Goal: Task Accomplishment & Management: Complete application form

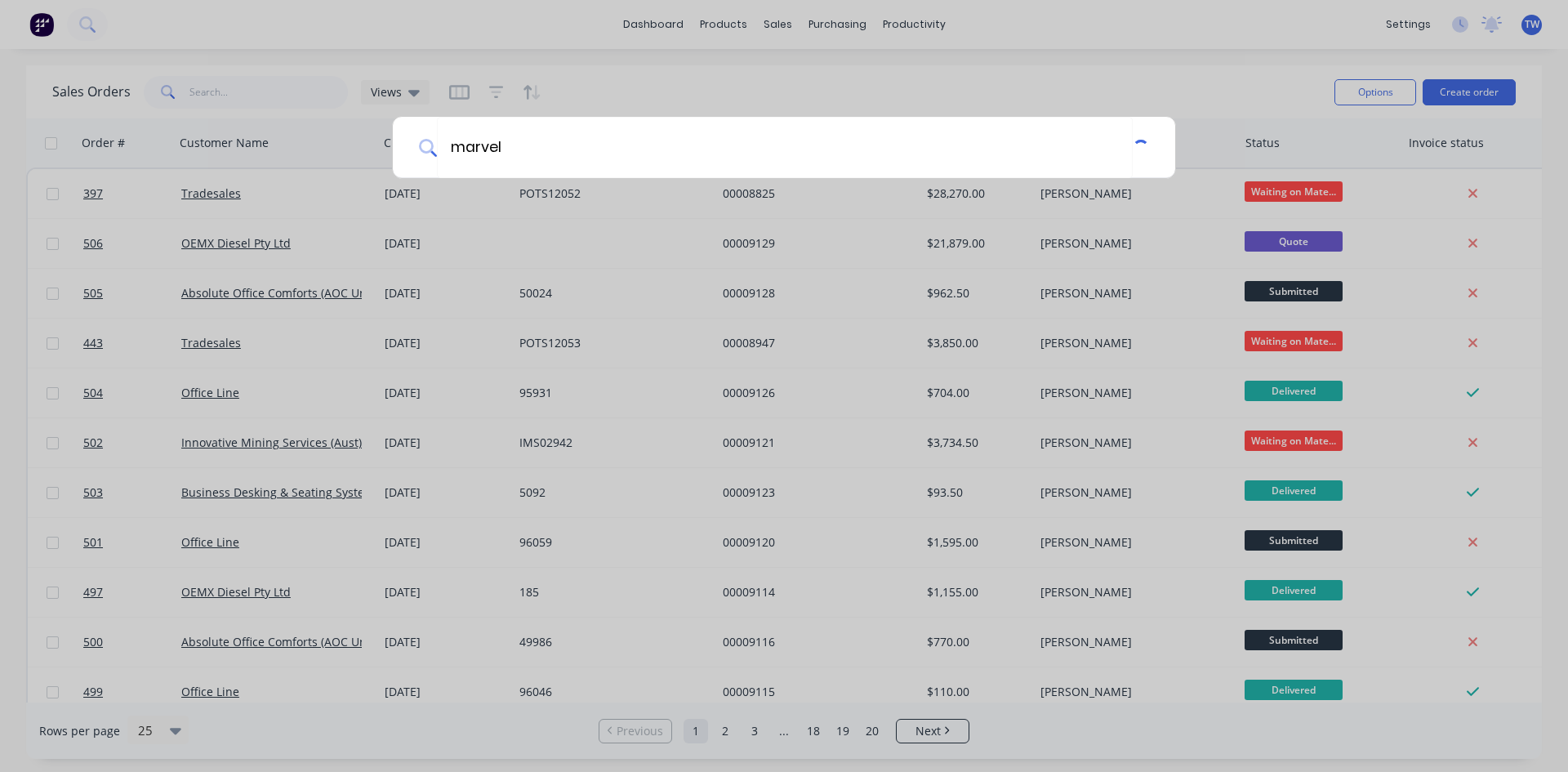
type input "marvel"
click at [1263, 34] on div "marvel" at bounding box center [784, 386] width 1568 height 772
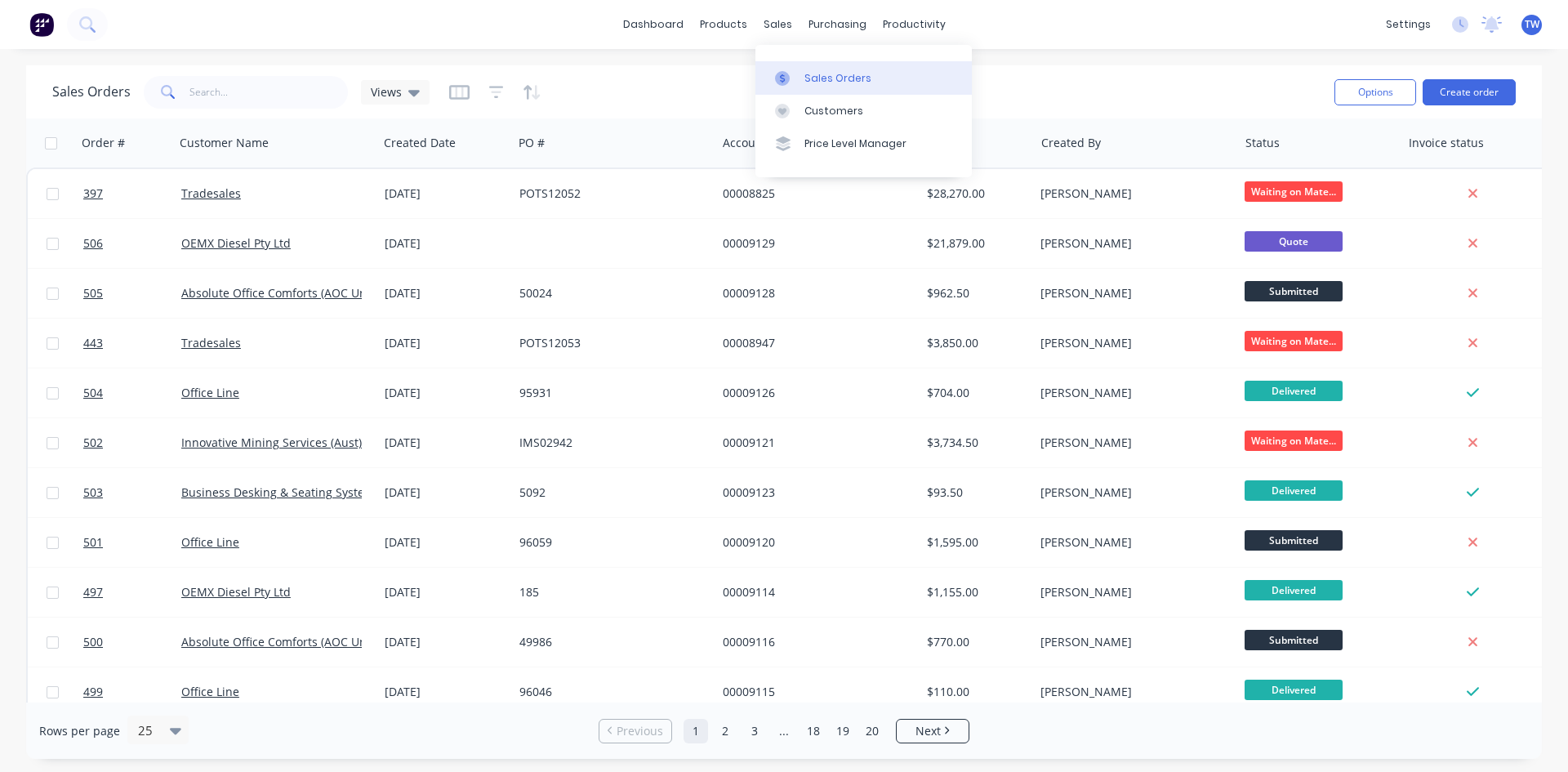
click at [829, 68] on link "Sales Orders" at bounding box center [864, 77] width 217 height 33
click at [1454, 91] on button "Create order" at bounding box center [1469, 92] width 93 height 26
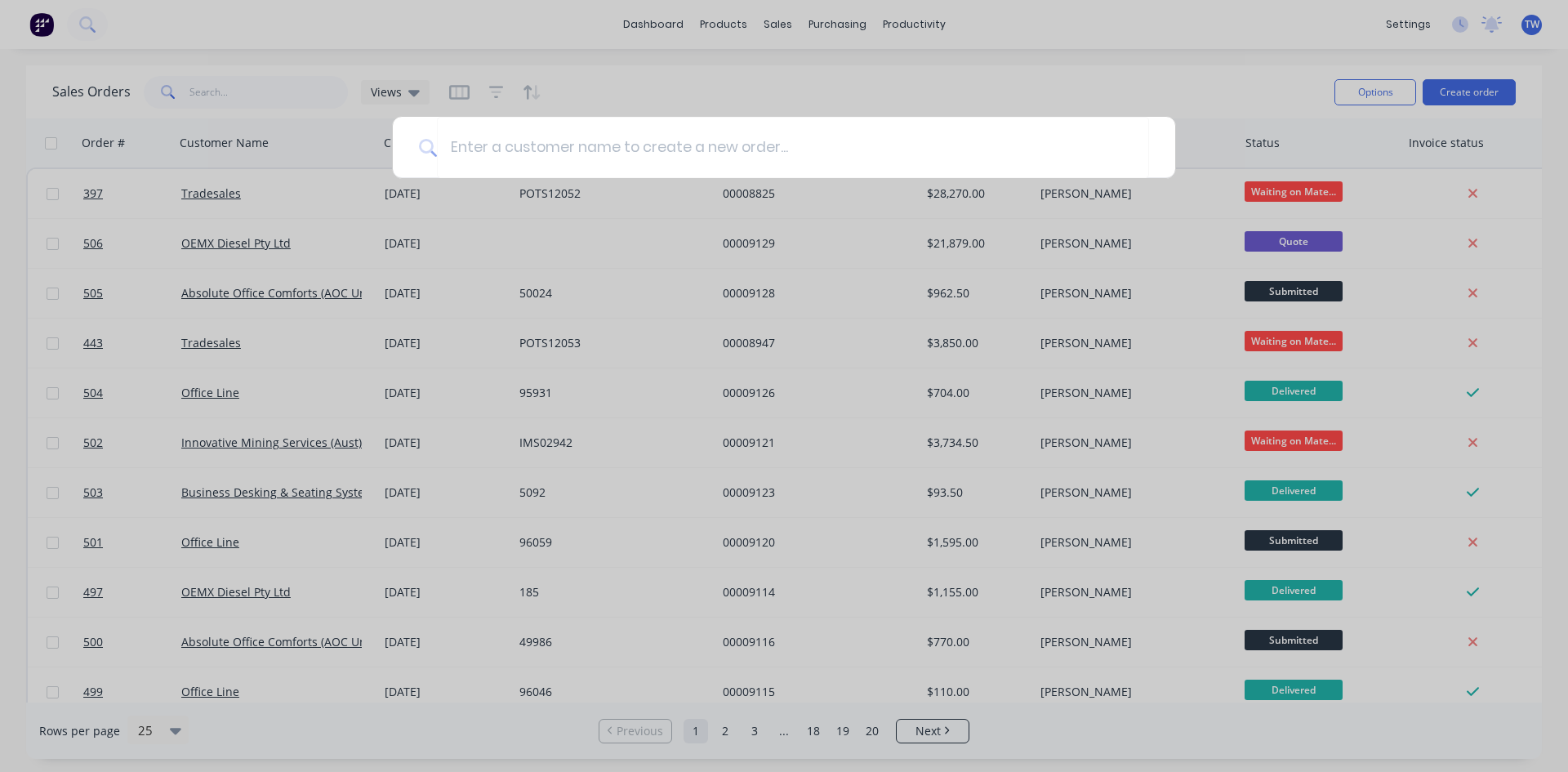
click at [825, 112] on div at bounding box center [784, 386] width 1568 height 772
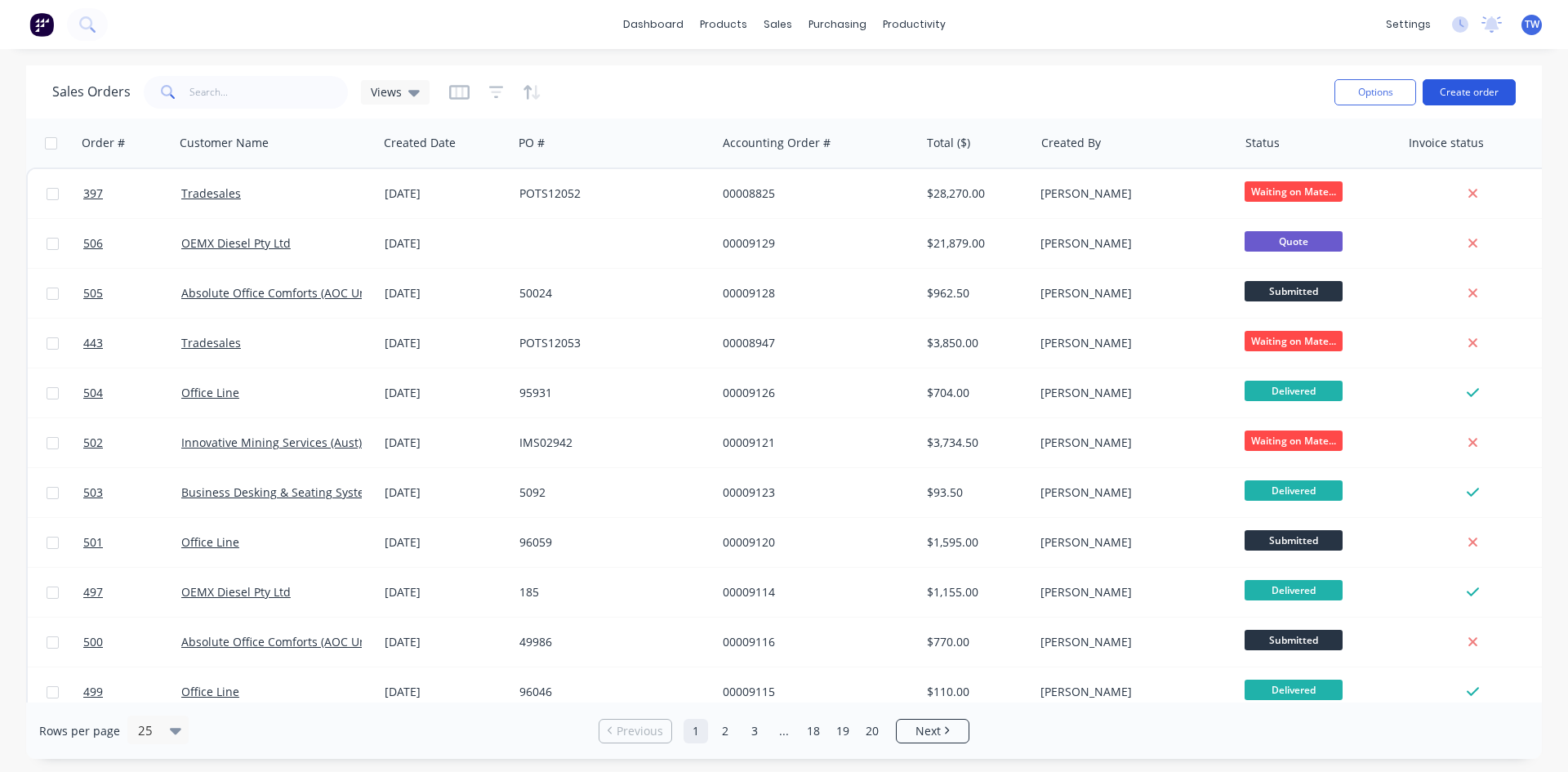
click at [1454, 84] on button "Create order" at bounding box center [1469, 92] width 93 height 26
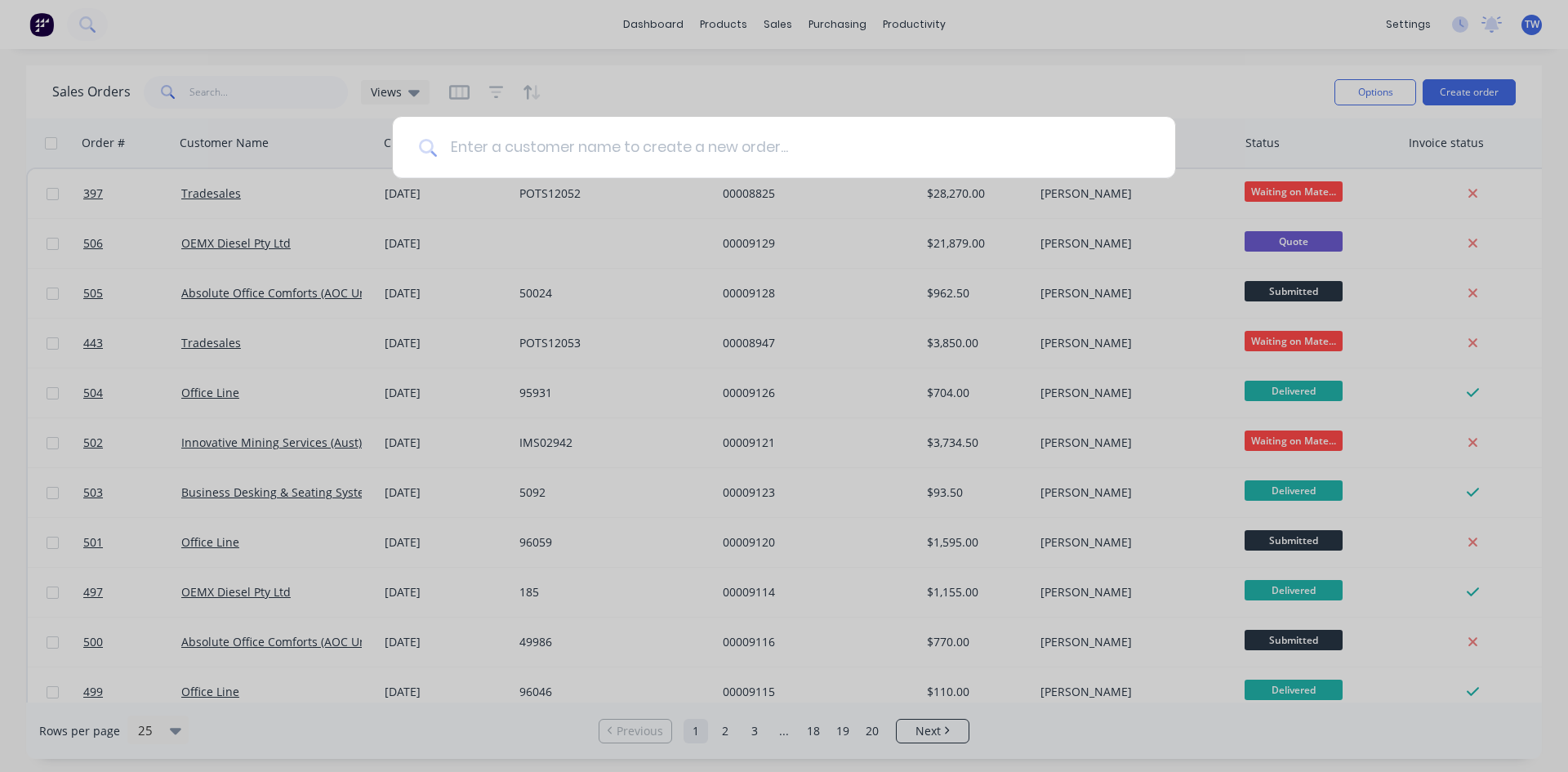
click at [809, 137] on input at bounding box center [792, 147] width 712 height 61
click at [806, 138] on input "marvel" at bounding box center [786, 147] width 699 height 61
type input "marvel"
click at [1245, 74] on div "marvel" at bounding box center [784, 386] width 1568 height 772
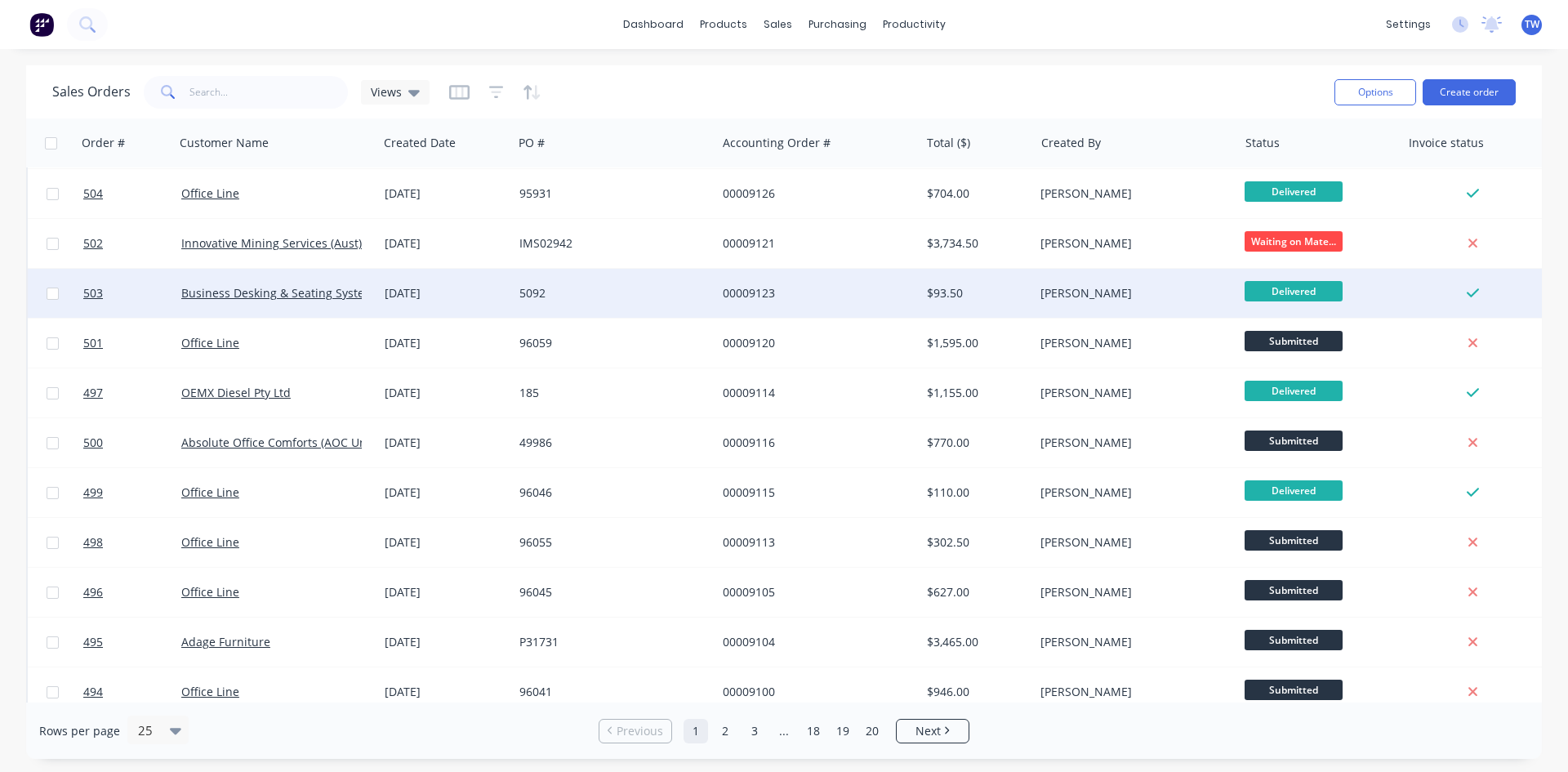
scroll to position [82, 0]
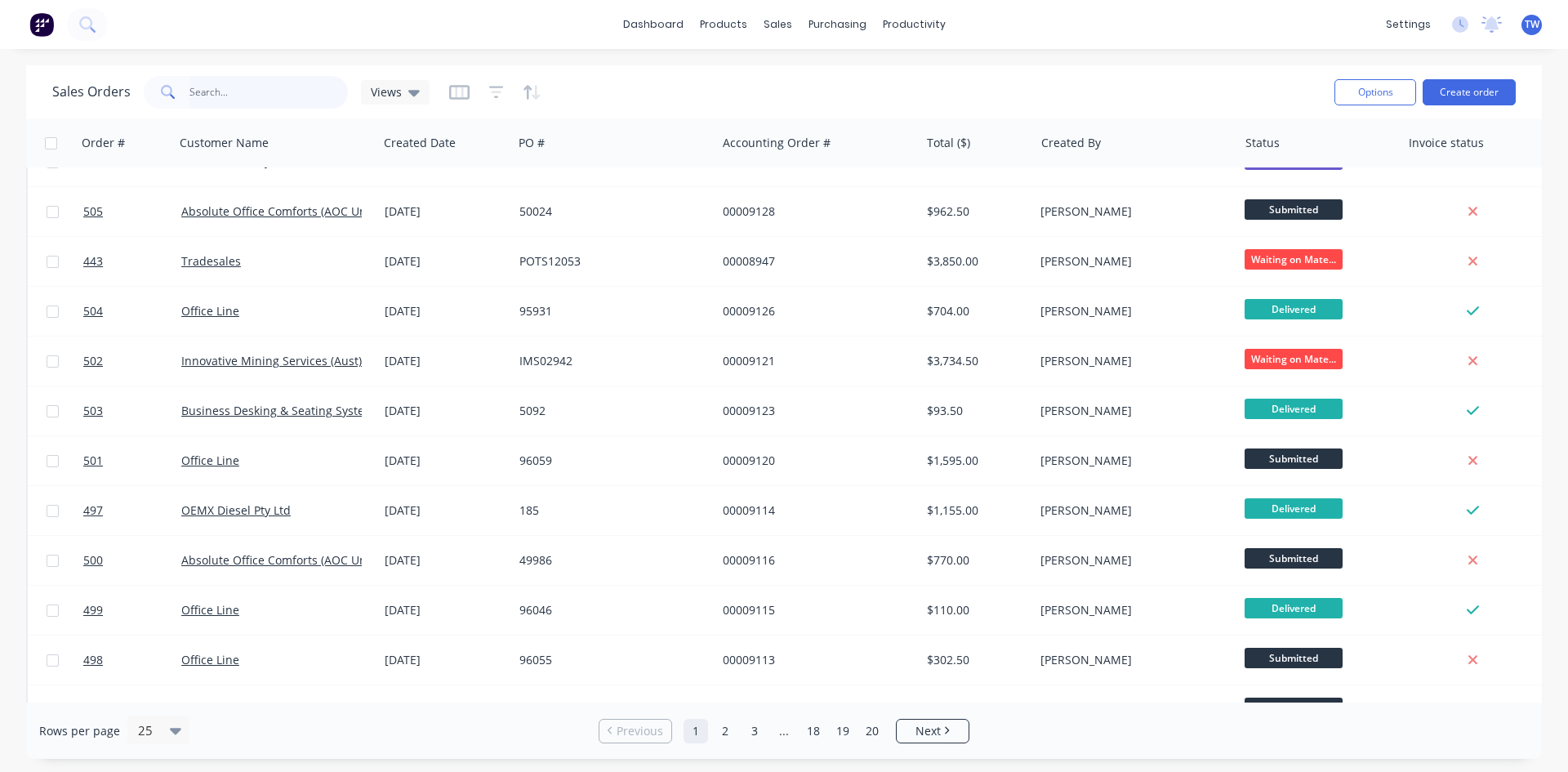
click at [242, 88] on input "text" at bounding box center [269, 92] width 159 height 33
type input "marvel"
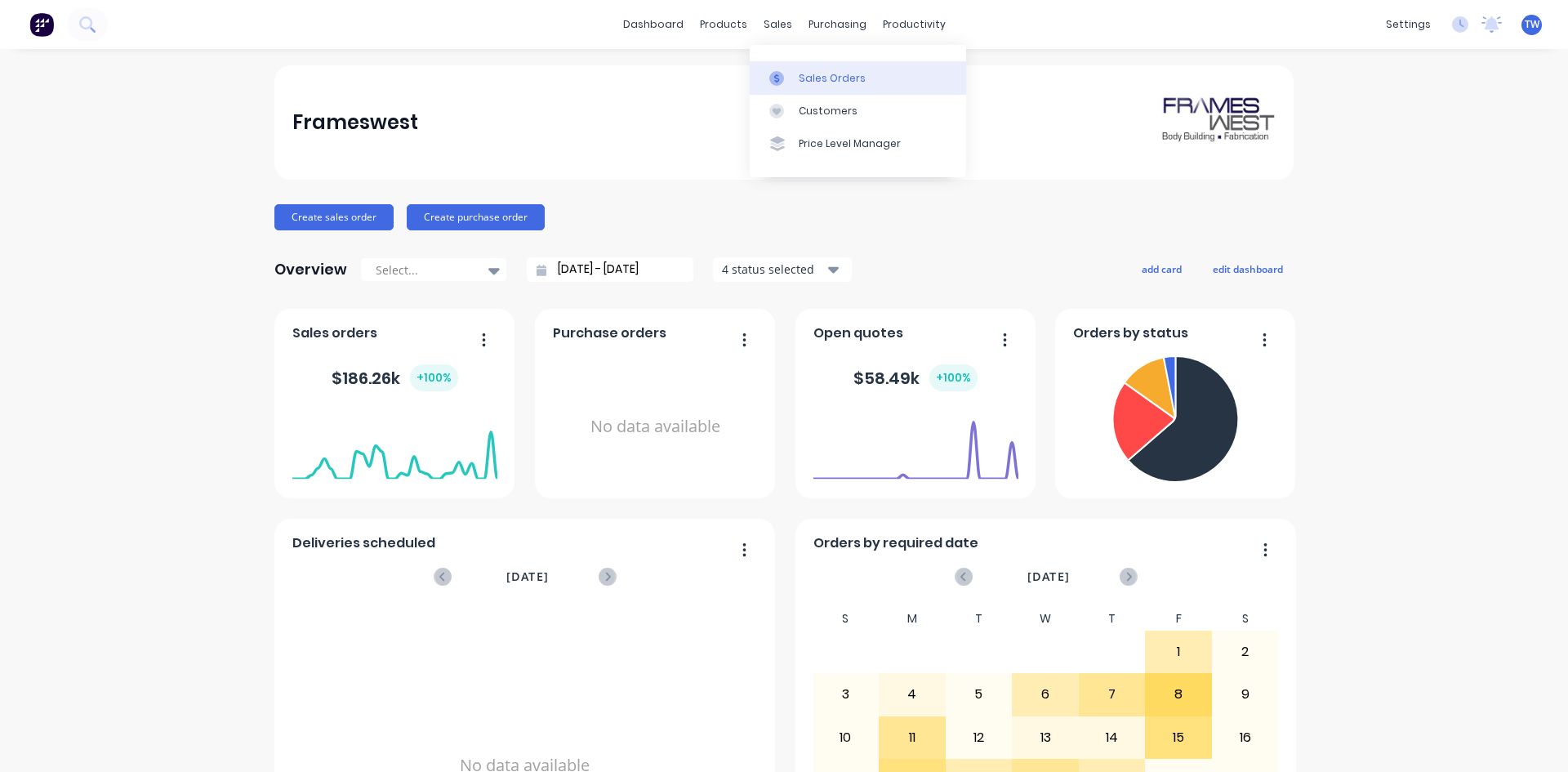
click at [843, 79] on div "Sales Orders" at bounding box center [832, 78] width 67 height 14
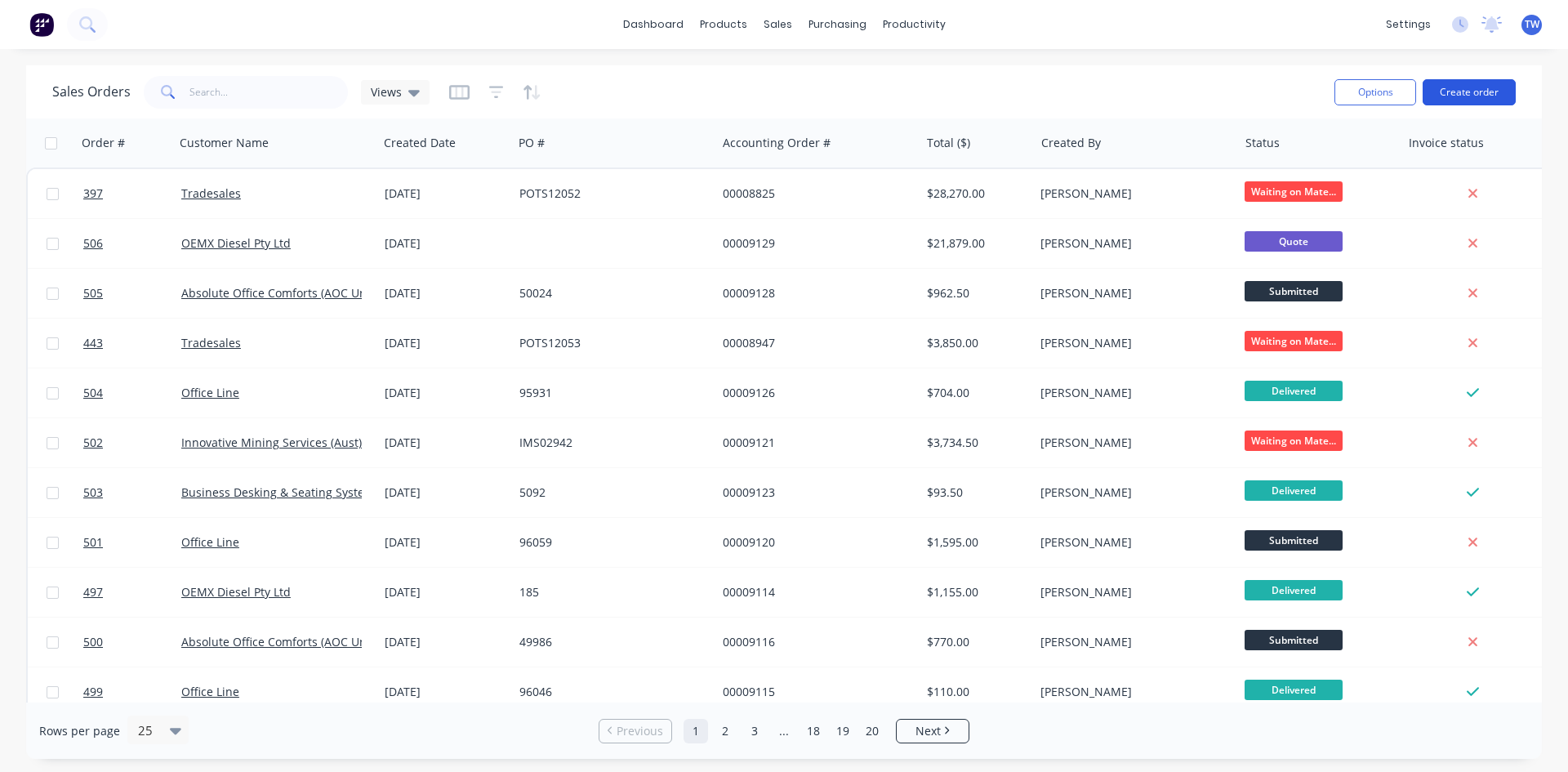
click at [1452, 91] on button "Create order" at bounding box center [1469, 92] width 93 height 26
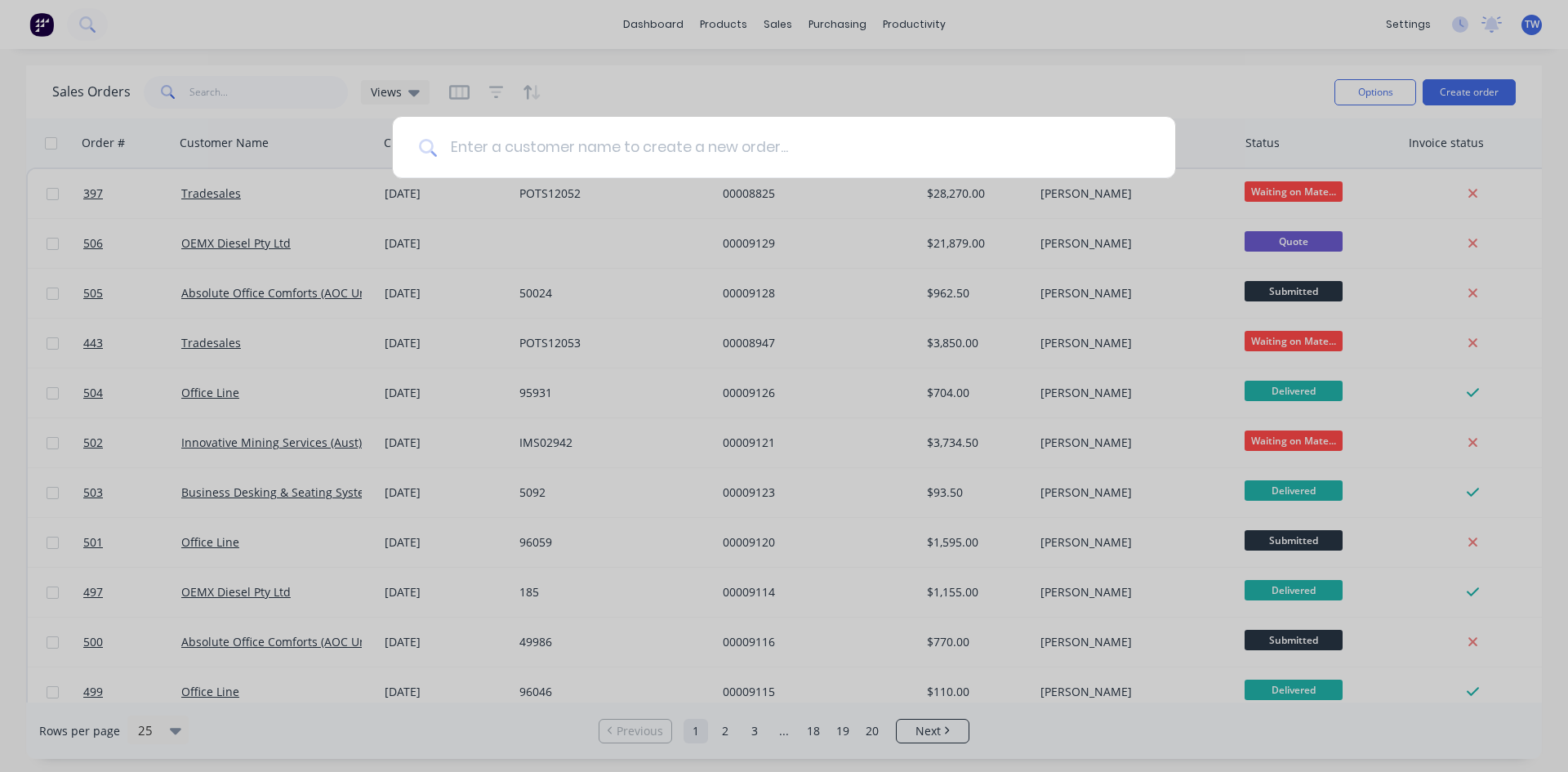
click at [815, 139] on input at bounding box center [792, 147] width 712 height 61
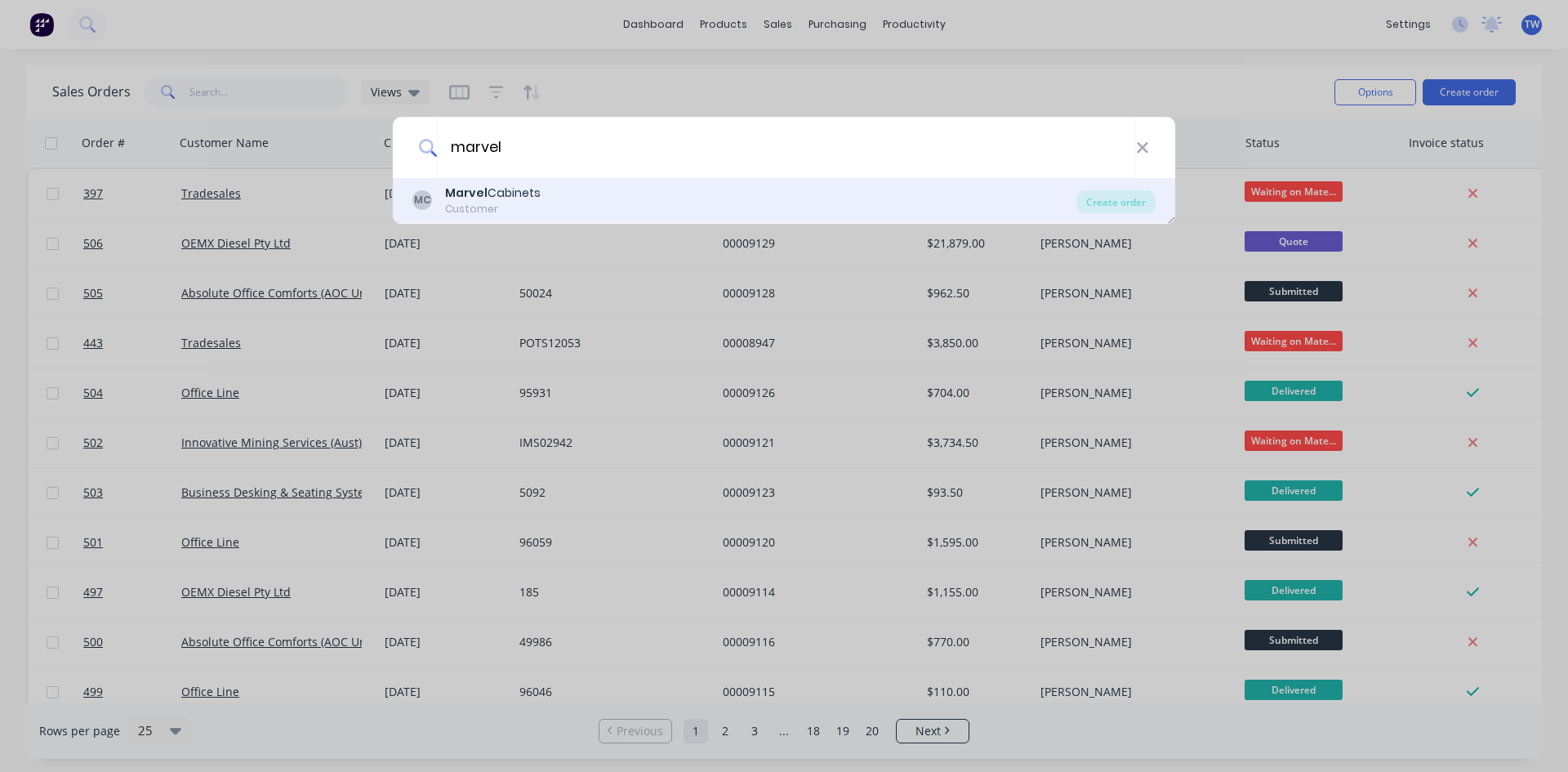
type input "marvel"
click at [487, 194] on div "Marvel Cabinets" at bounding box center [492, 193] width 96 height 17
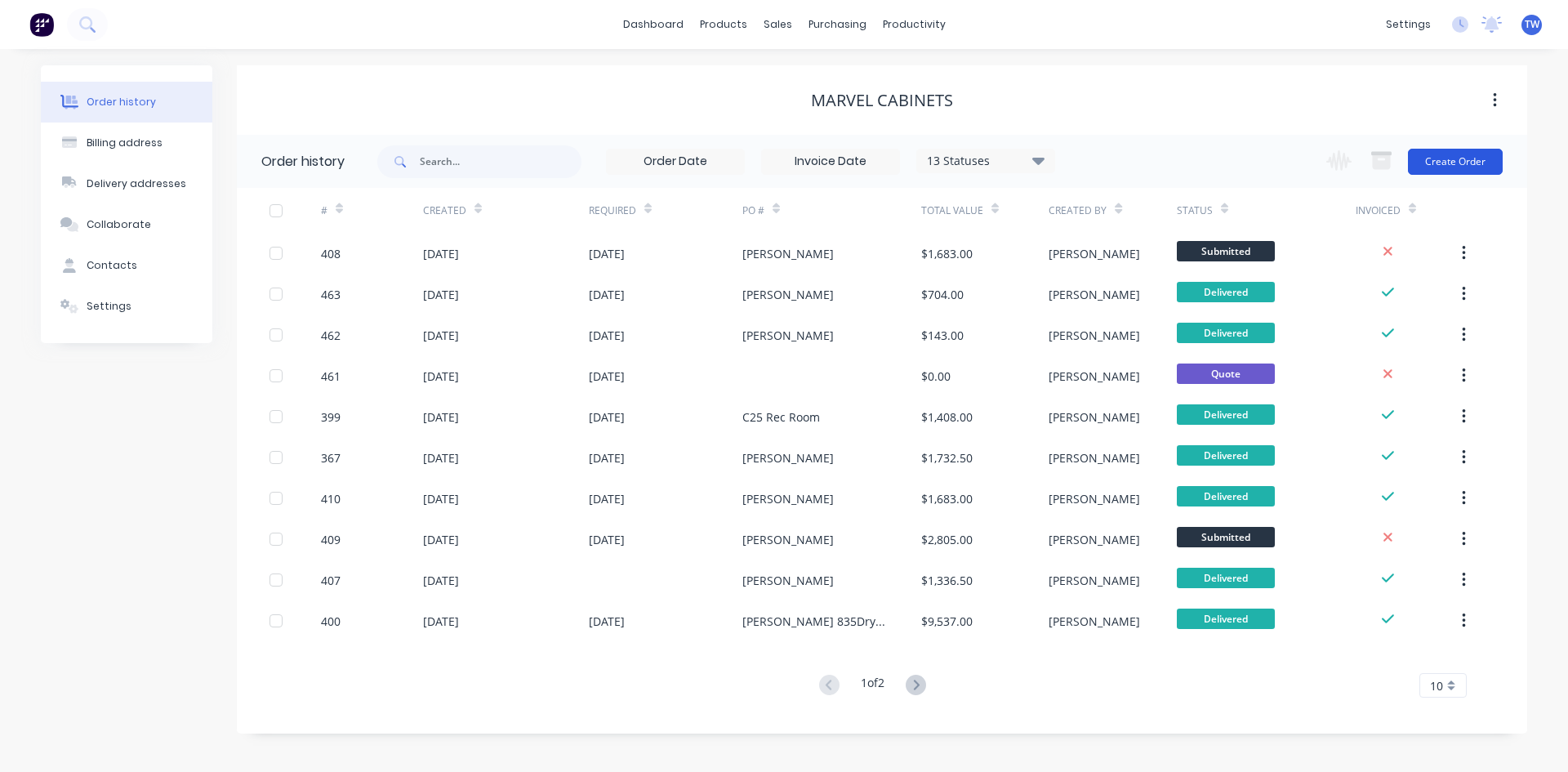
click at [1462, 163] on button "Create Order" at bounding box center [1455, 162] width 95 height 26
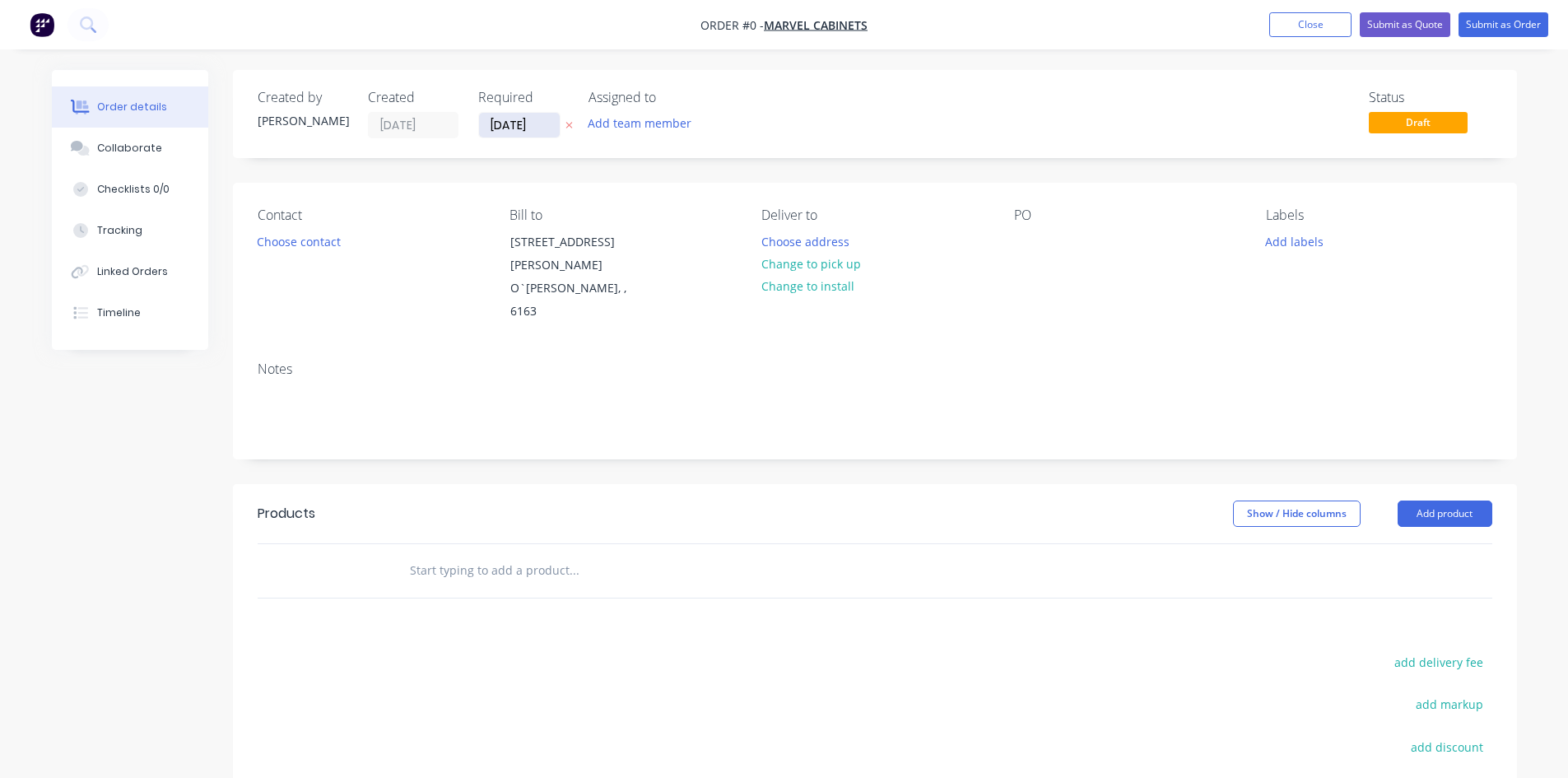
click at [547, 127] on input "[DATE]" at bounding box center [520, 125] width 81 height 25
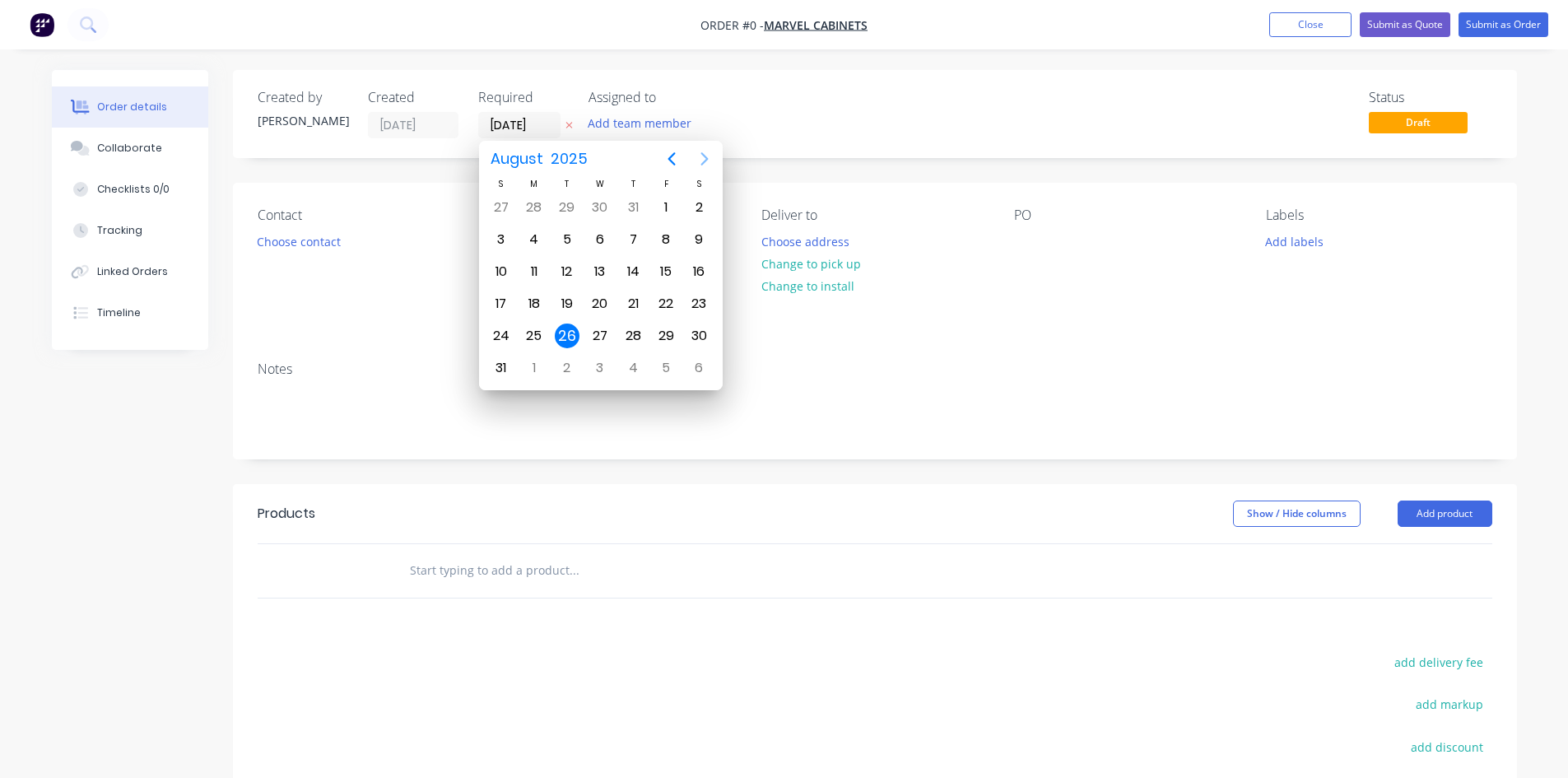
click at [706, 157] on icon "Next page" at bounding box center [704, 159] width 8 height 13
click at [605, 201] on div "1" at bounding box center [600, 207] width 25 height 25
type input "[DATE]"
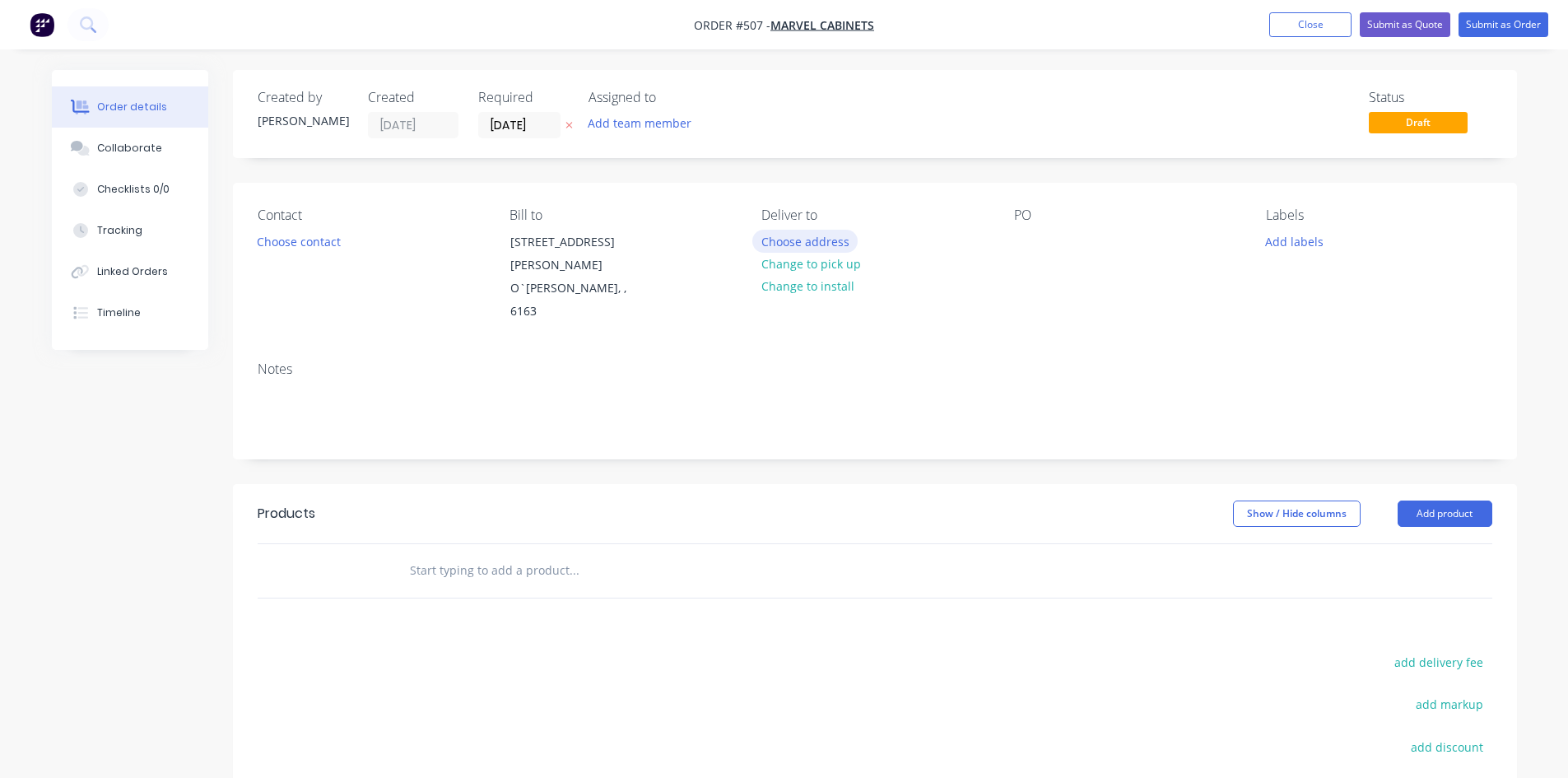
click at [847, 245] on button "Choose address" at bounding box center [805, 241] width 106 height 22
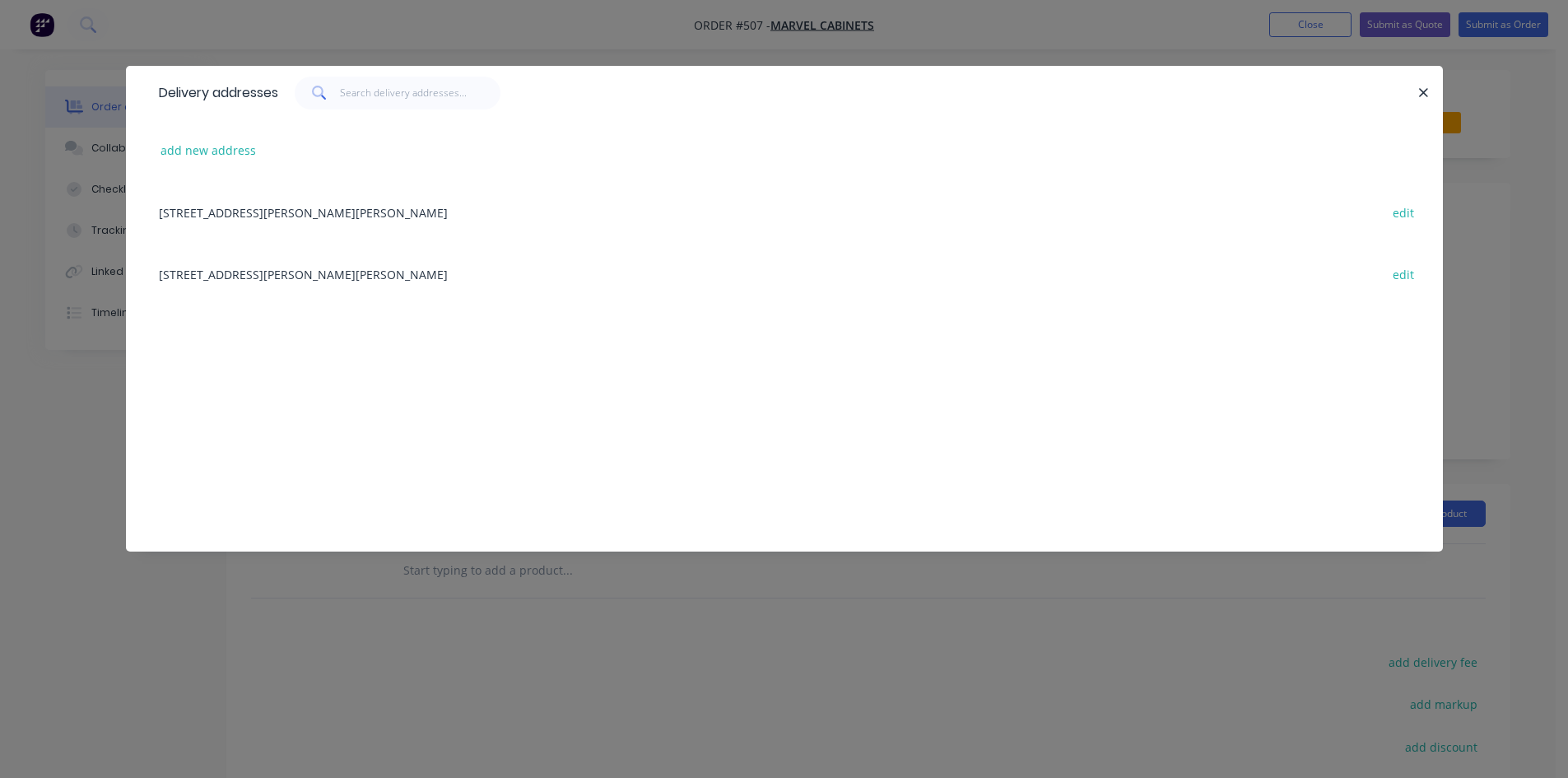
click at [310, 275] on div "[STREET_ADDRESS][PERSON_NAME][PERSON_NAME] edit" at bounding box center [785, 274] width 1268 height 61
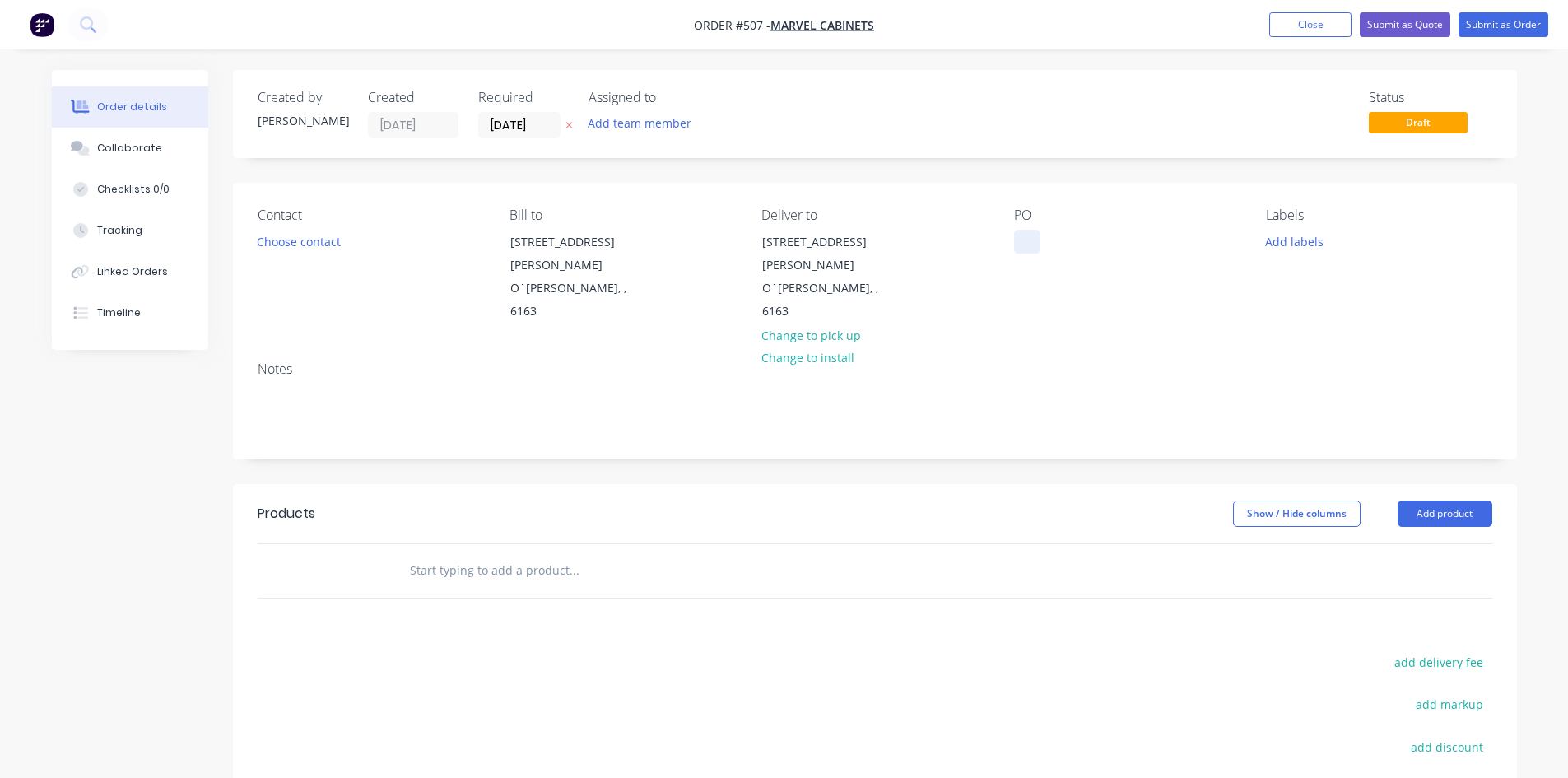
click at [1027, 251] on div at bounding box center [1027, 241] width 26 height 24
click at [1443, 501] on button "Add product" at bounding box center [1445, 514] width 95 height 26
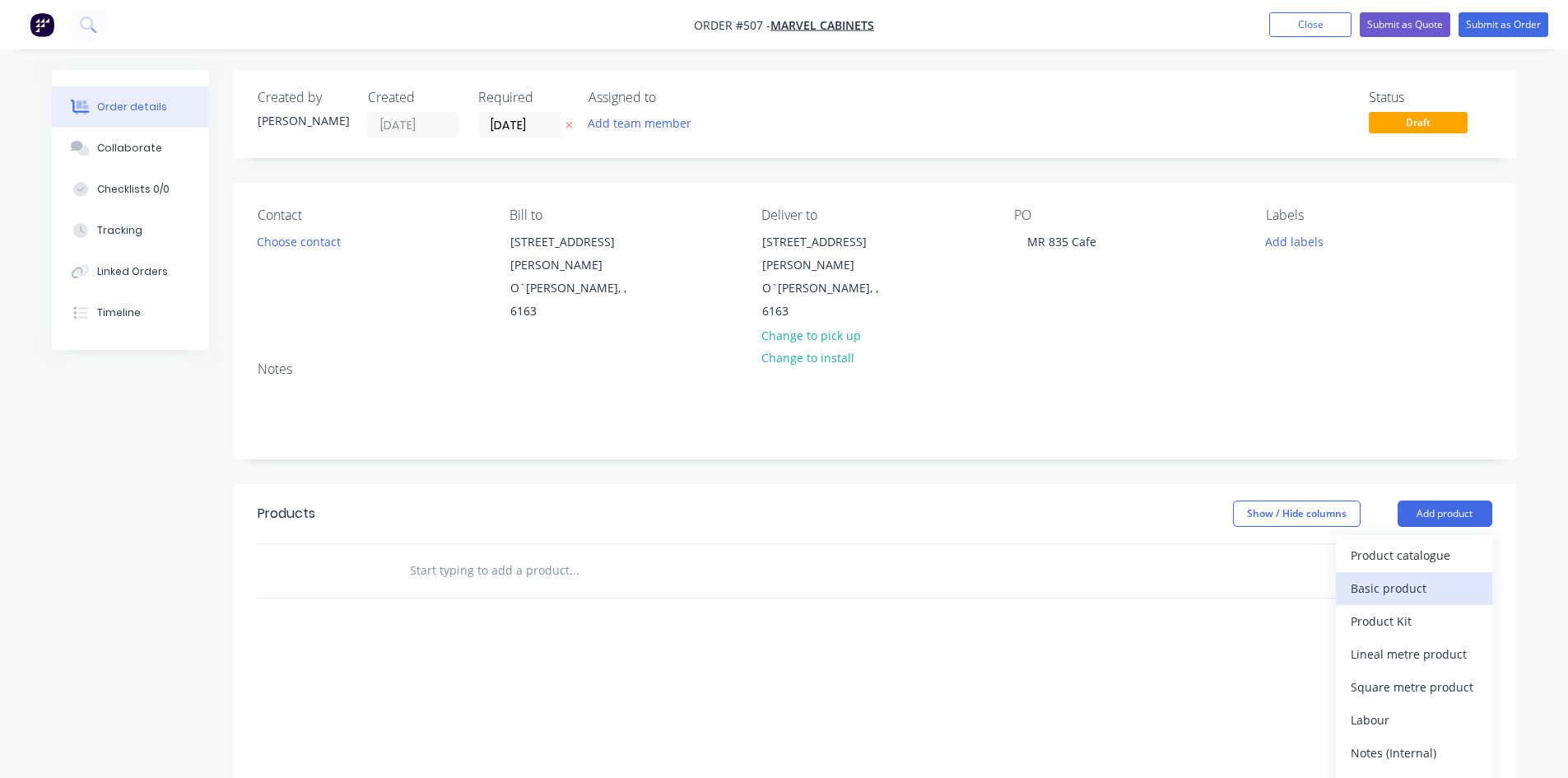
click at [1412, 577] on div "Basic product" at bounding box center [1414, 589] width 127 height 24
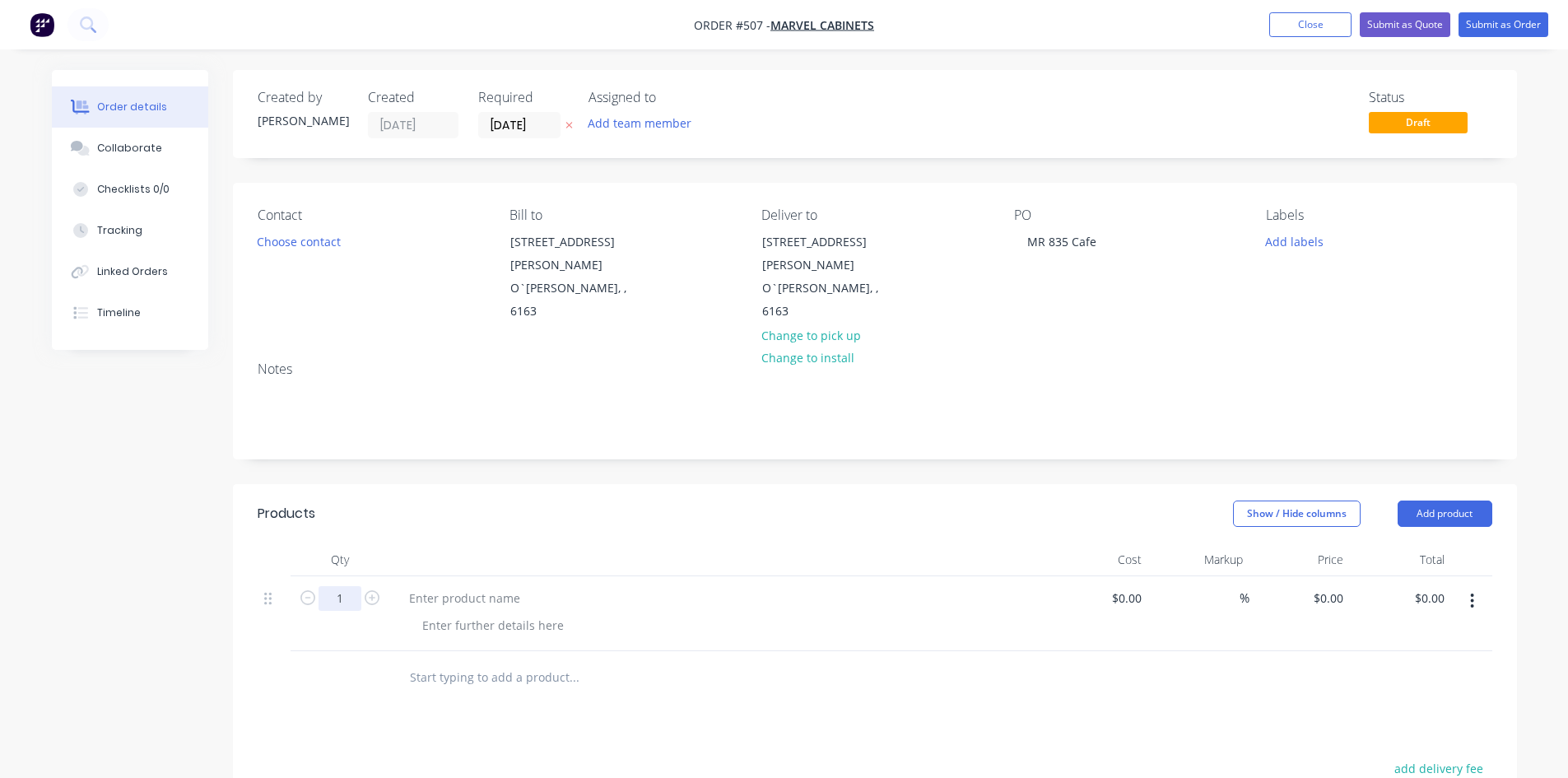
click at [335, 586] on input "1" at bounding box center [340, 598] width 43 height 25
type input "2"
click at [437, 586] on div at bounding box center [464, 598] width 137 height 24
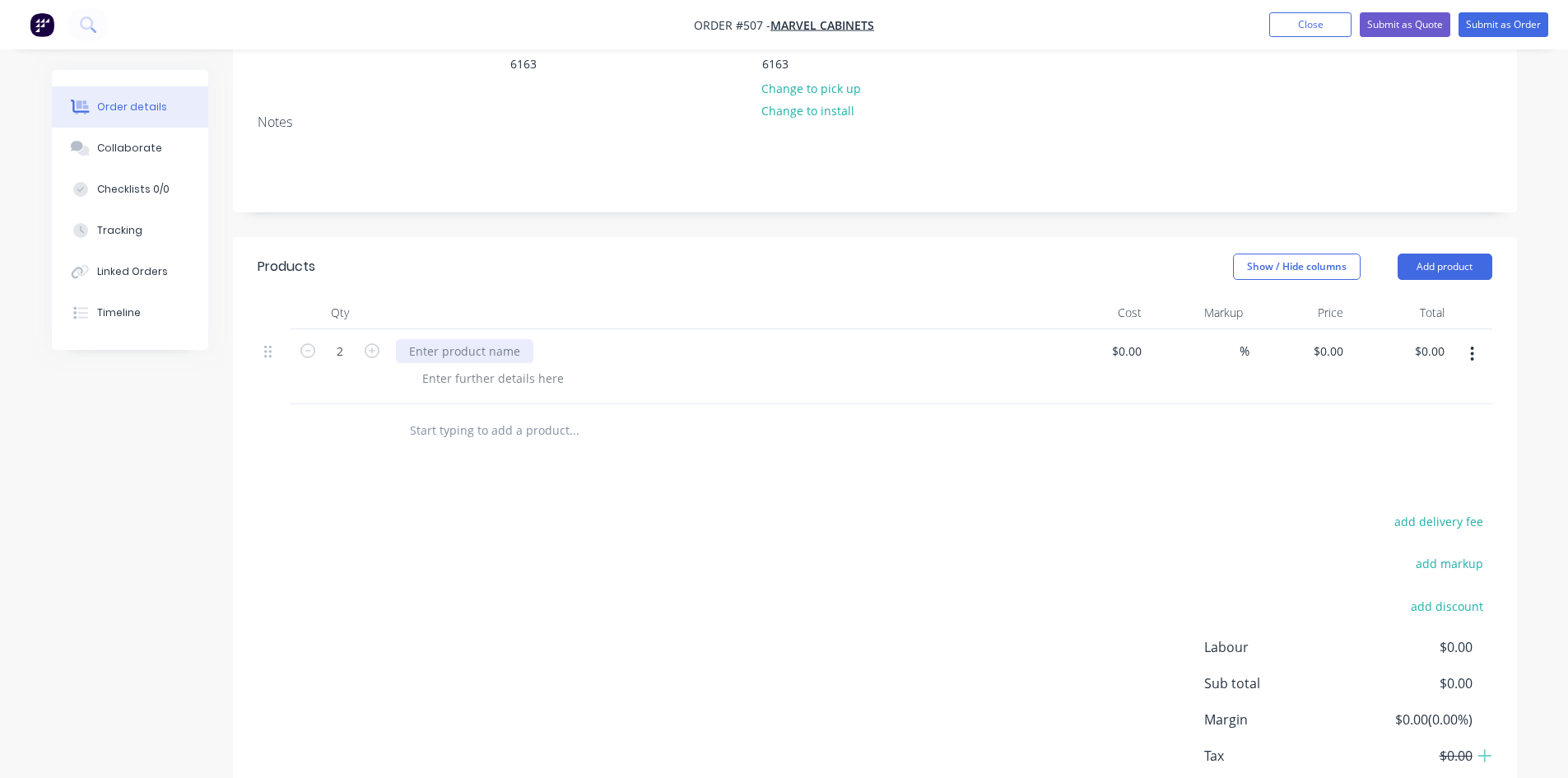
scroll to position [305, 0]
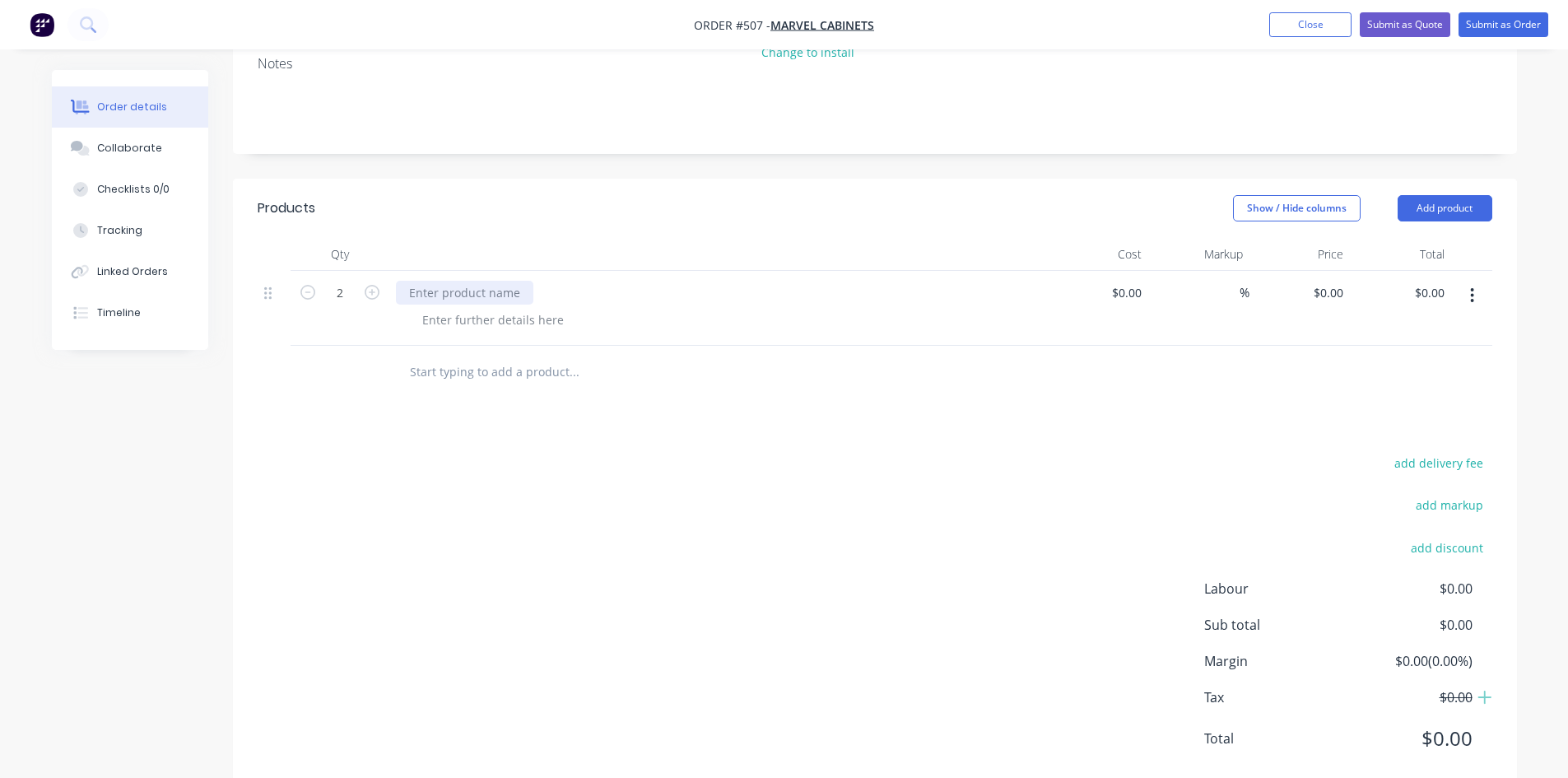
click at [508, 281] on div at bounding box center [464, 293] width 137 height 24
click at [497, 308] on div at bounding box center [493, 320] width 168 height 24
click at [1425, 195] on button "Add product" at bounding box center [1445, 208] width 95 height 26
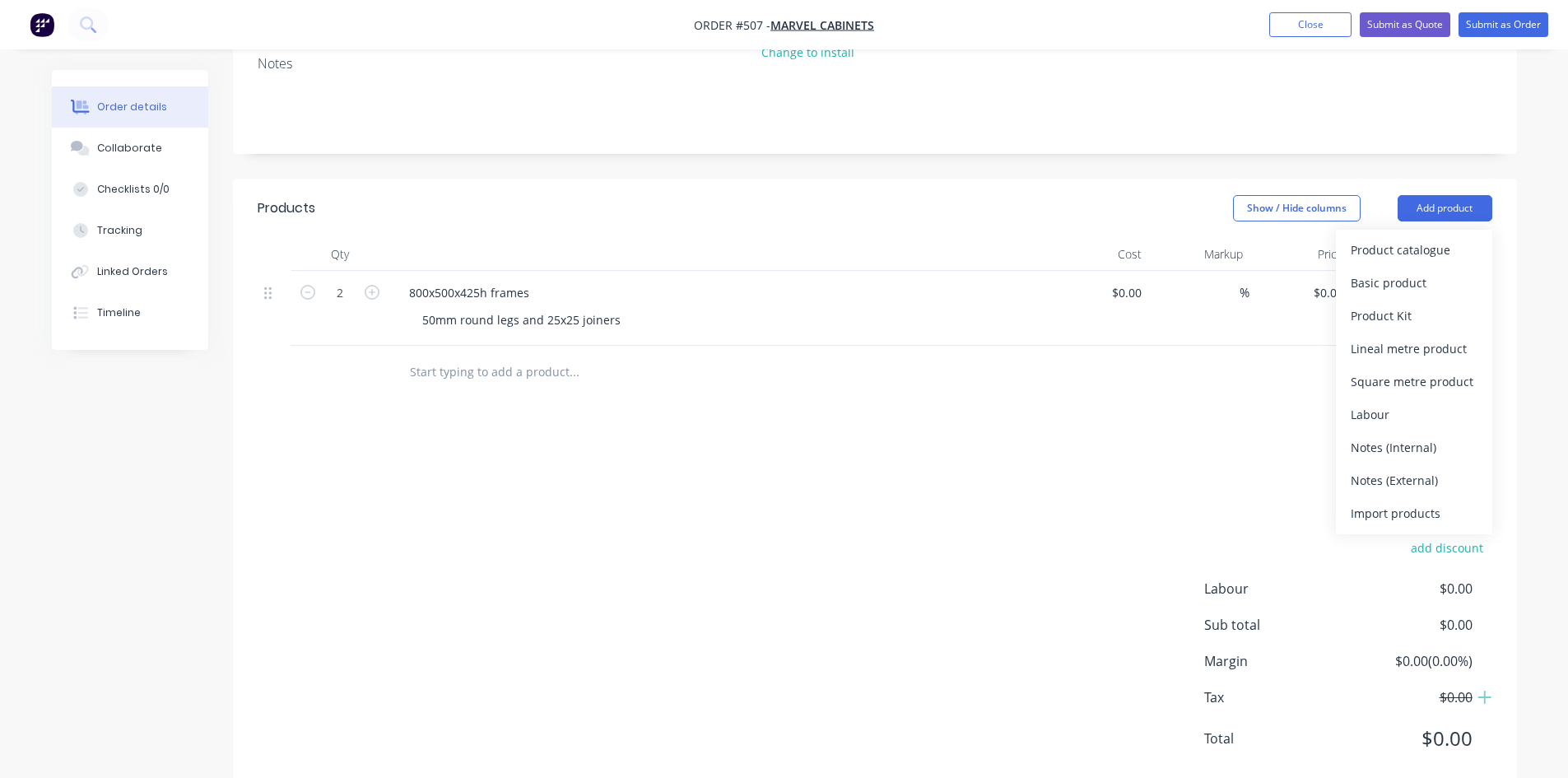
drag, startPoint x: 1419, startPoint y: 237, endPoint x: 1375, endPoint y: 254, distance: 47.2
click at [1414, 270] on div "Basic product" at bounding box center [1414, 282] width 127 height 24
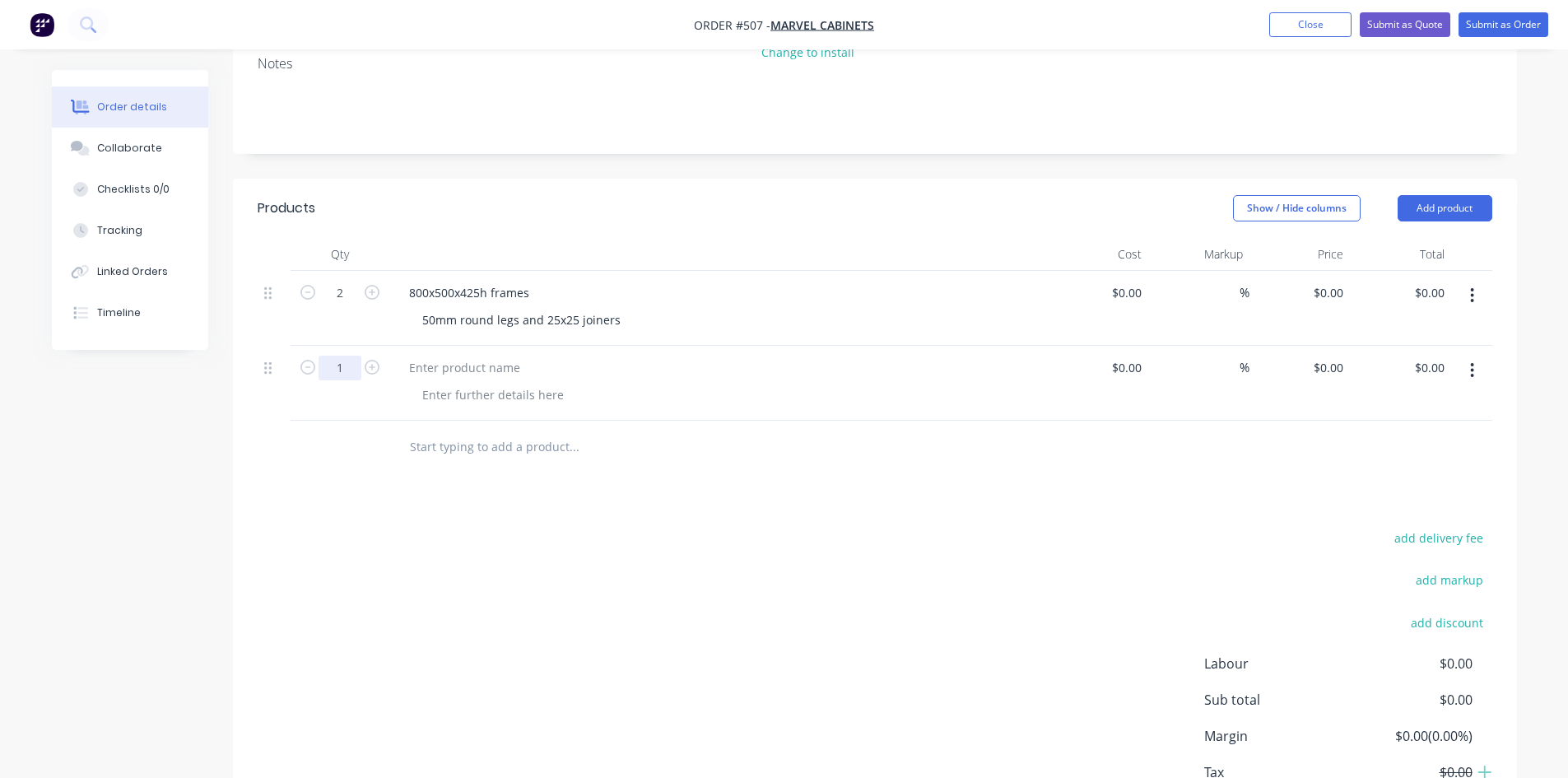
click at [339, 305] on input "1" at bounding box center [340, 293] width 43 height 25
type input "3"
type input "$0.00"
click at [486, 356] on div at bounding box center [464, 368] width 137 height 24
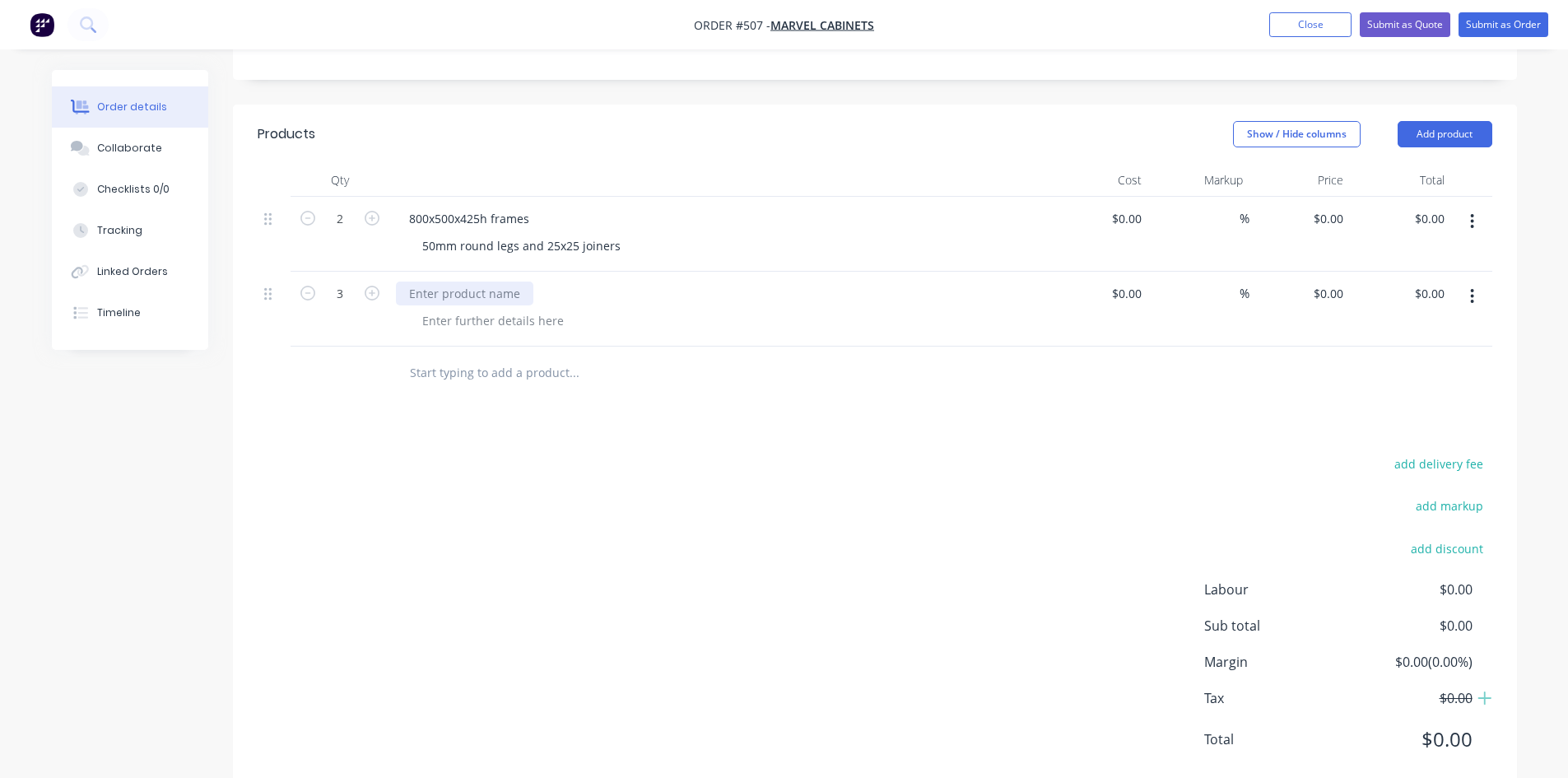
scroll to position [380, 0]
click at [507, 281] on div at bounding box center [464, 293] width 137 height 24
click at [528, 308] on div at bounding box center [493, 320] width 168 height 24
click at [1340, 206] on input "0" at bounding box center [1340, 218] width 19 height 24
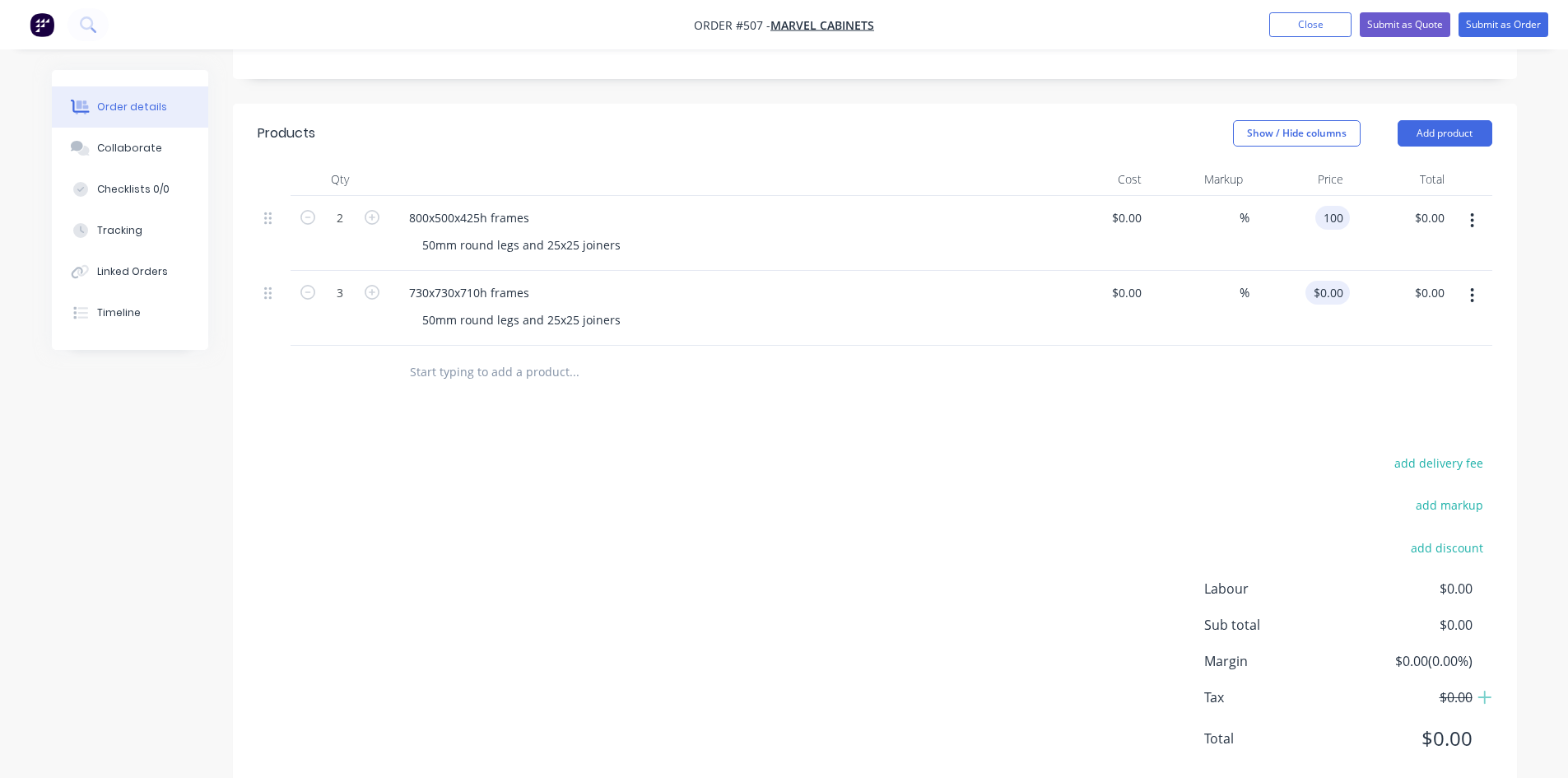
type input "$100.00"
type input "$200.00"
click at [1331, 281] on input "0" at bounding box center [1331, 293] width 38 height 24
type input "$120.00"
type input "$360.00"
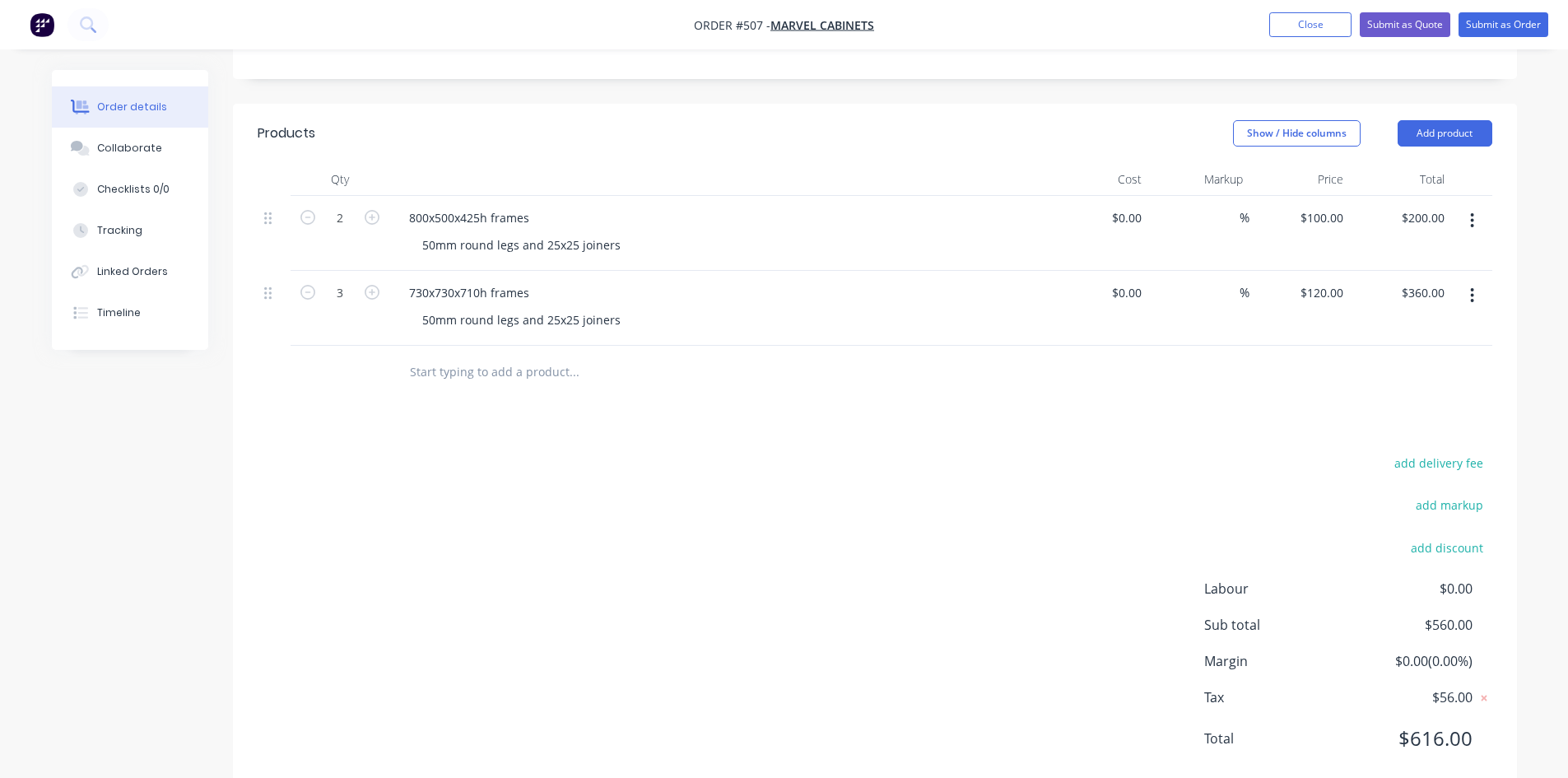
drag, startPoint x: 1348, startPoint y: 427, endPoint x: 1327, endPoint y: 428, distance: 21.0
click at [1347, 452] on div "add delivery fee" at bounding box center [1389, 473] width 206 height 42
click at [1515, 26] on button "Submit as Order" at bounding box center [1503, 24] width 90 height 25
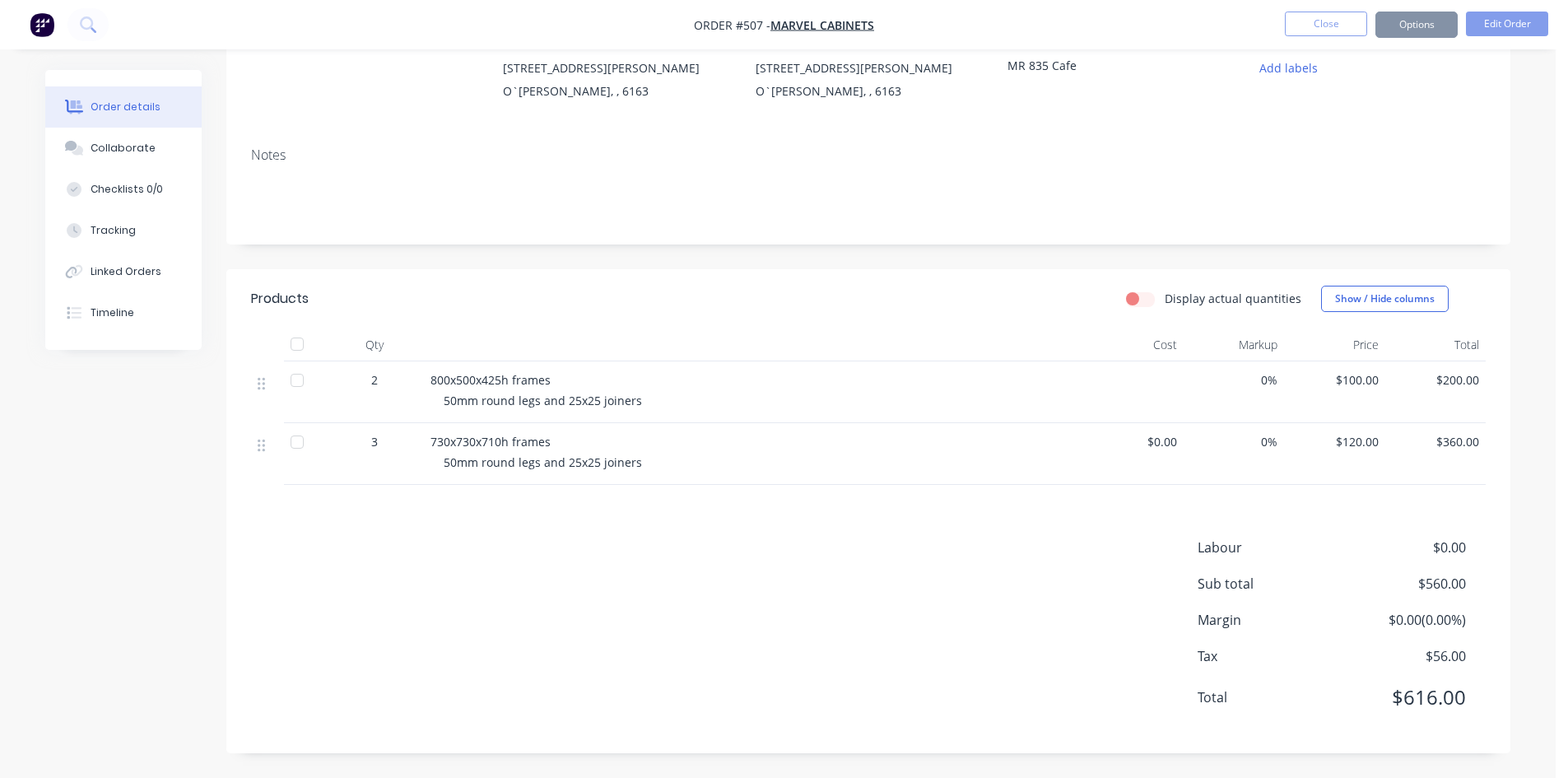
scroll to position [0, 0]
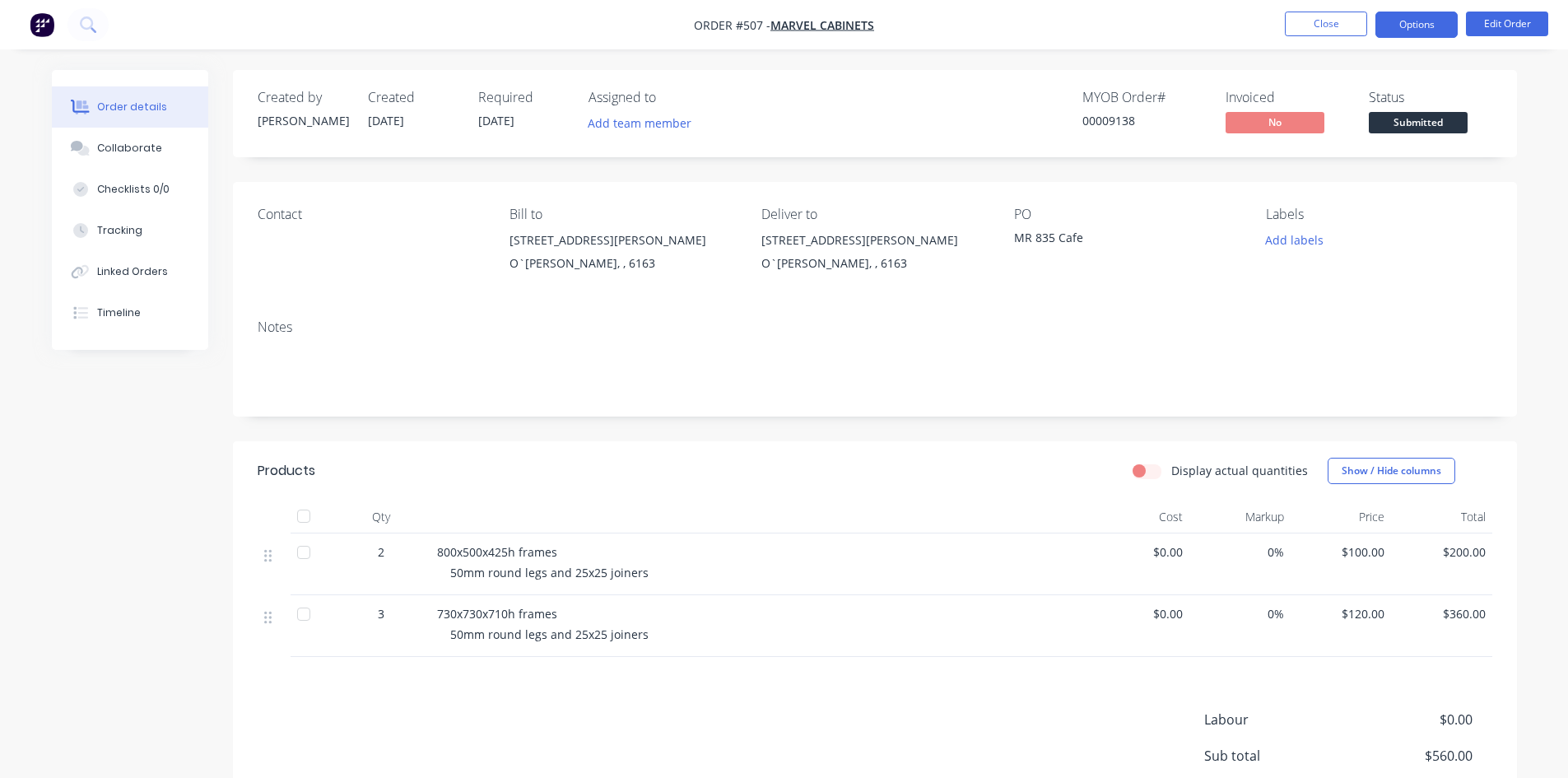
click at [1433, 26] on button "Options" at bounding box center [1417, 25] width 83 height 26
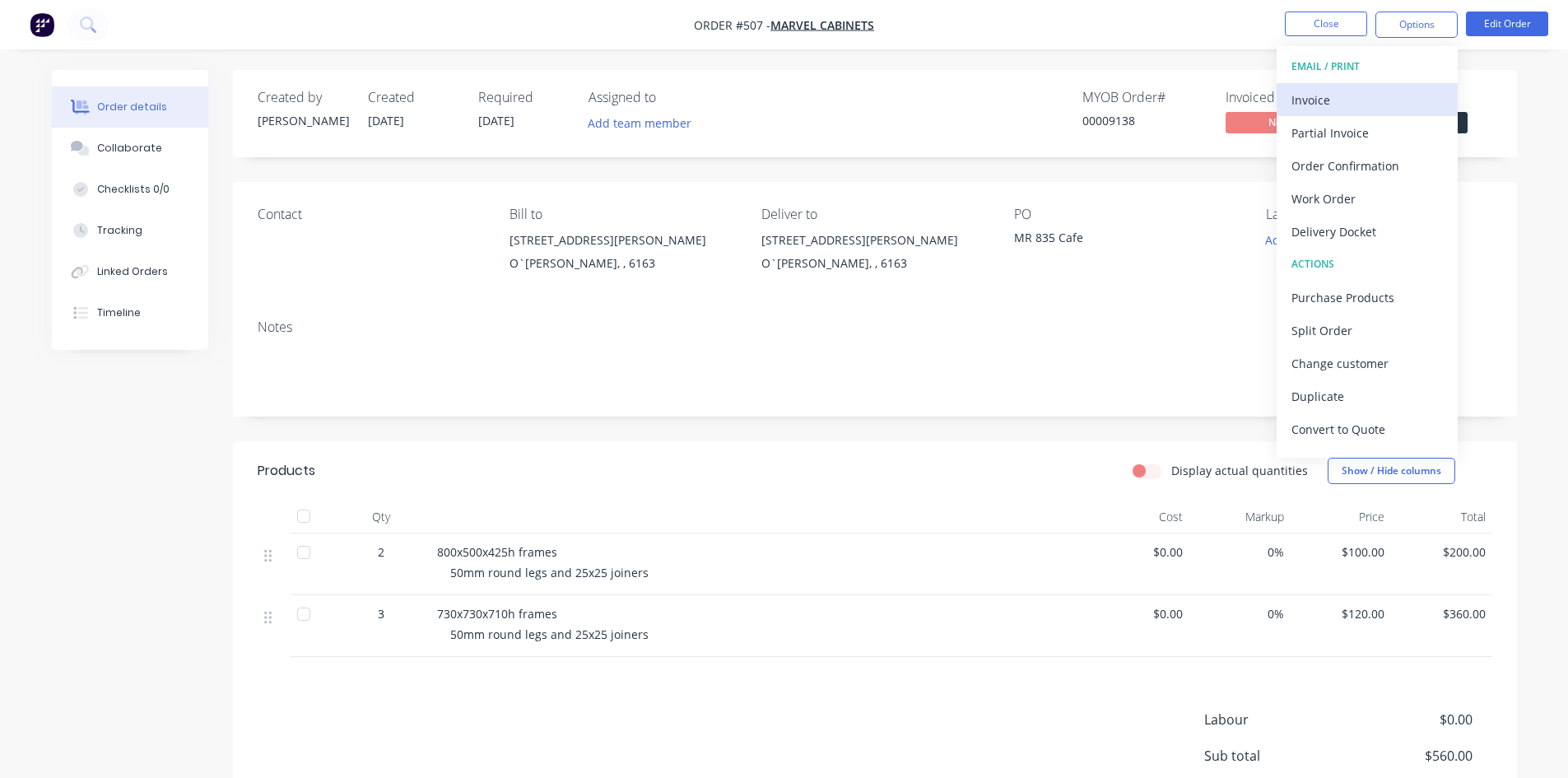
click at [1377, 92] on div "Invoice" at bounding box center [1368, 100] width 152 height 24
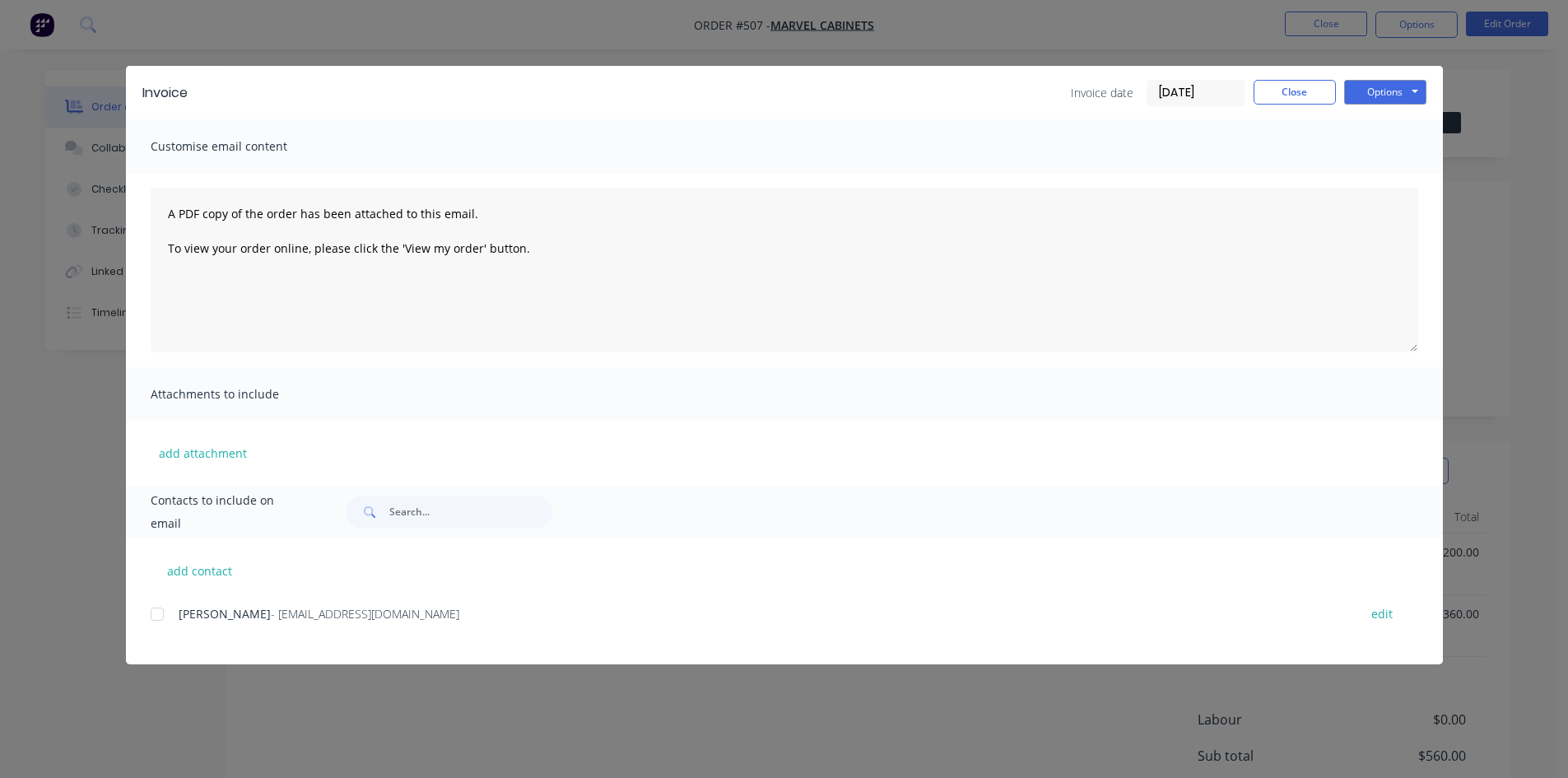
click at [157, 617] on div at bounding box center [157, 614] width 33 height 33
click at [1370, 84] on button "Options" at bounding box center [1385, 92] width 83 height 25
click at [1406, 177] on button "Email" at bounding box center [1397, 176] width 106 height 27
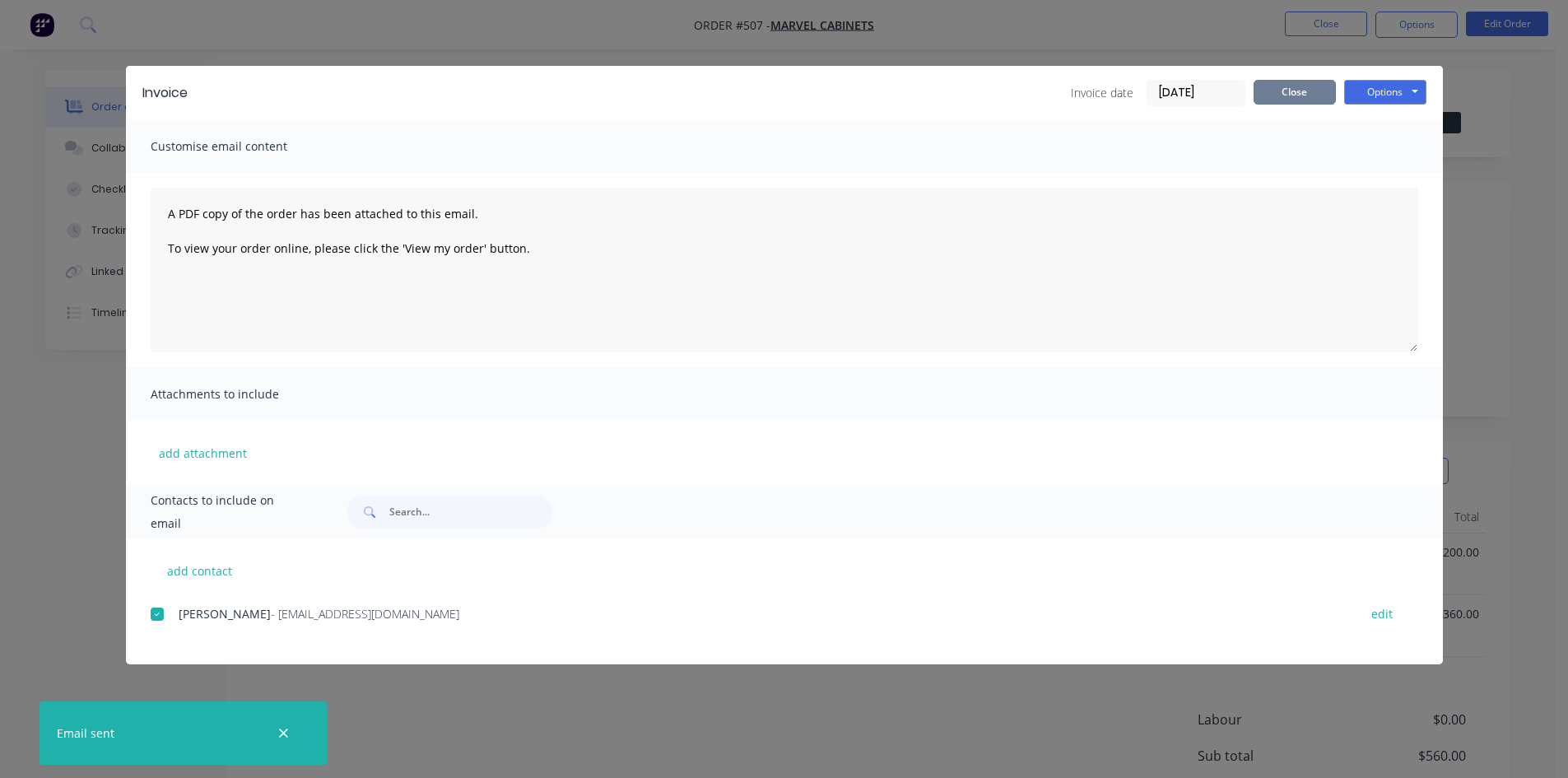
click at [1264, 98] on button "Close" at bounding box center [1295, 92] width 83 height 25
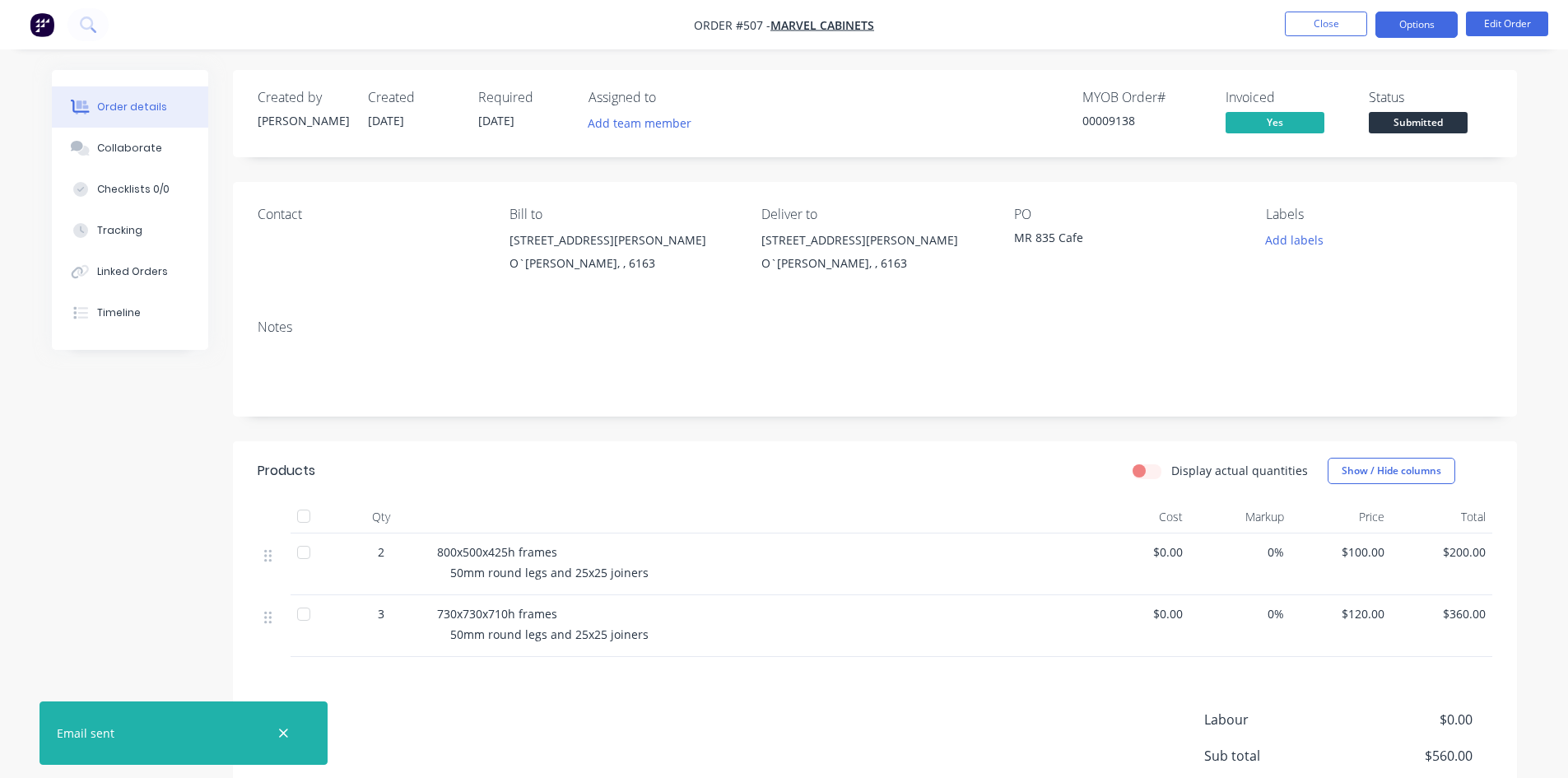
click at [1428, 15] on button "Options" at bounding box center [1417, 25] width 83 height 26
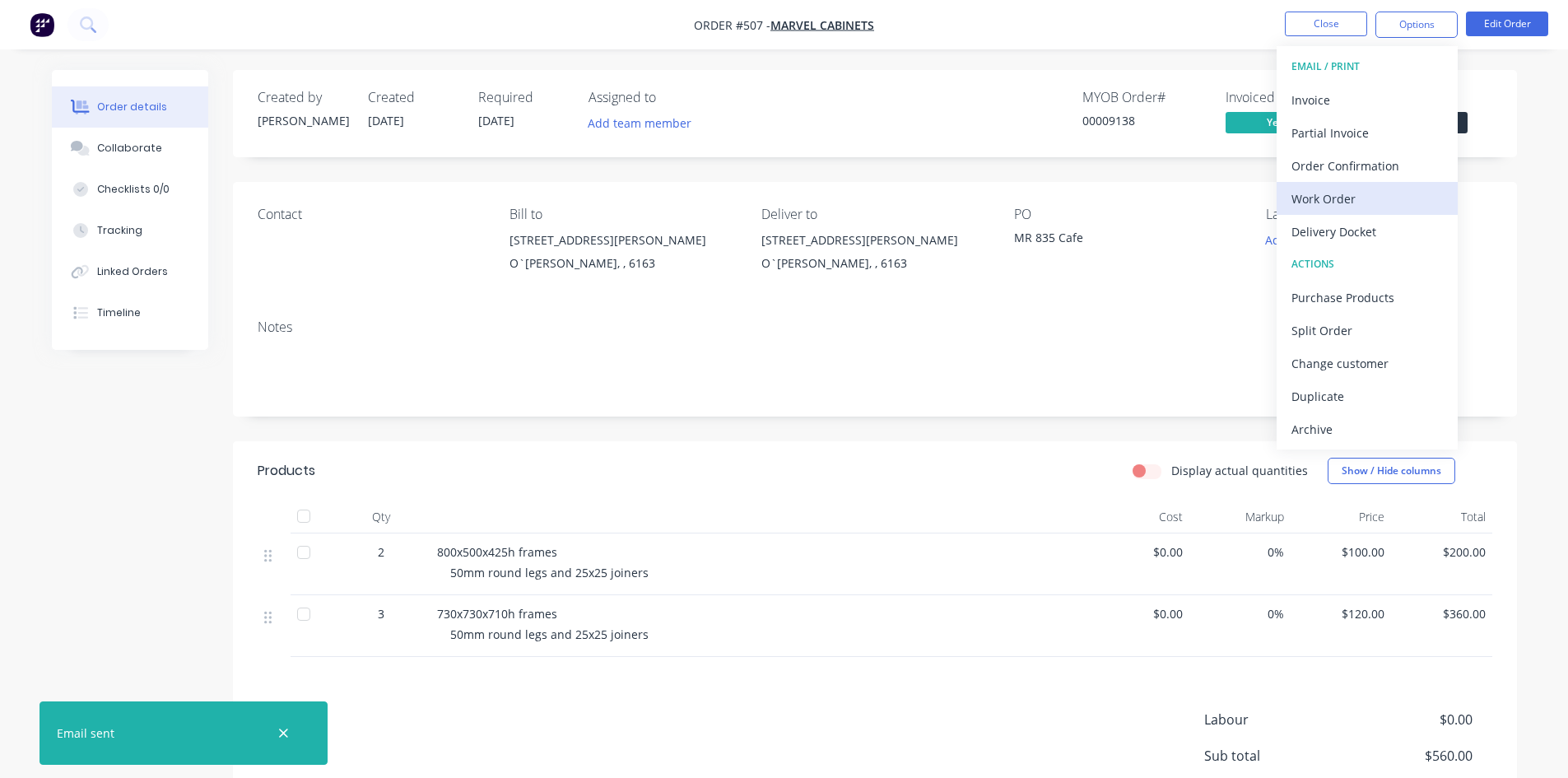
click at [1347, 194] on div "Work Order" at bounding box center [1368, 199] width 152 height 24
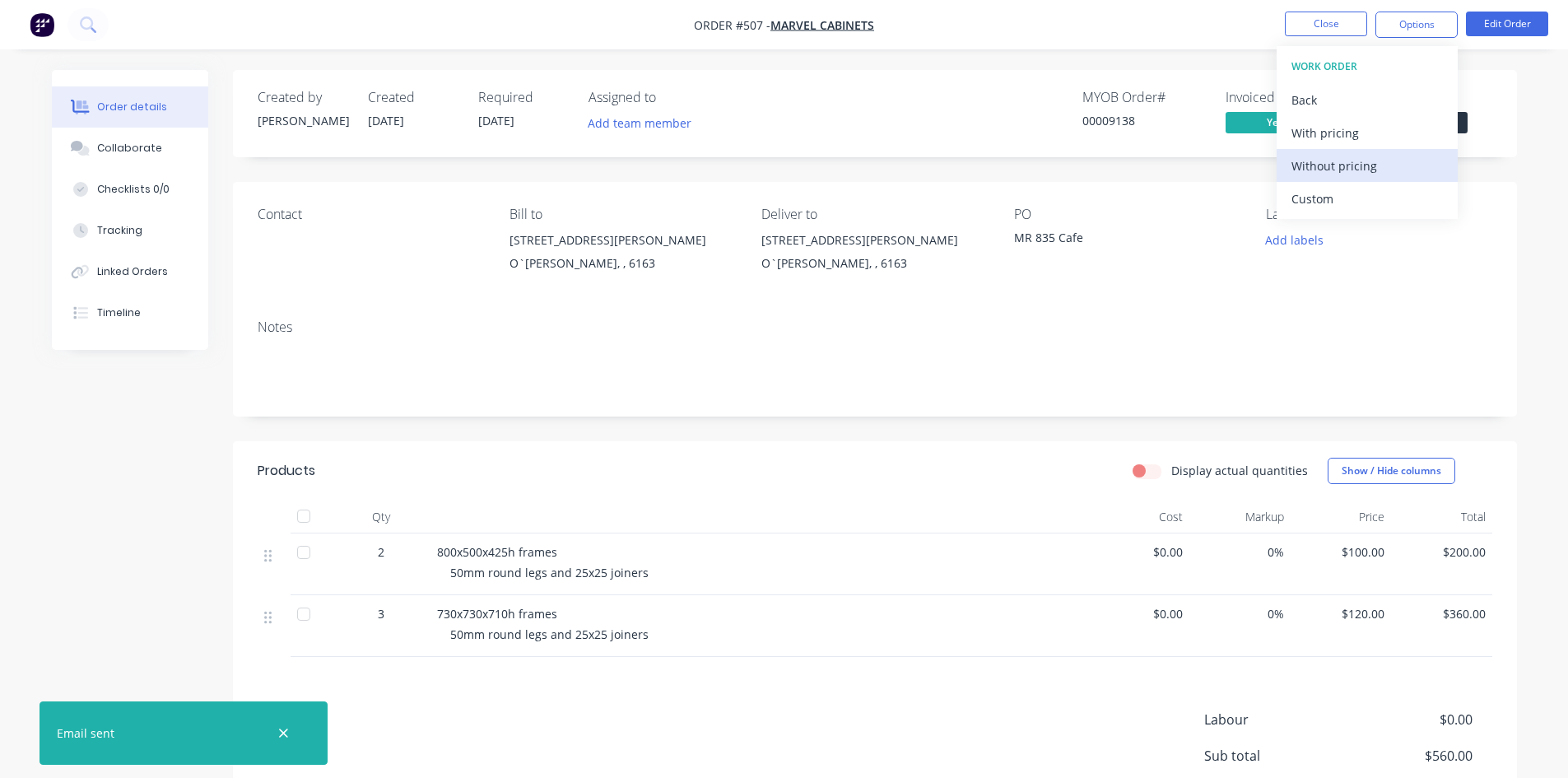
click at [1350, 165] on div "Without pricing" at bounding box center [1368, 165] width 152 height 24
click at [1495, 255] on div "Contact Bill to [STREET_ADDRESS][PERSON_NAME]`[PERSON_NAME], , 6163 Deliver to …" at bounding box center [874, 244] width 1284 height 125
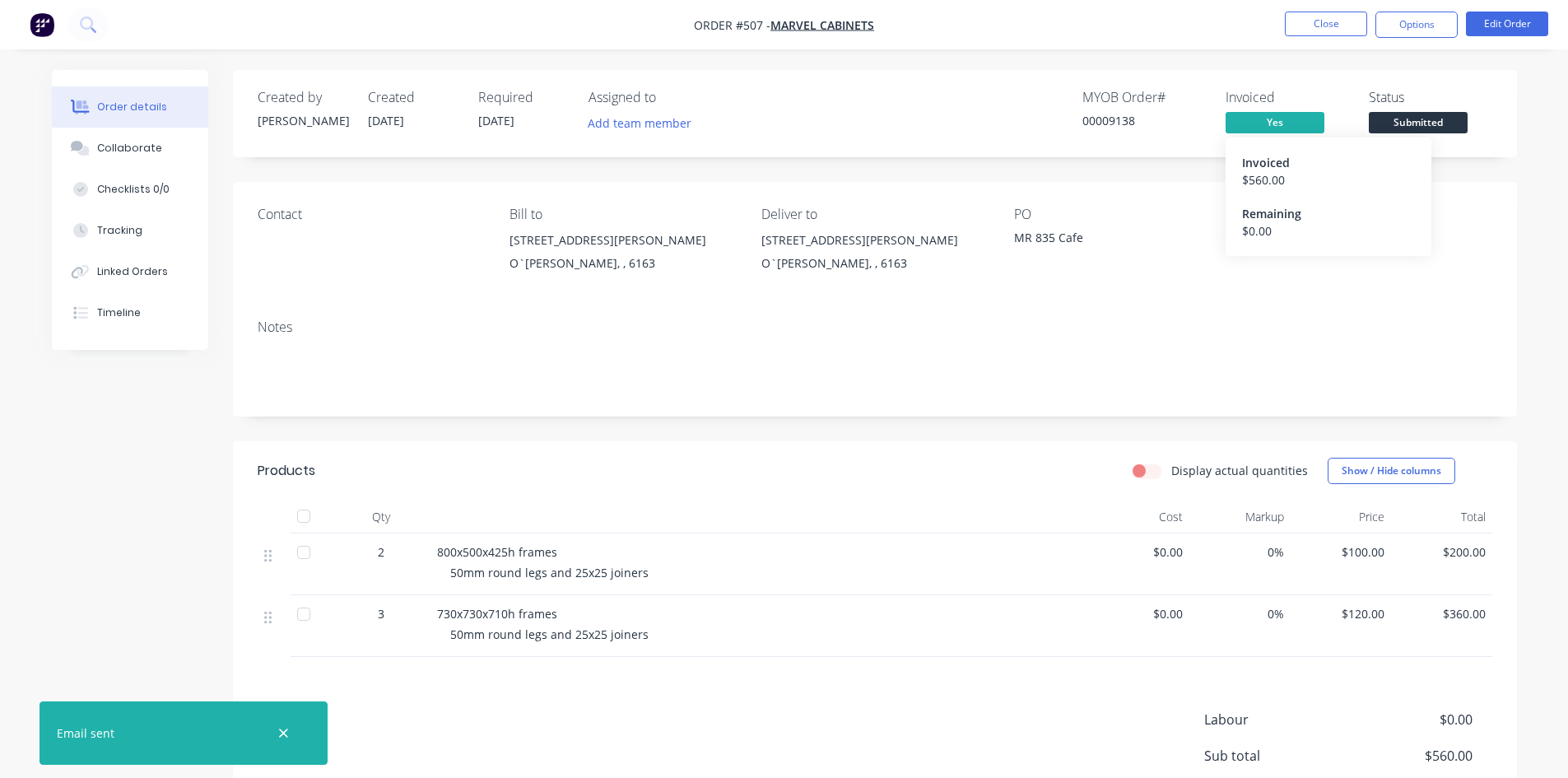
click at [1279, 119] on span "Yes" at bounding box center [1275, 122] width 99 height 20
click at [1432, 20] on button "Options" at bounding box center [1417, 25] width 83 height 26
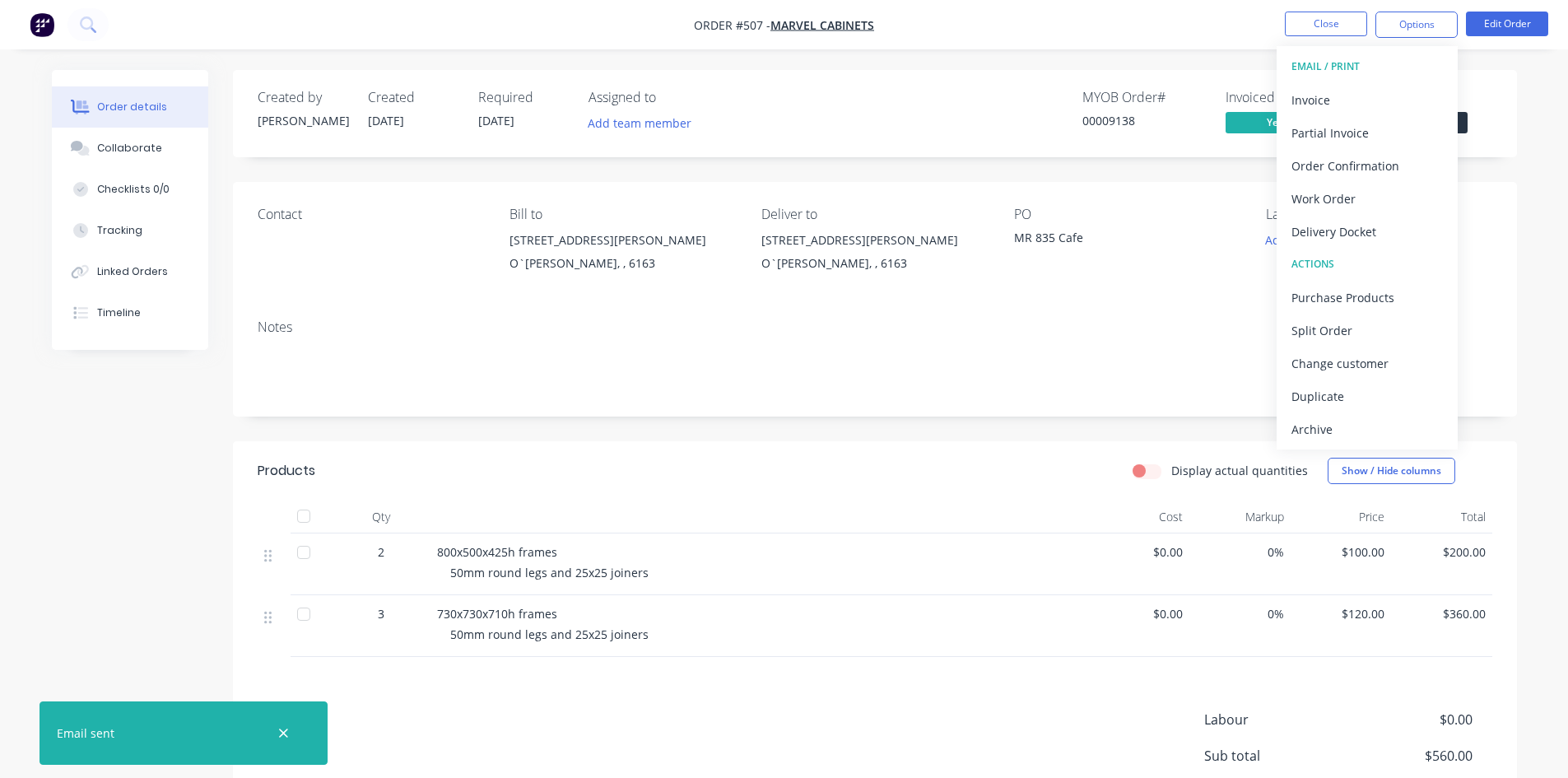
click at [1470, 273] on div "Labels Add labels" at bounding box center [1379, 244] width 225 height 75
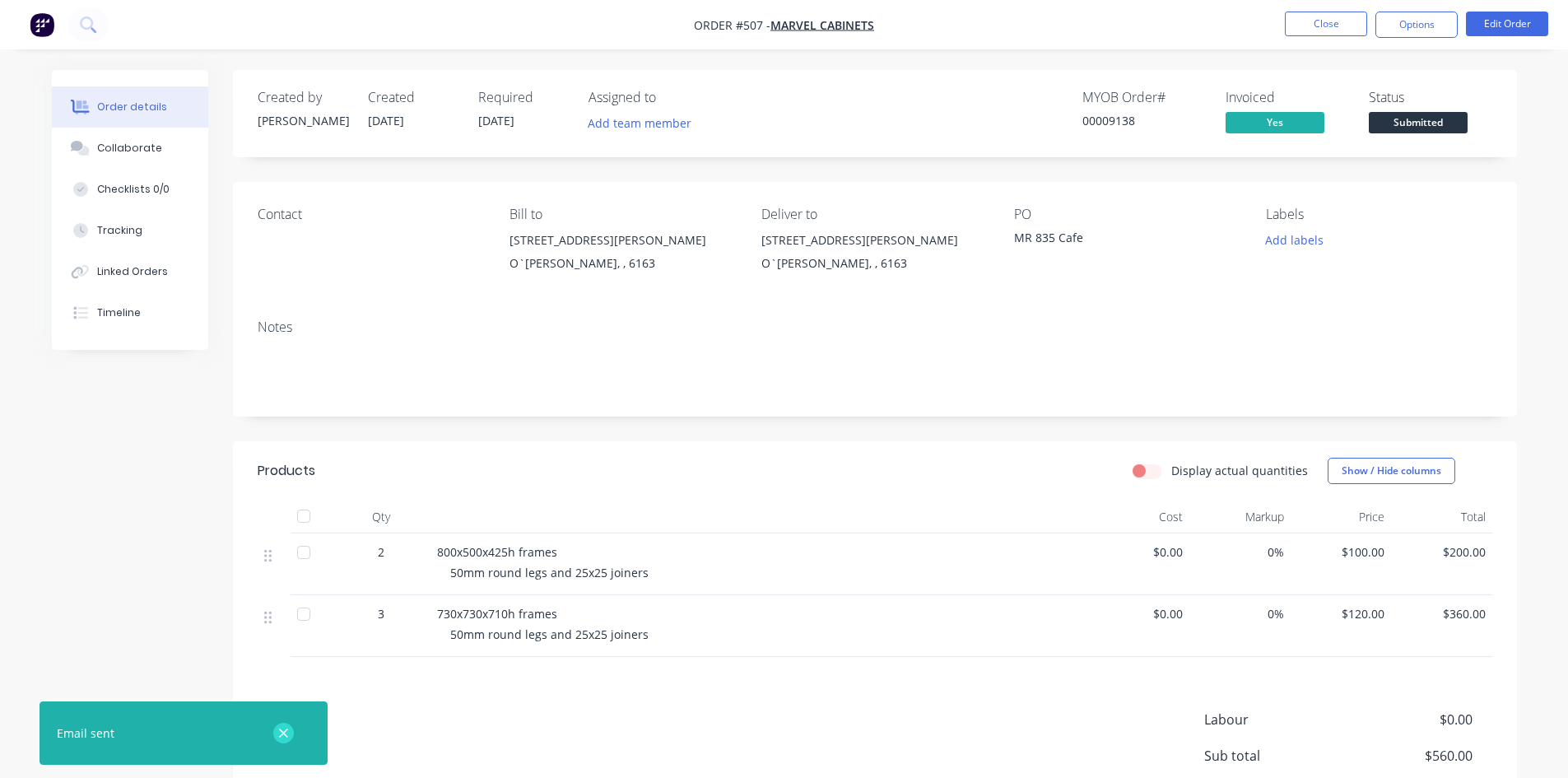
click at [286, 732] on icon "button" at bounding box center [283, 733] width 9 height 9
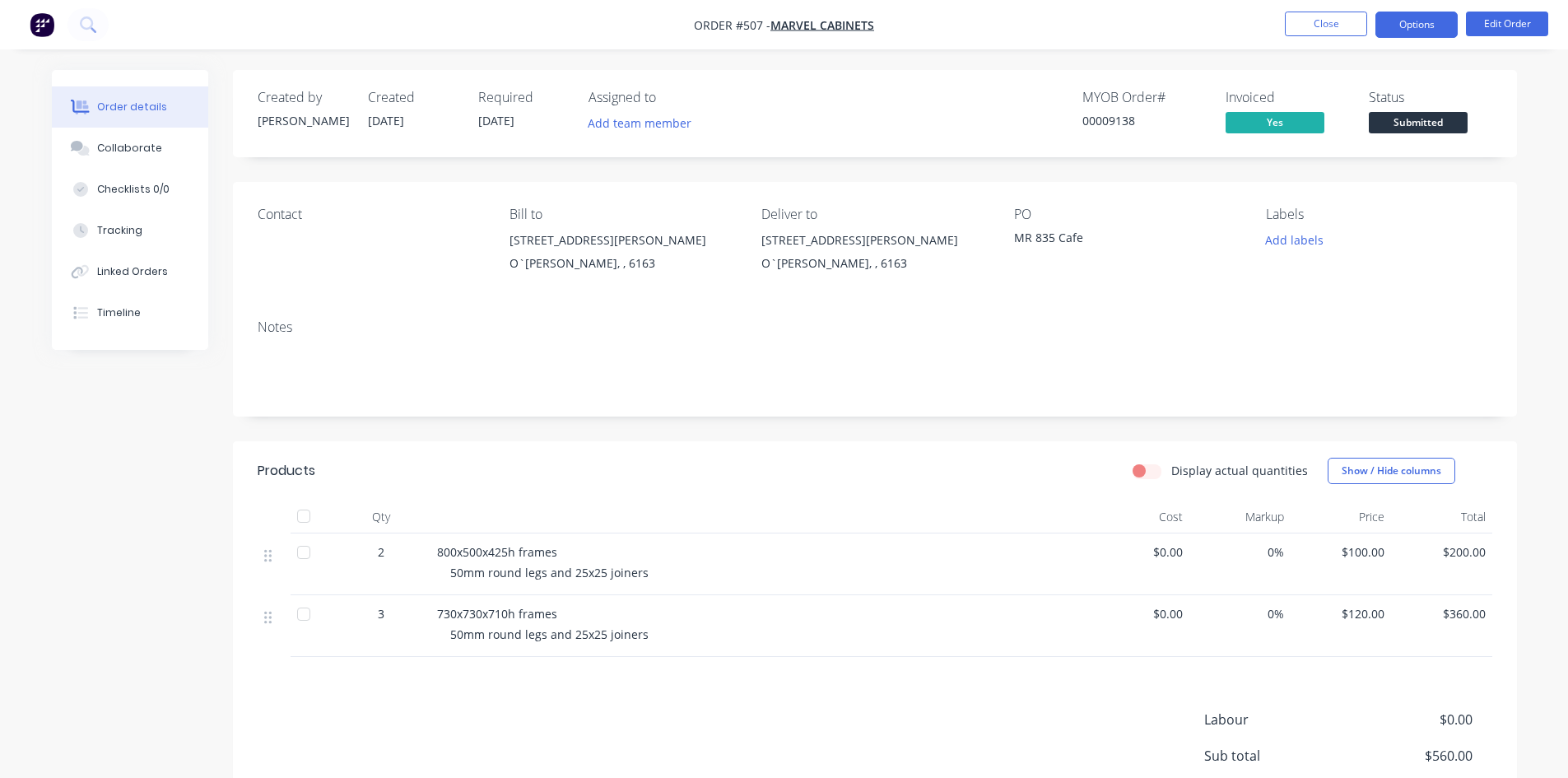
click at [1400, 29] on button "Options" at bounding box center [1417, 25] width 83 height 26
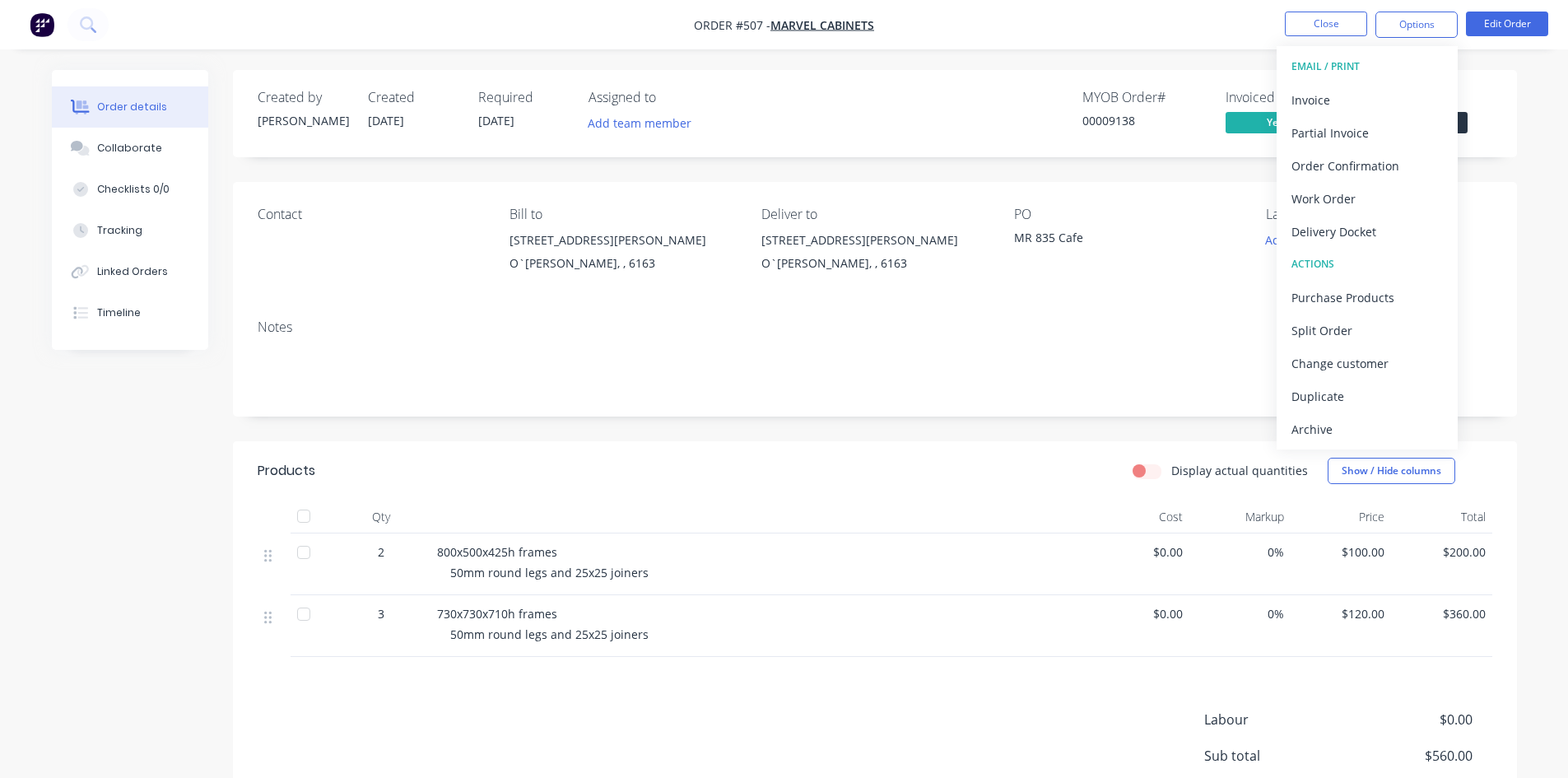
click at [1316, 266] on div "ACTIONS" at bounding box center [1368, 264] width 152 height 21
click at [1184, 322] on div "Notes" at bounding box center [875, 327] width 1235 height 15
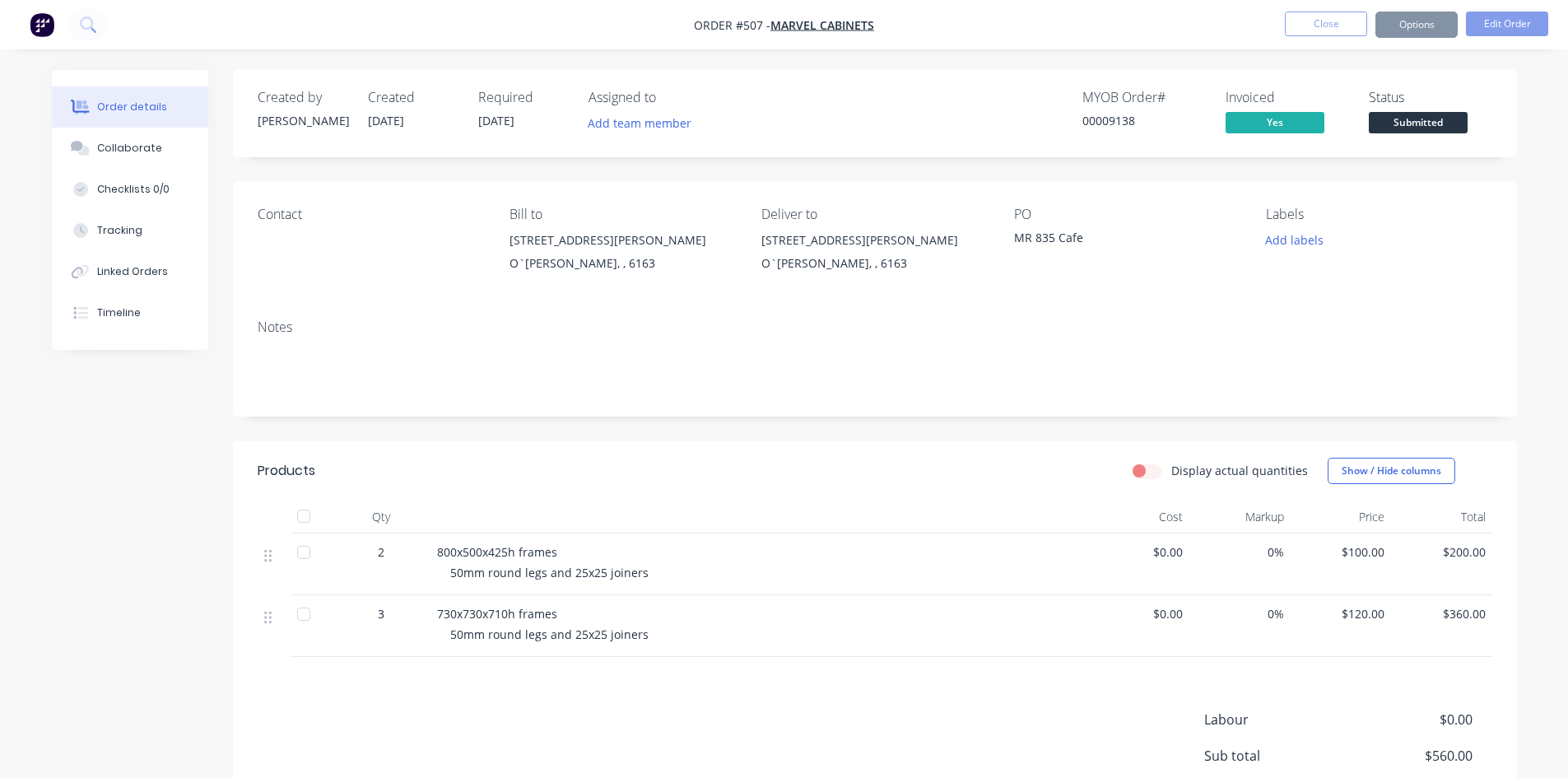
drag, startPoint x: 1064, startPoint y: 370, endPoint x: 1062, endPoint y: 299, distance: 71.0
click at [1062, 299] on div "Contact Bill to [STREET_ADDRESS][PERSON_NAME]`[PERSON_NAME], , 6163 Deliver to …" at bounding box center [874, 244] width 1284 height 125
click at [1336, 31] on button "Close" at bounding box center [1326, 24] width 83 height 25
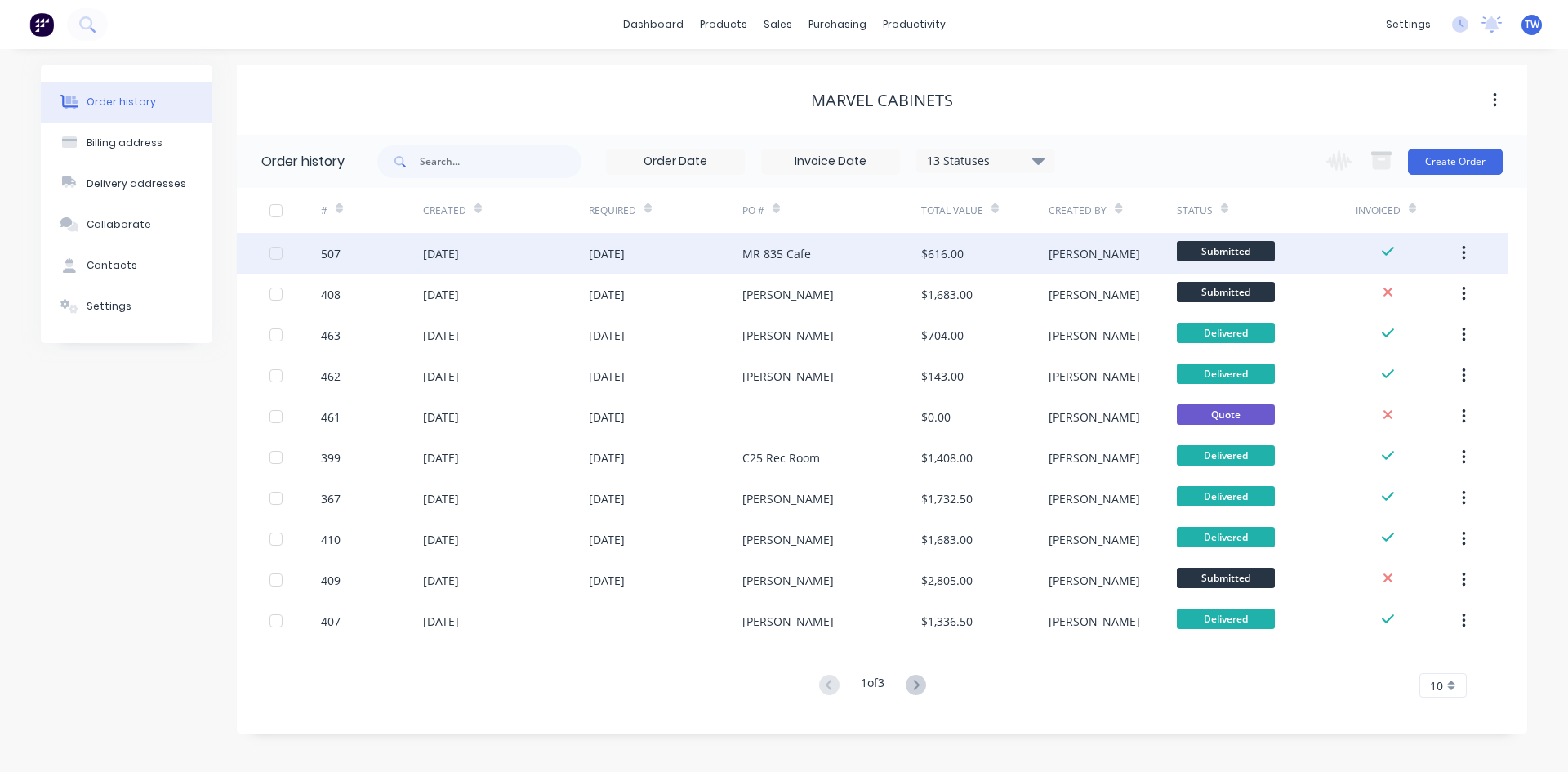
click at [1465, 247] on icon "button" at bounding box center [1463, 252] width 3 height 14
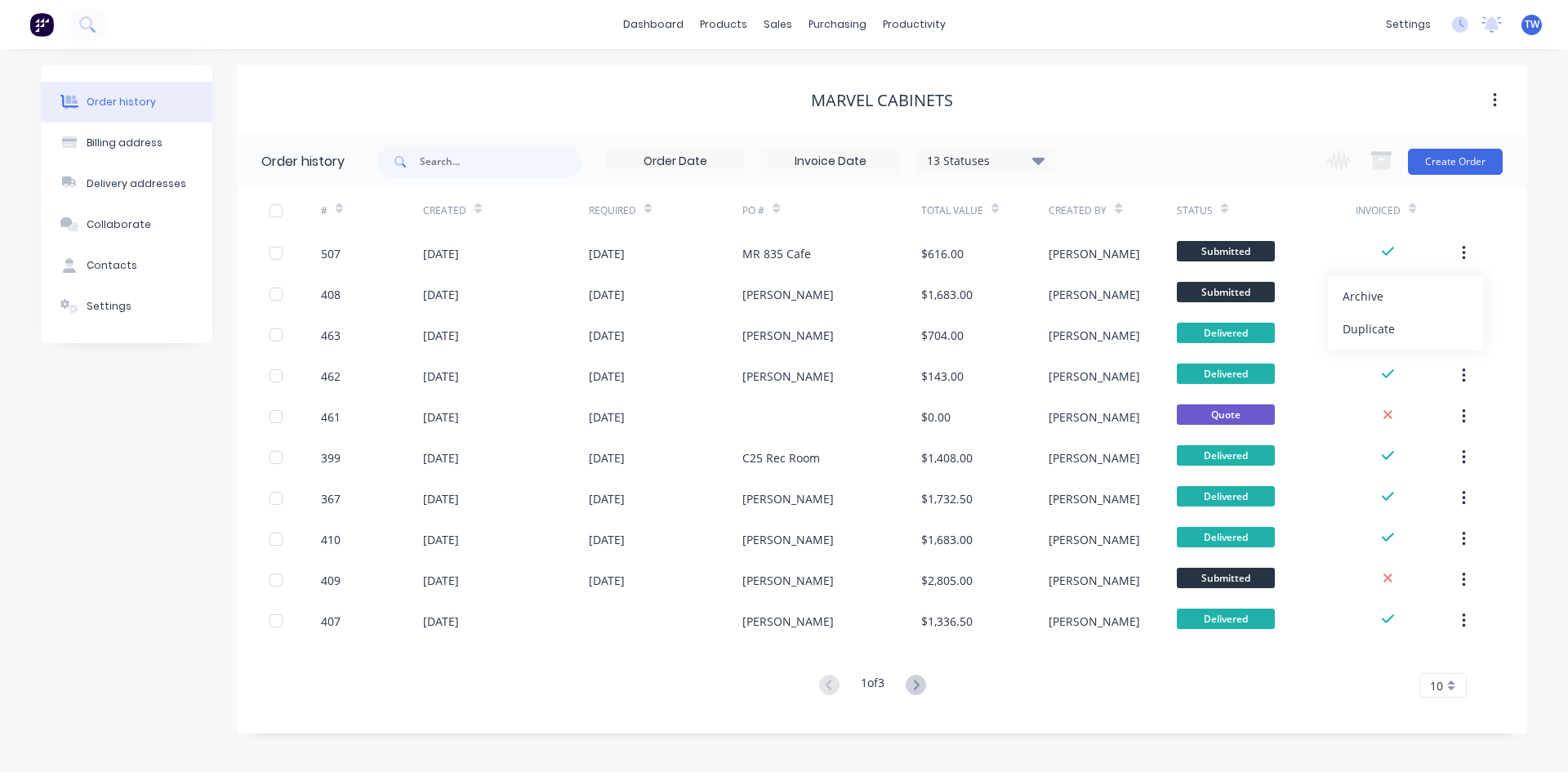
click at [1400, 293] on div "Archive" at bounding box center [1405, 296] width 126 height 24
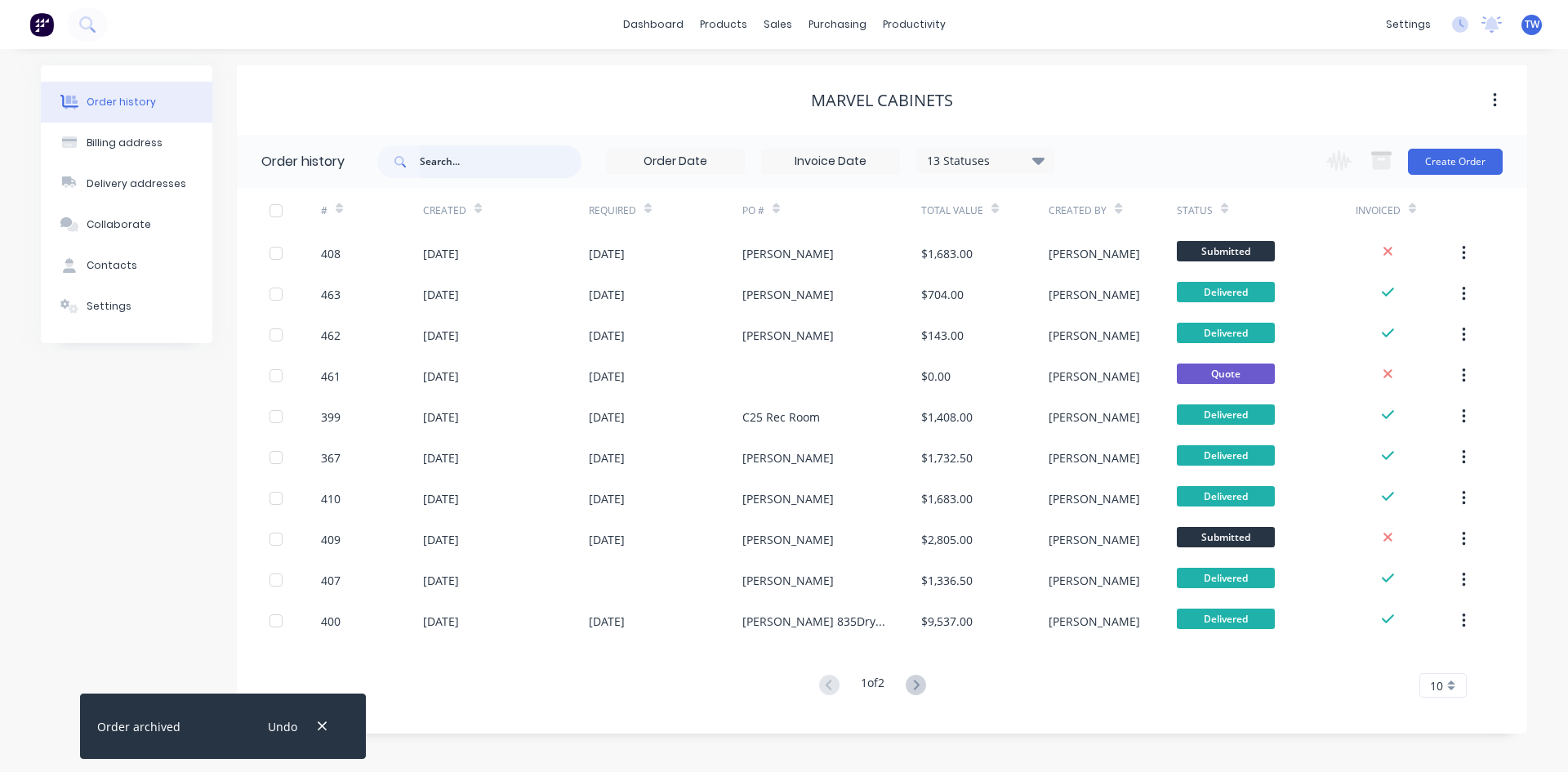
click at [433, 158] on input "text" at bounding box center [500, 162] width 162 height 33
type input "461"
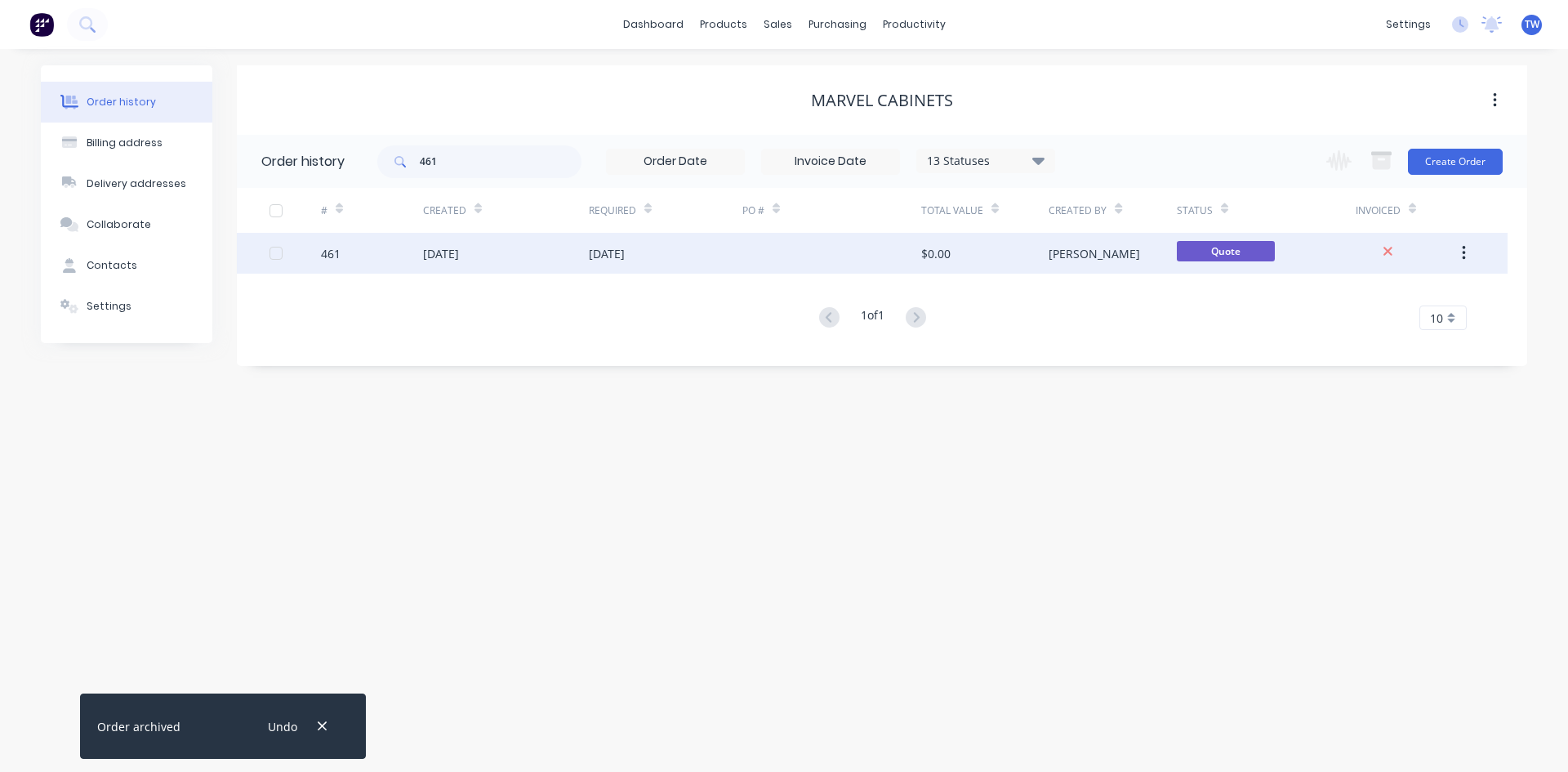
click at [773, 257] on div at bounding box center [831, 253] width 179 height 41
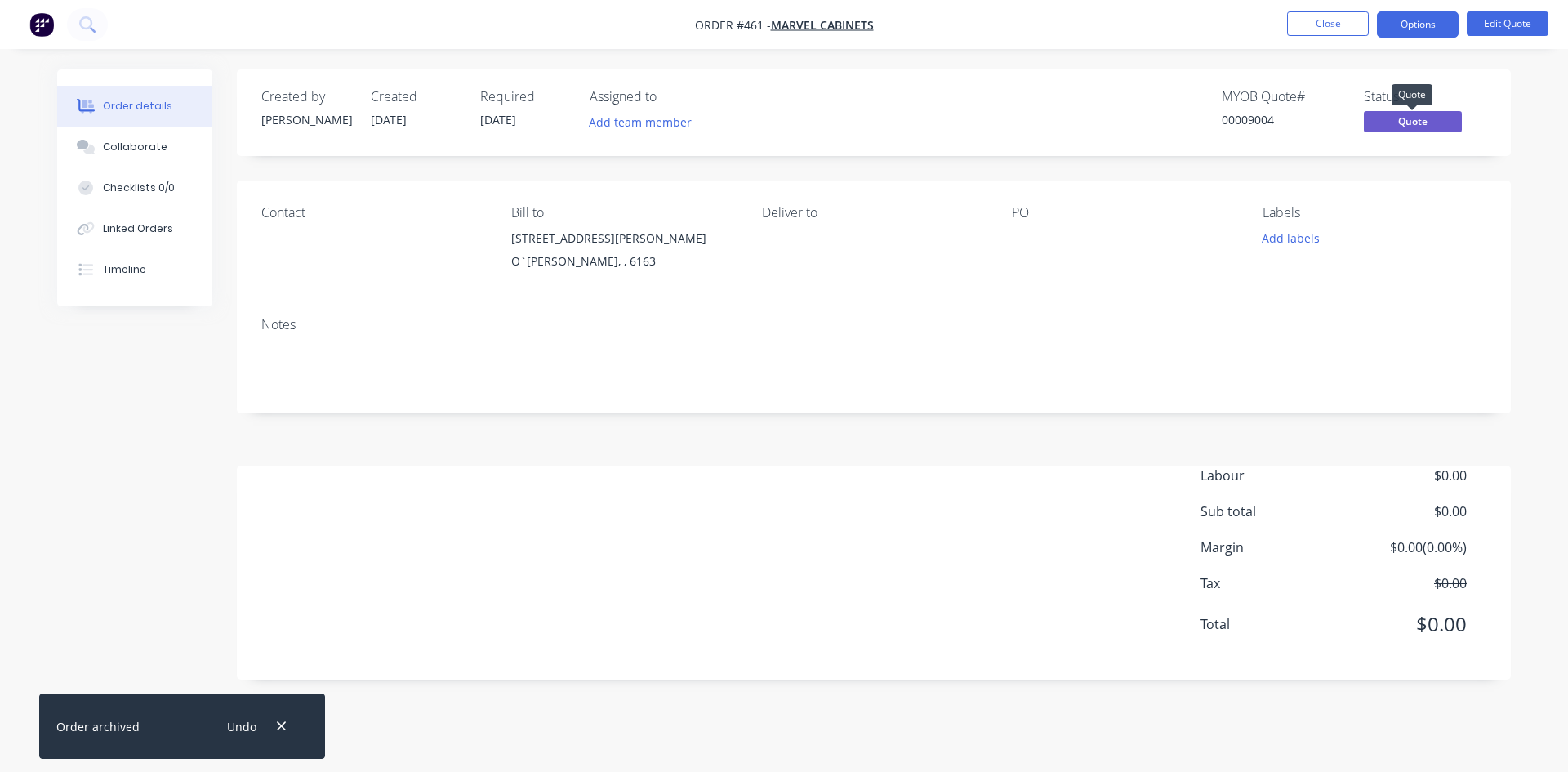
click at [1406, 124] on span "Quote" at bounding box center [1413, 121] width 98 height 20
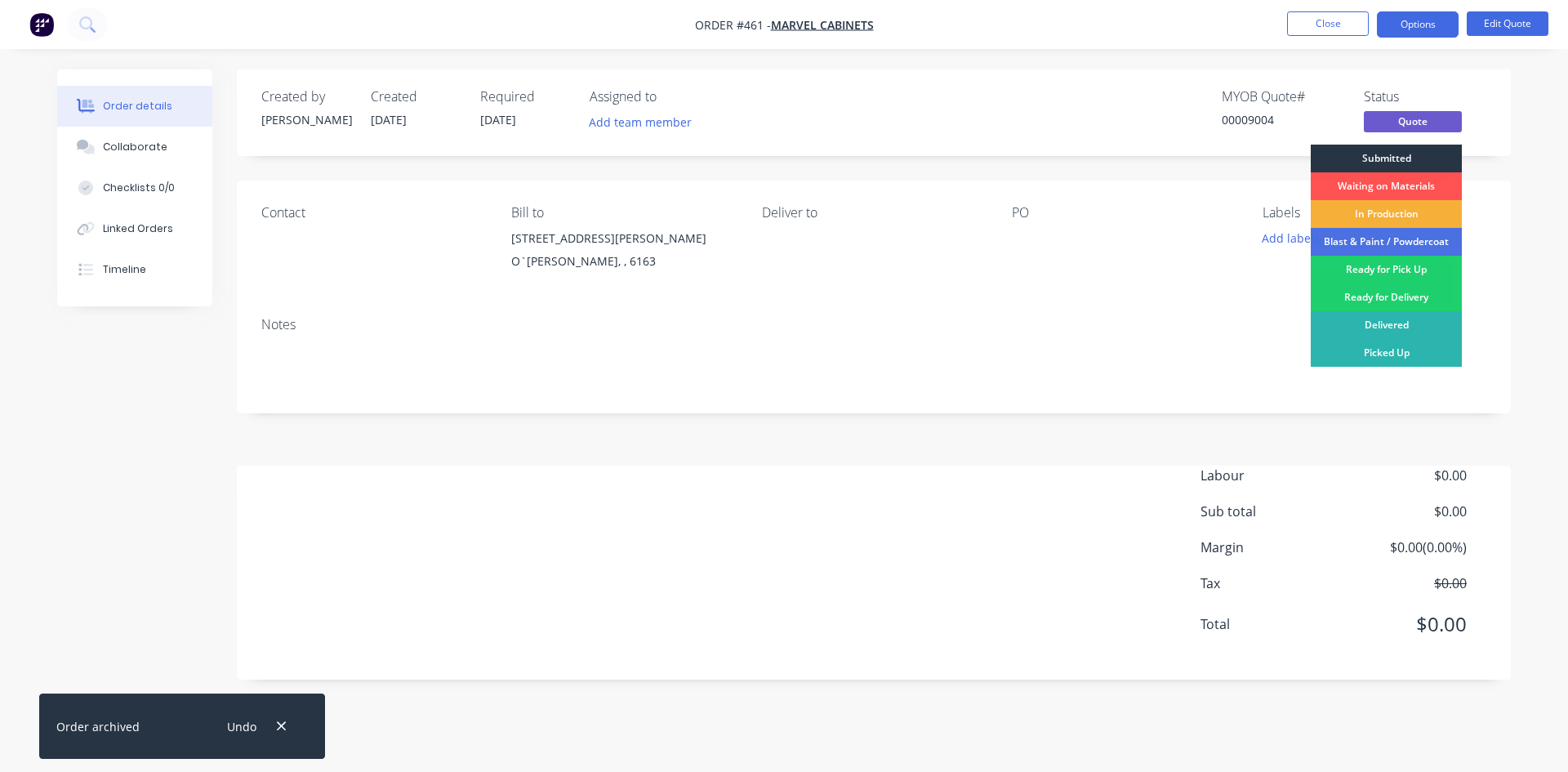
click at [1386, 153] on div "Submitted" at bounding box center [1386, 158] width 151 height 28
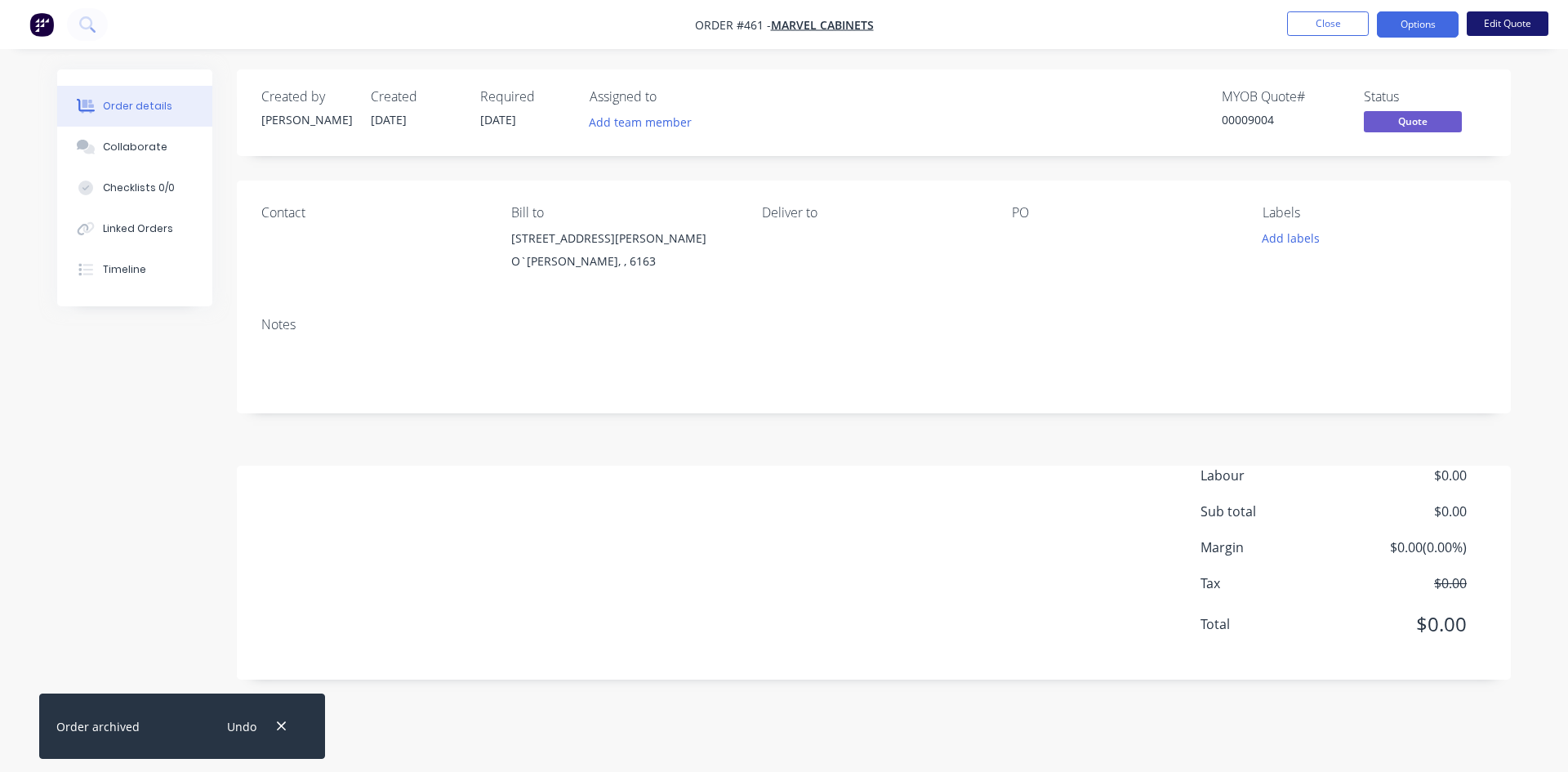
click at [1491, 22] on button "Edit Quote" at bounding box center [1507, 24] width 82 height 25
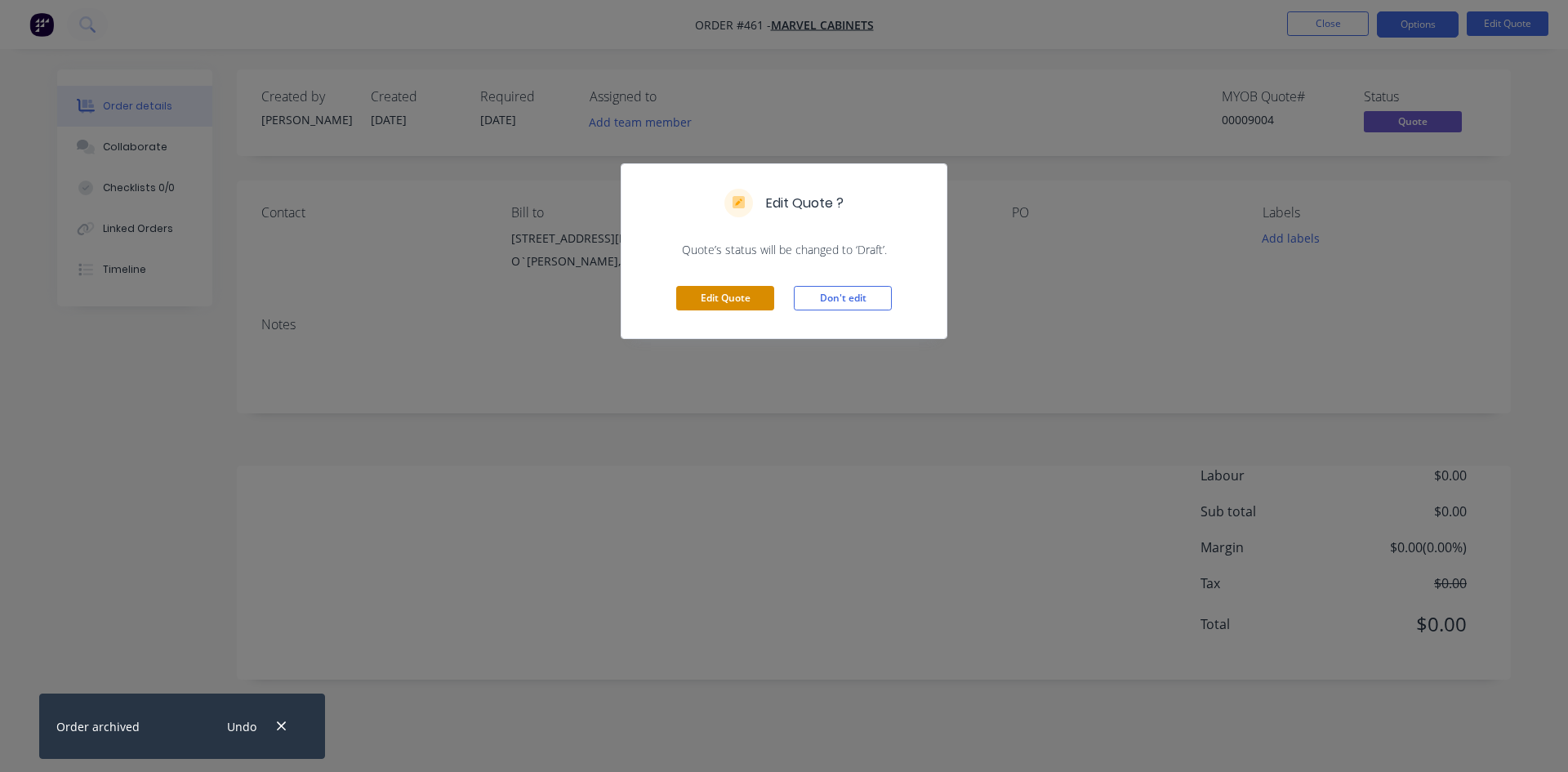
click at [738, 300] on button "Edit Quote" at bounding box center [725, 298] width 98 height 25
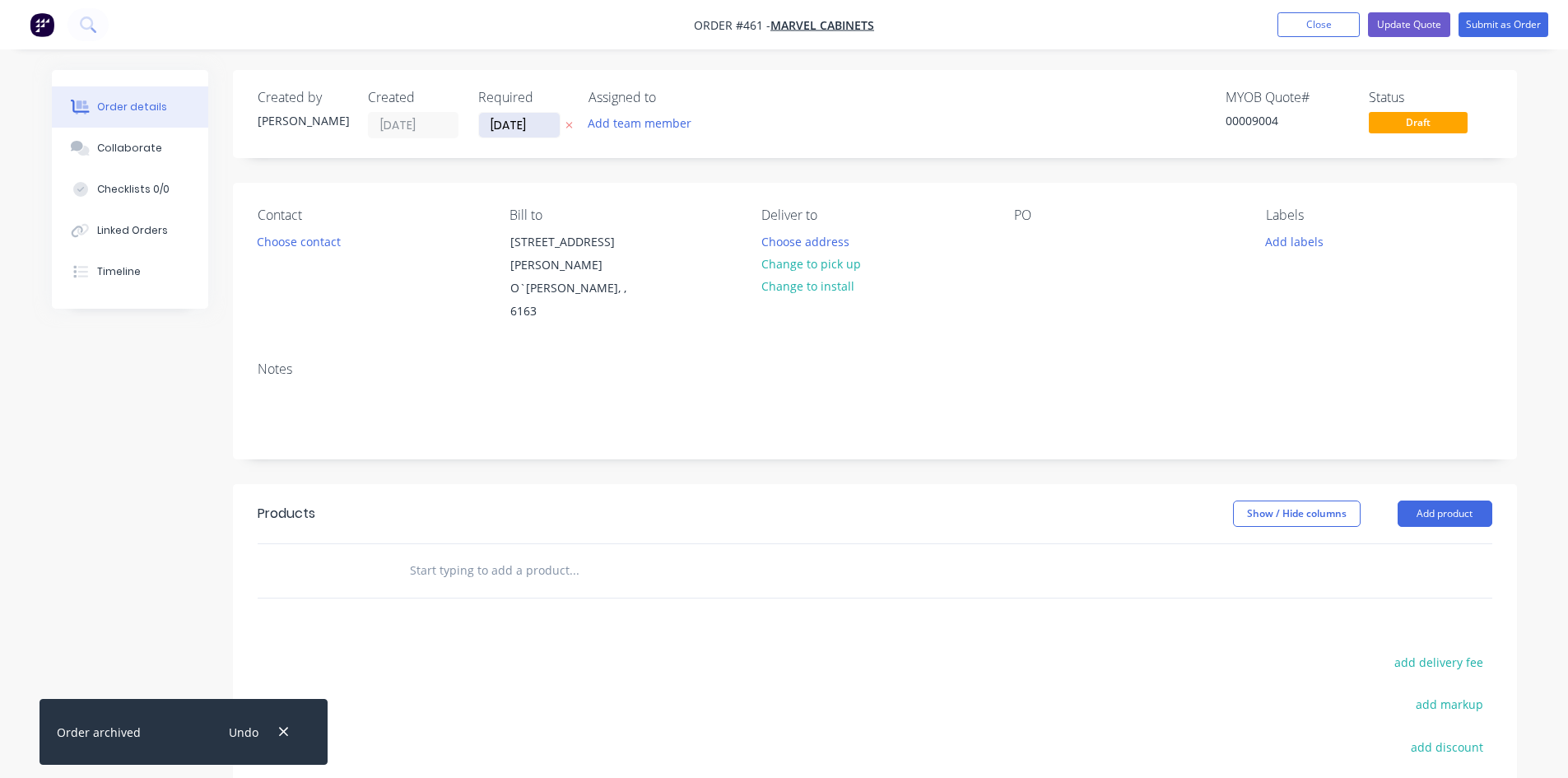
click at [511, 131] on input "[DATE]" at bounding box center [520, 125] width 81 height 25
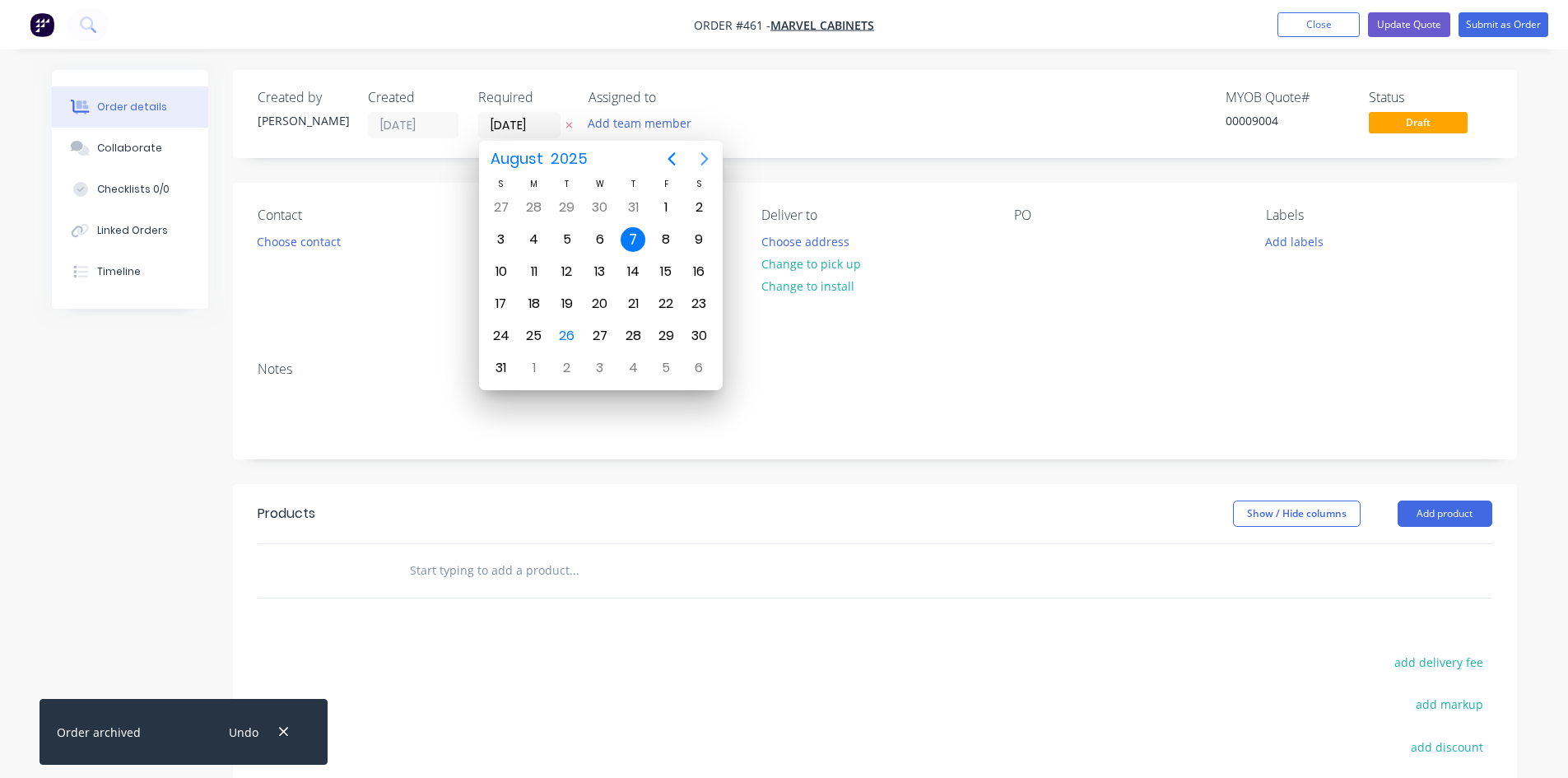
click at [707, 154] on icon "Next page" at bounding box center [704, 159] width 20 height 20
click at [601, 205] on div "1" at bounding box center [600, 207] width 25 height 25
type input "[DATE]"
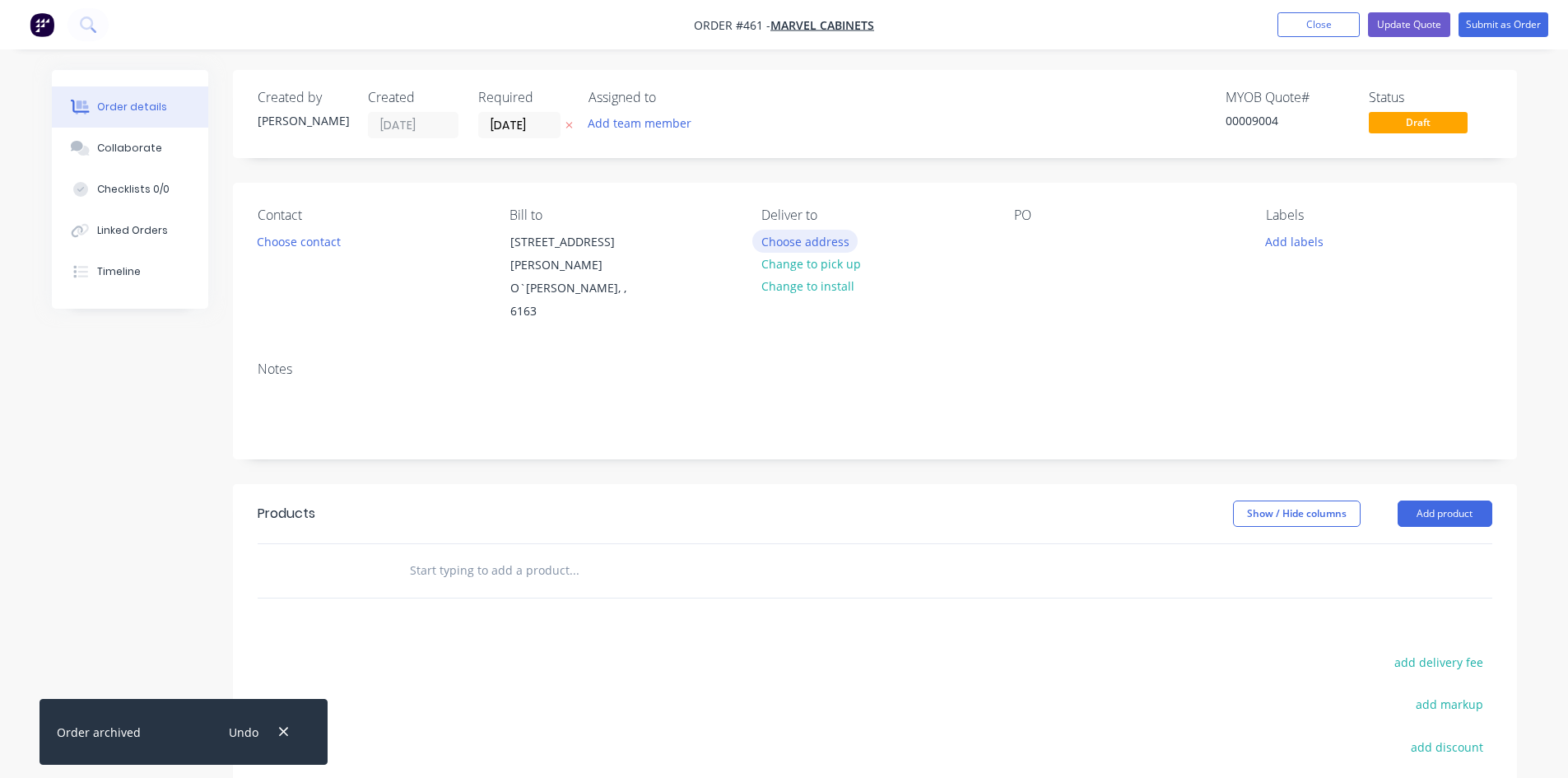
click at [828, 244] on button "Choose address" at bounding box center [805, 241] width 106 height 22
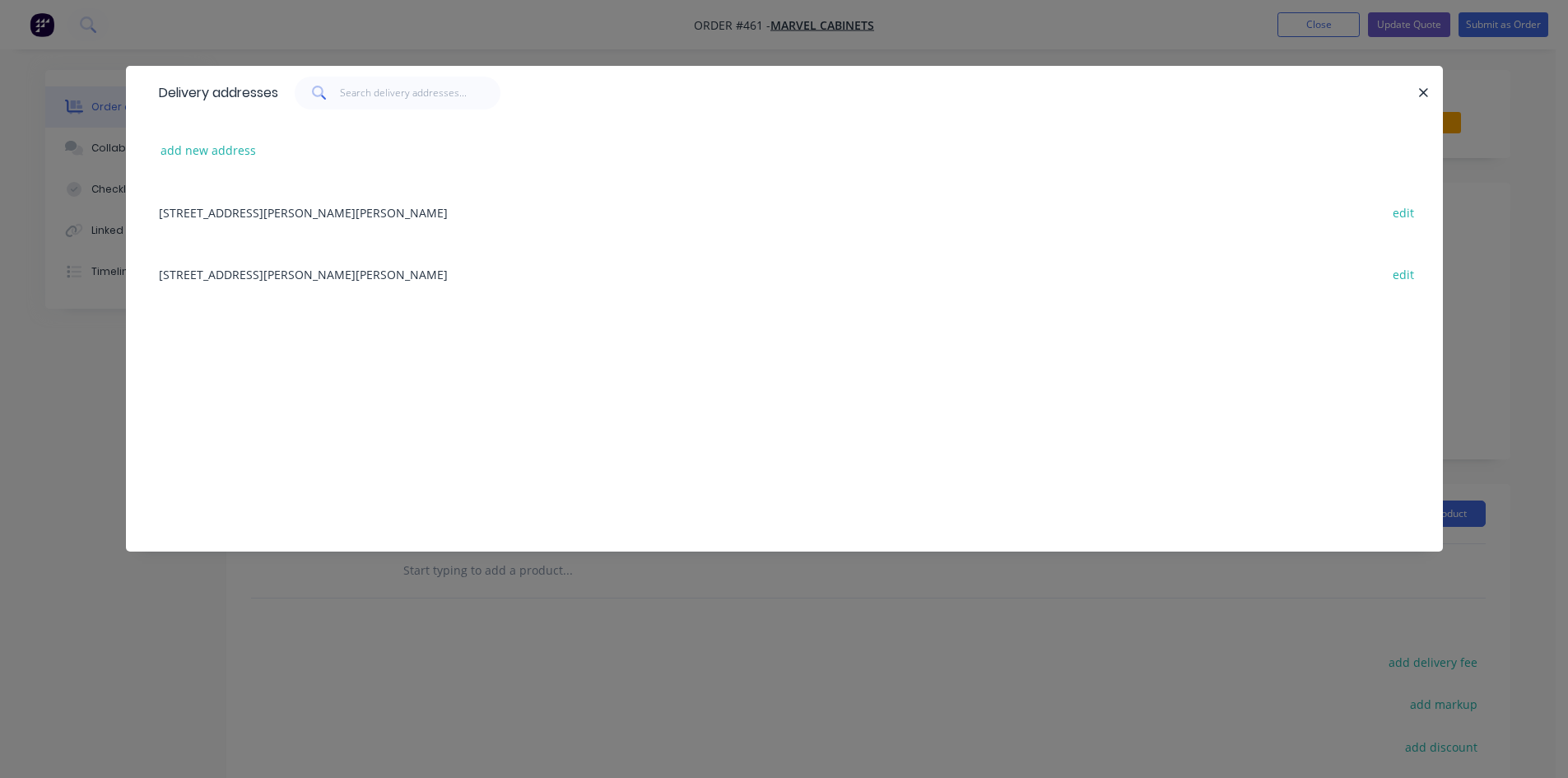
click at [340, 275] on div "[STREET_ADDRESS][PERSON_NAME][PERSON_NAME] edit" at bounding box center [785, 274] width 1268 height 61
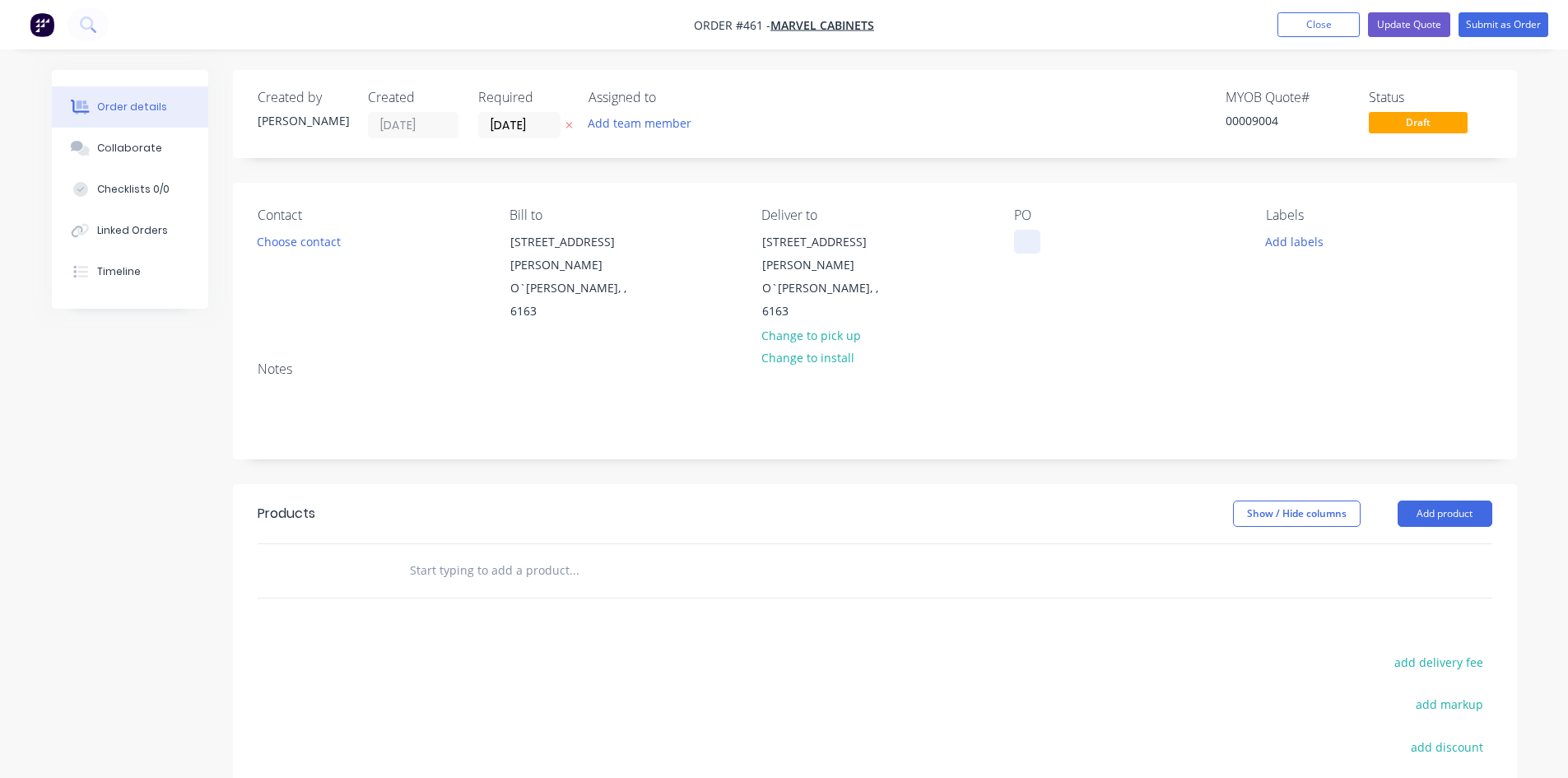
click at [1024, 235] on div at bounding box center [1027, 241] width 26 height 24
click at [1446, 501] on button "Add product" at bounding box center [1445, 514] width 95 height 26
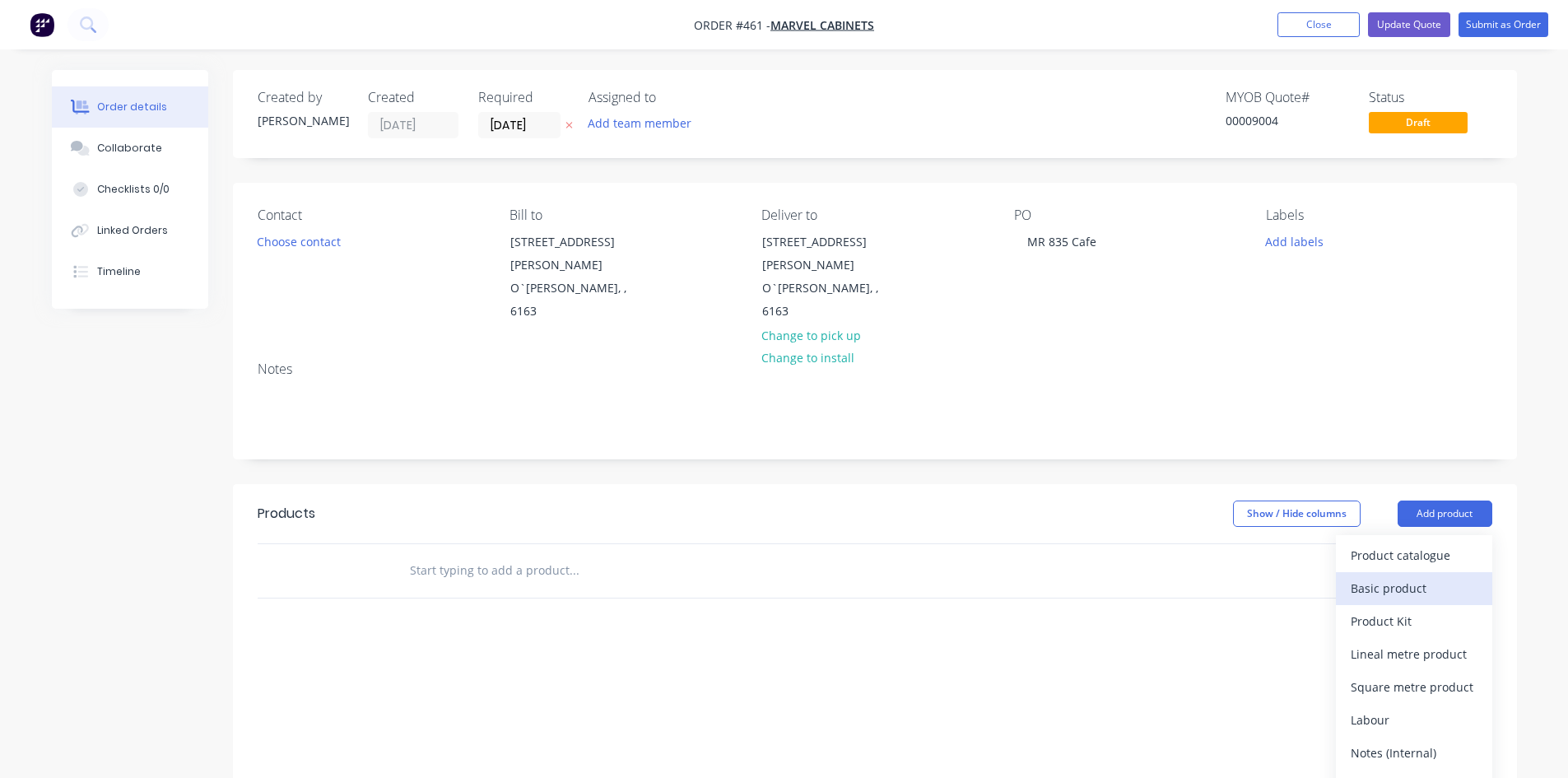
click at [1382, 577] on div "Basic product" at bounding box center [1414, 589] width 127 height 24
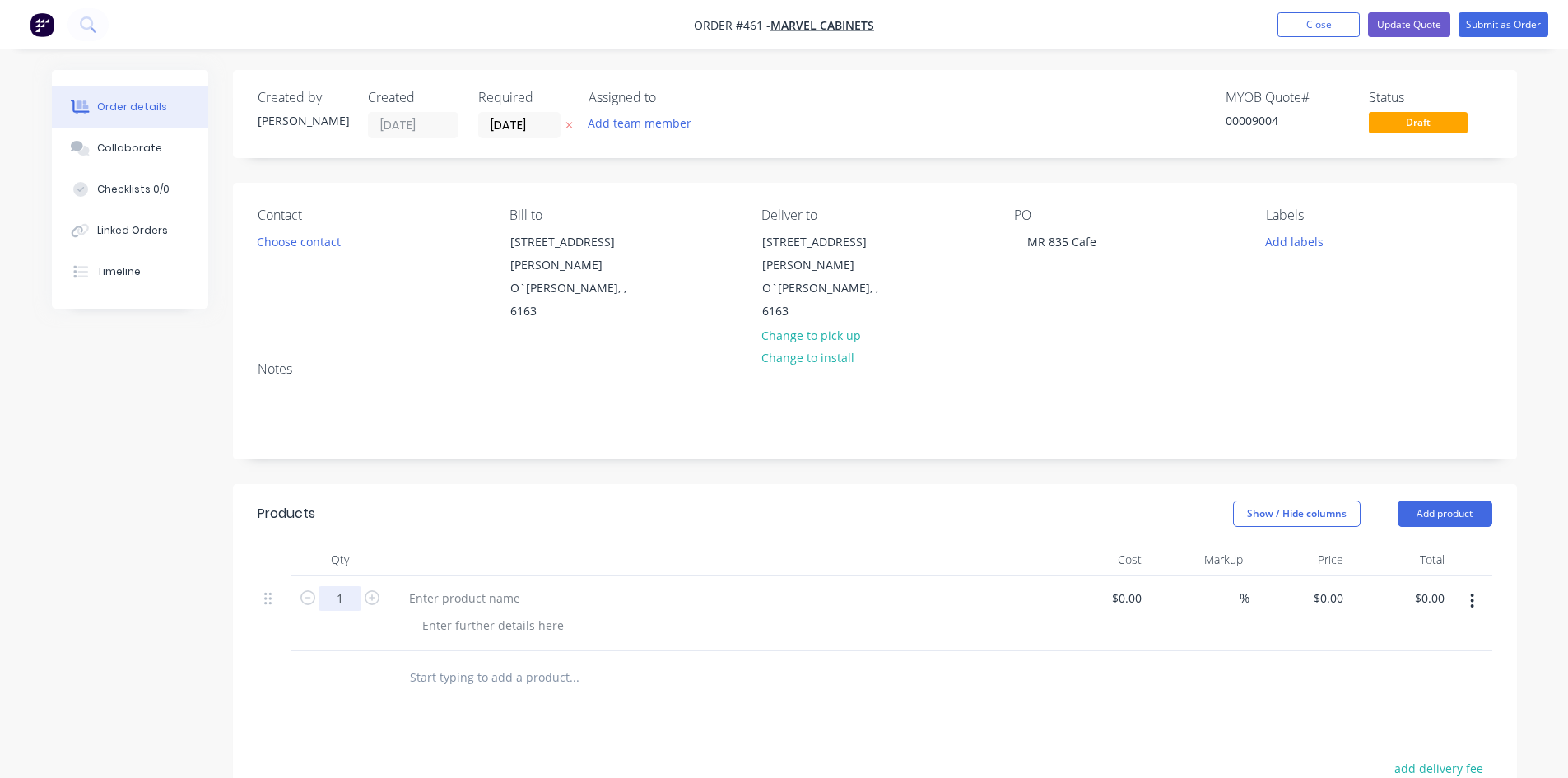
click at [338, 586] on input "1" at bounding box center [340, 598] width 43 height 25
type input "2"
click at [459, 586] on div at bounding box center [464, 598] width 137 height 24
click at [409, 586] on div "table frames 800x500x425h" at bounding box center [485, 598] width 177 height 24
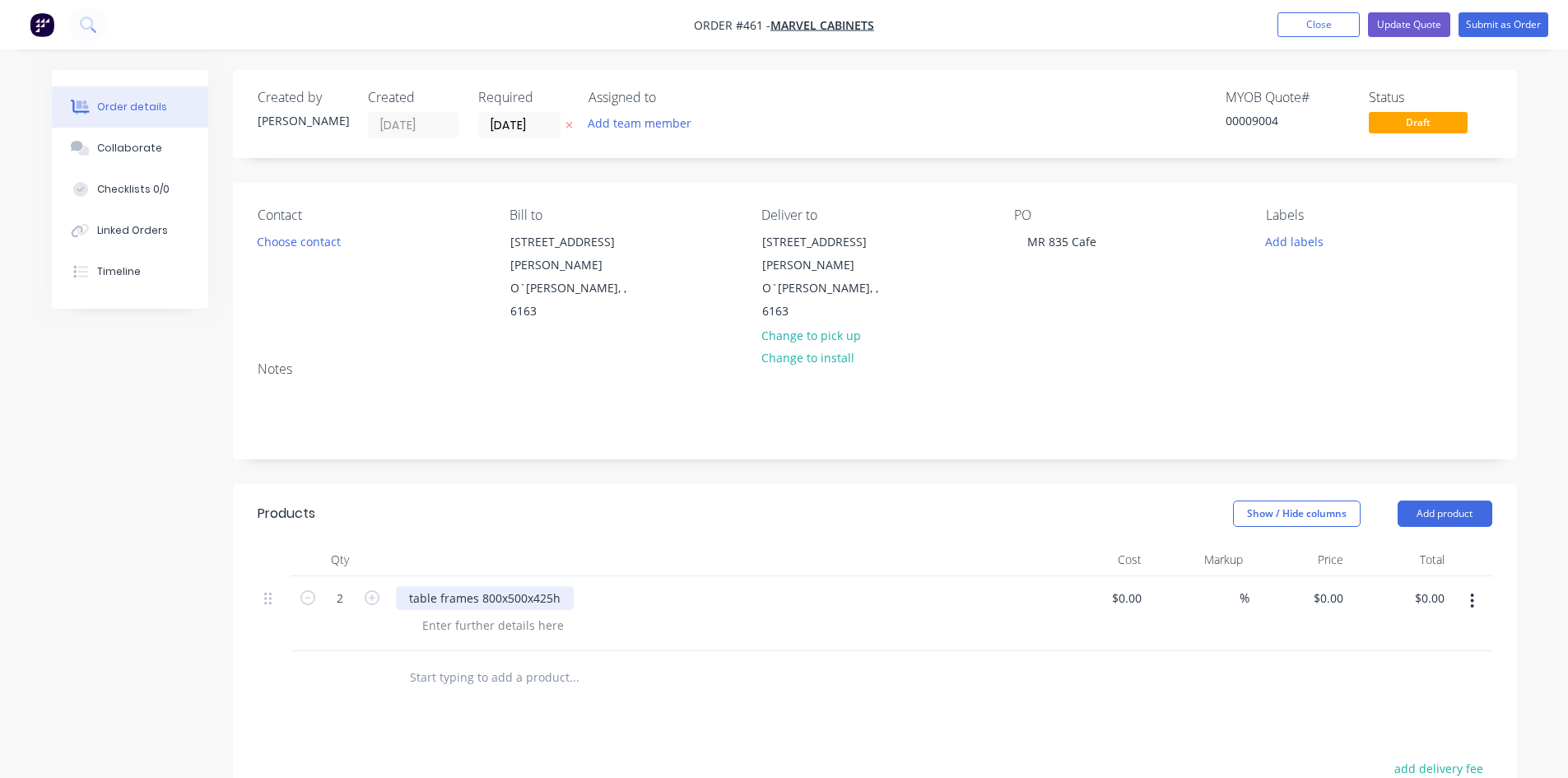
click at [413, 586] on div "table frames 800x500x425h" at bounding box center [485, 598] width 177 height 24
click at [460, 613] on div at bounding box center [493, 625] width 168 height 24
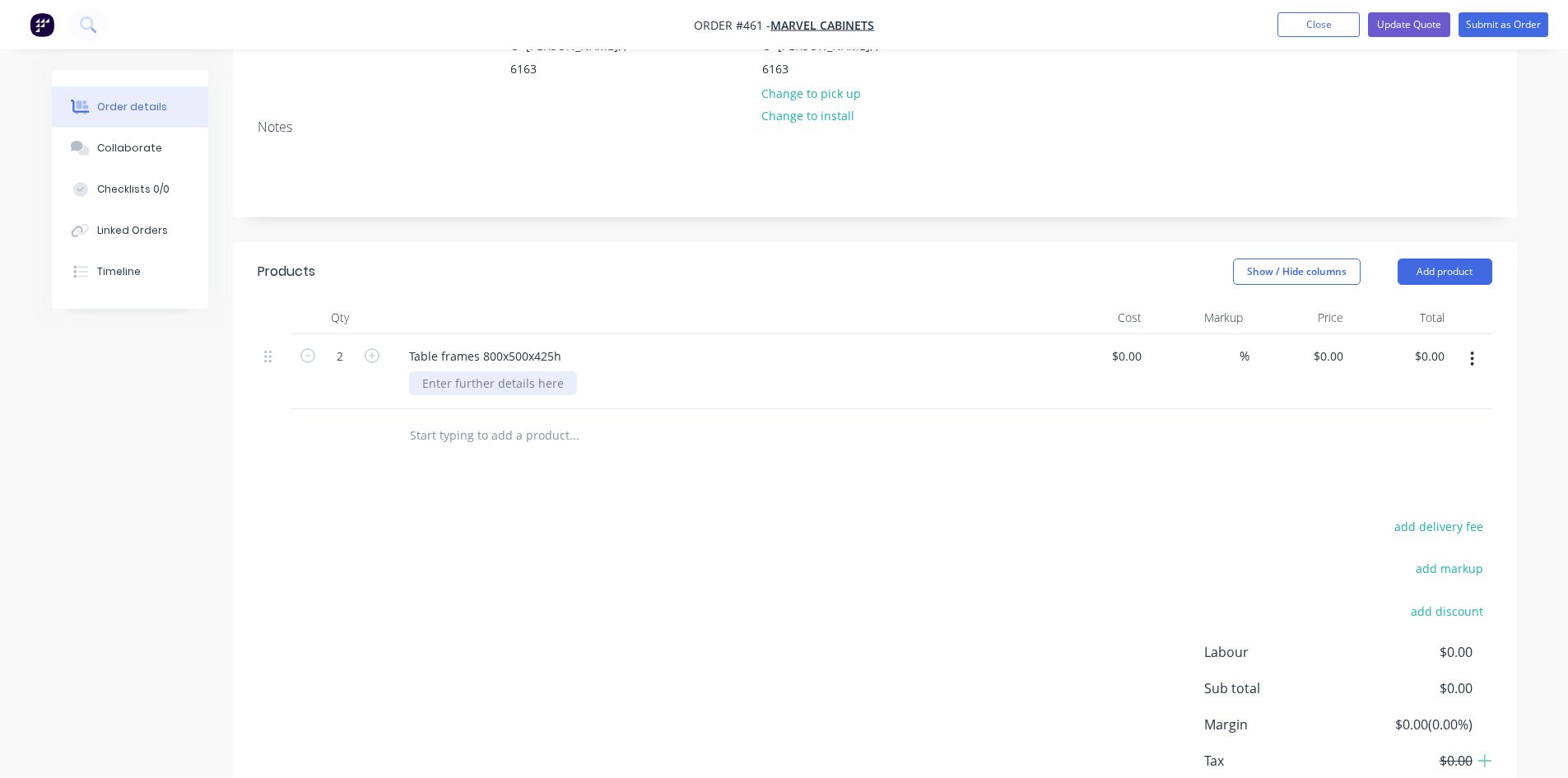
scroll to position [305, 0]
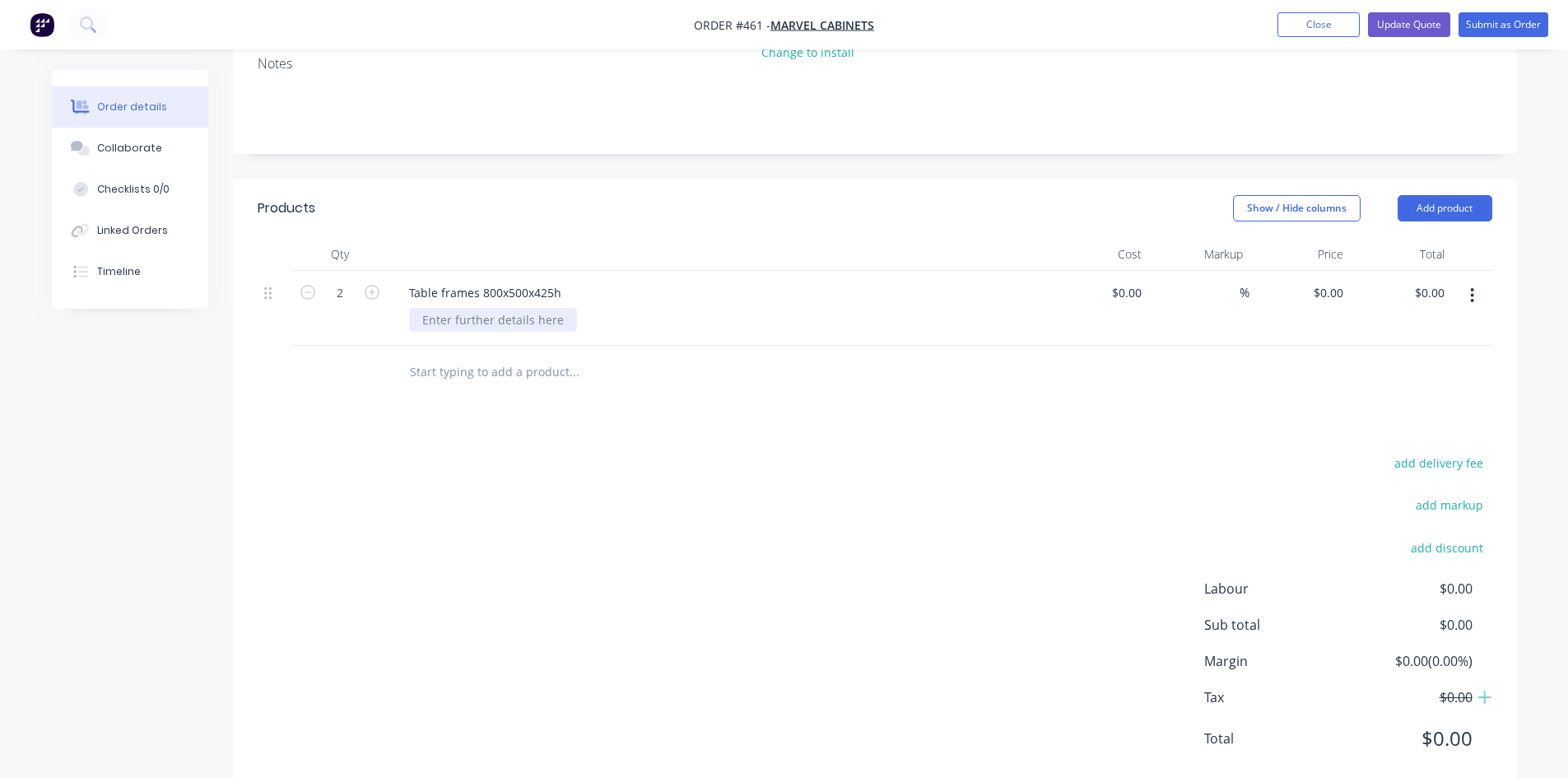
click at [515, 308] on div at bounding box center [493, 320] width 168 height 24
type input "$0.00"
click at [1339, 281] on input "0" at bounding box center [1331, 293] width 38 height 24
type input "$100.00"
type input "$200.00"
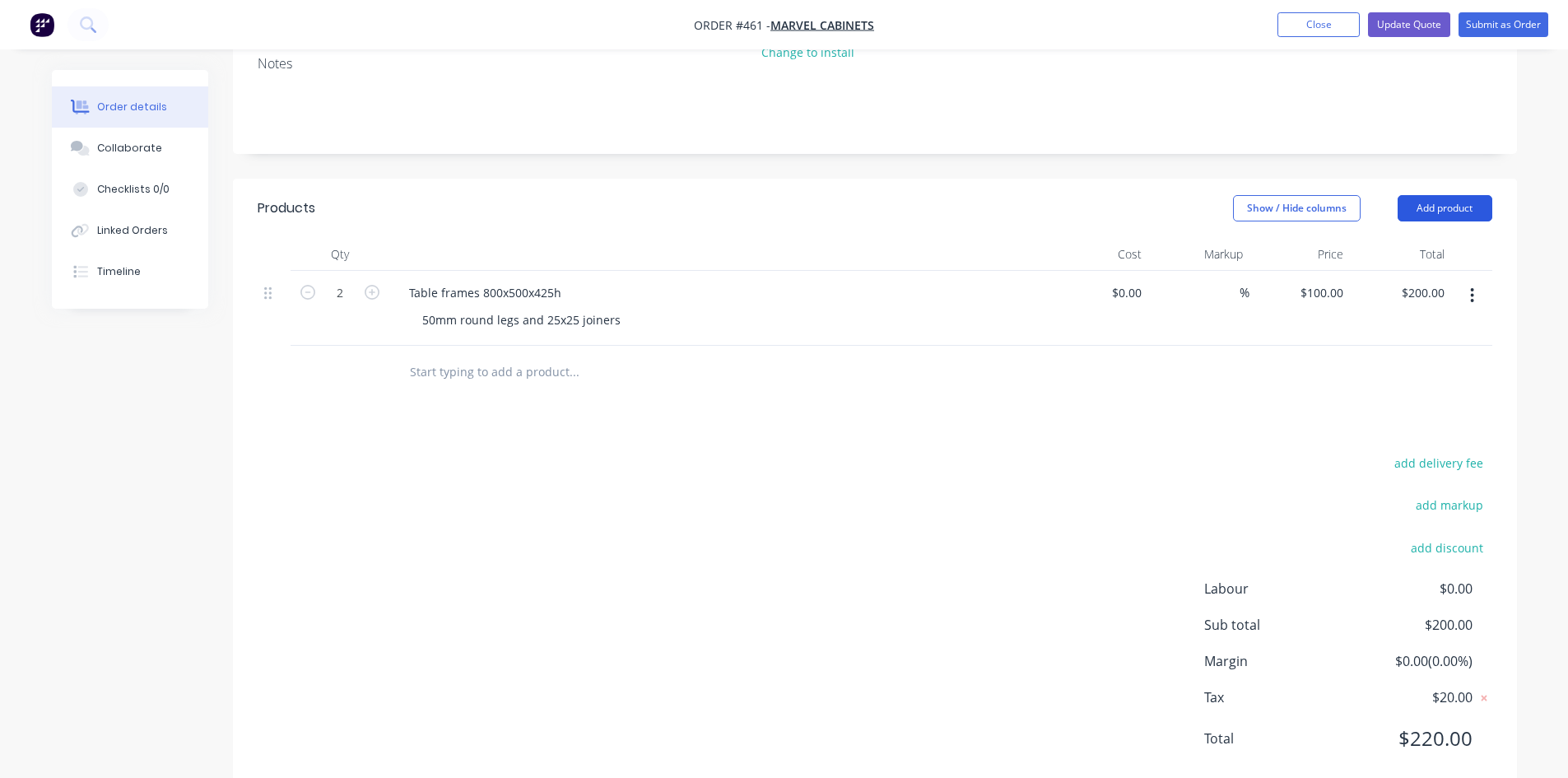
click at [1443, 195] on button "Add product" at bounding box center [1445, 208] width 95 height 26
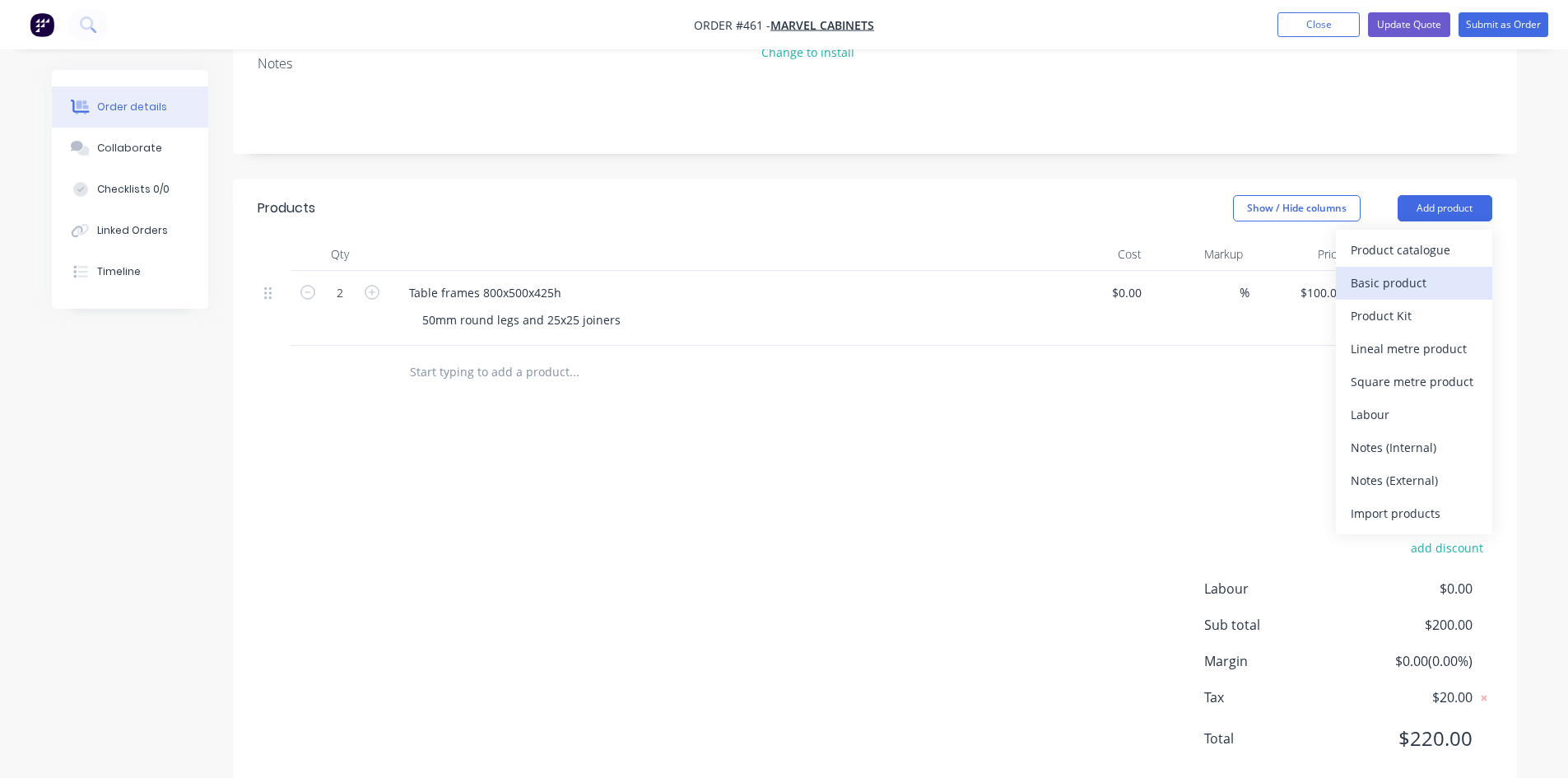
click at [1419, 270] on div "Basic product" at bounding box center [1414, 282] width 127 height 24
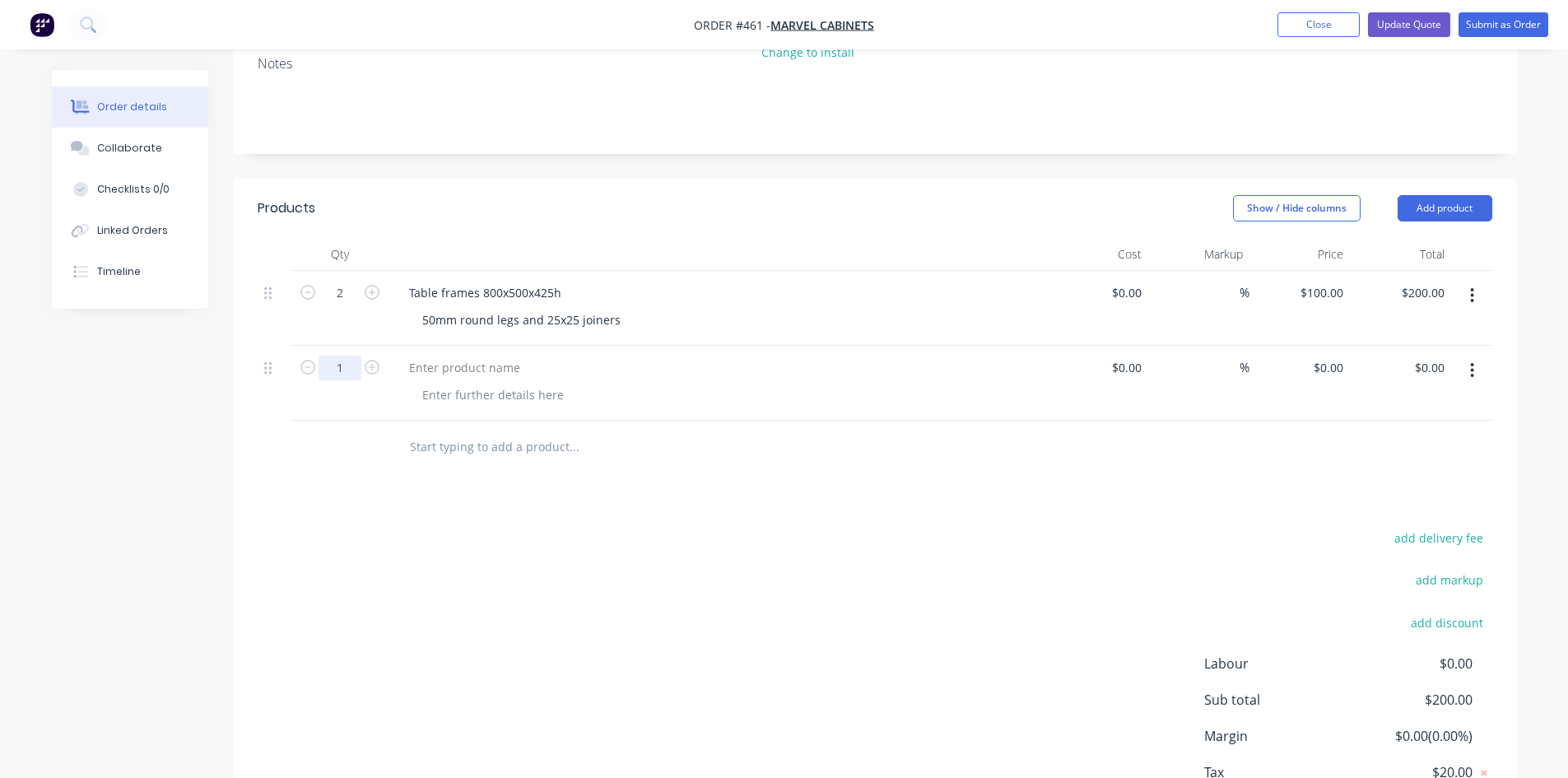
click at [351, 305] on input "1" at bounding box center [340, 293] width 43 height 25
type input "3"
type input "$0.00"
click at [434, 356] on div at bounding box center [464, 368] width 137 height 24
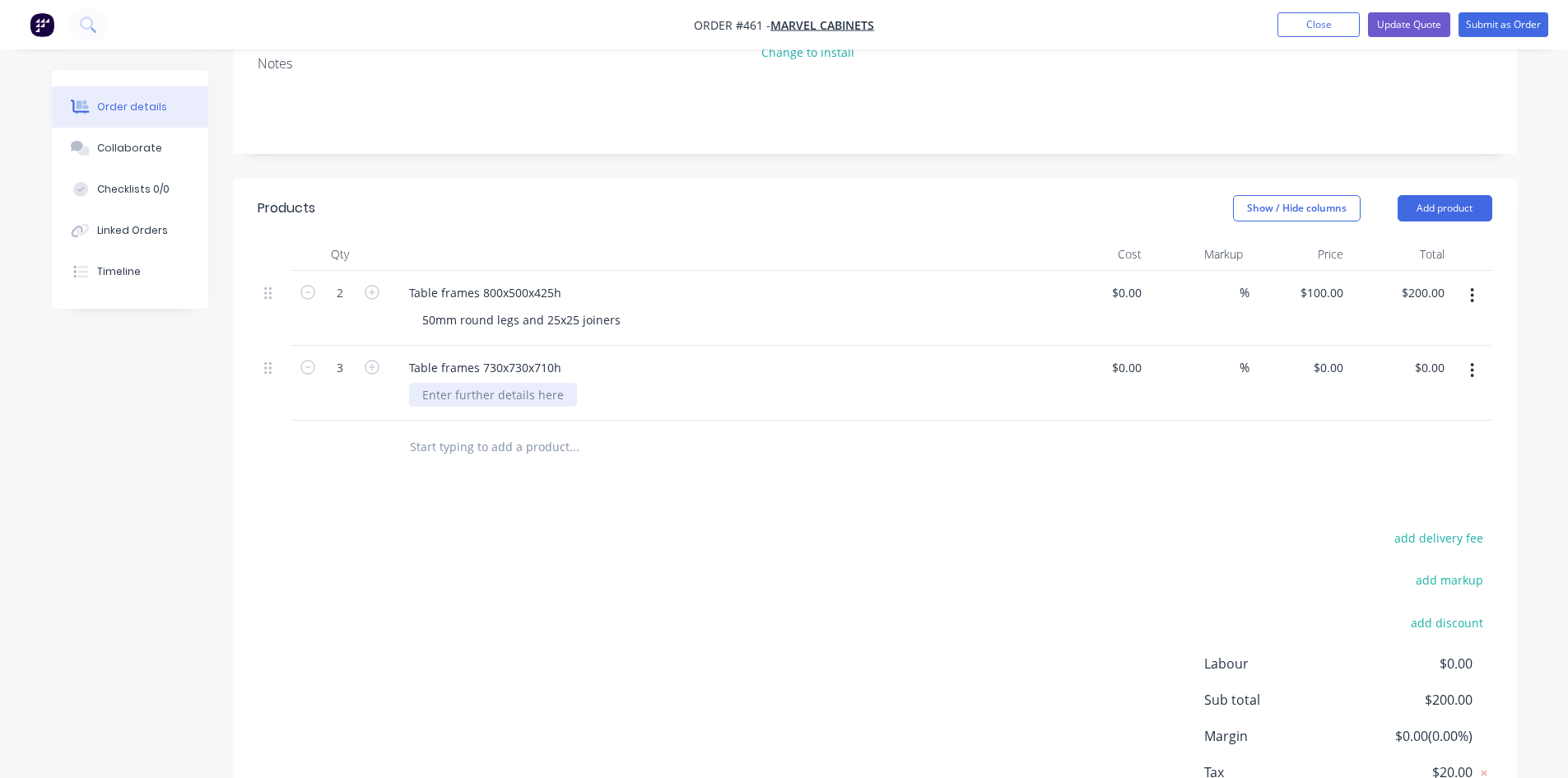
click at [440, 383] on div at bounding box center [493, 395] width 168 height 24
click at [1323, 345] on div "0 $0.00" at bounding box center [1300, 383] width 102 height 75
type input "$120.00"
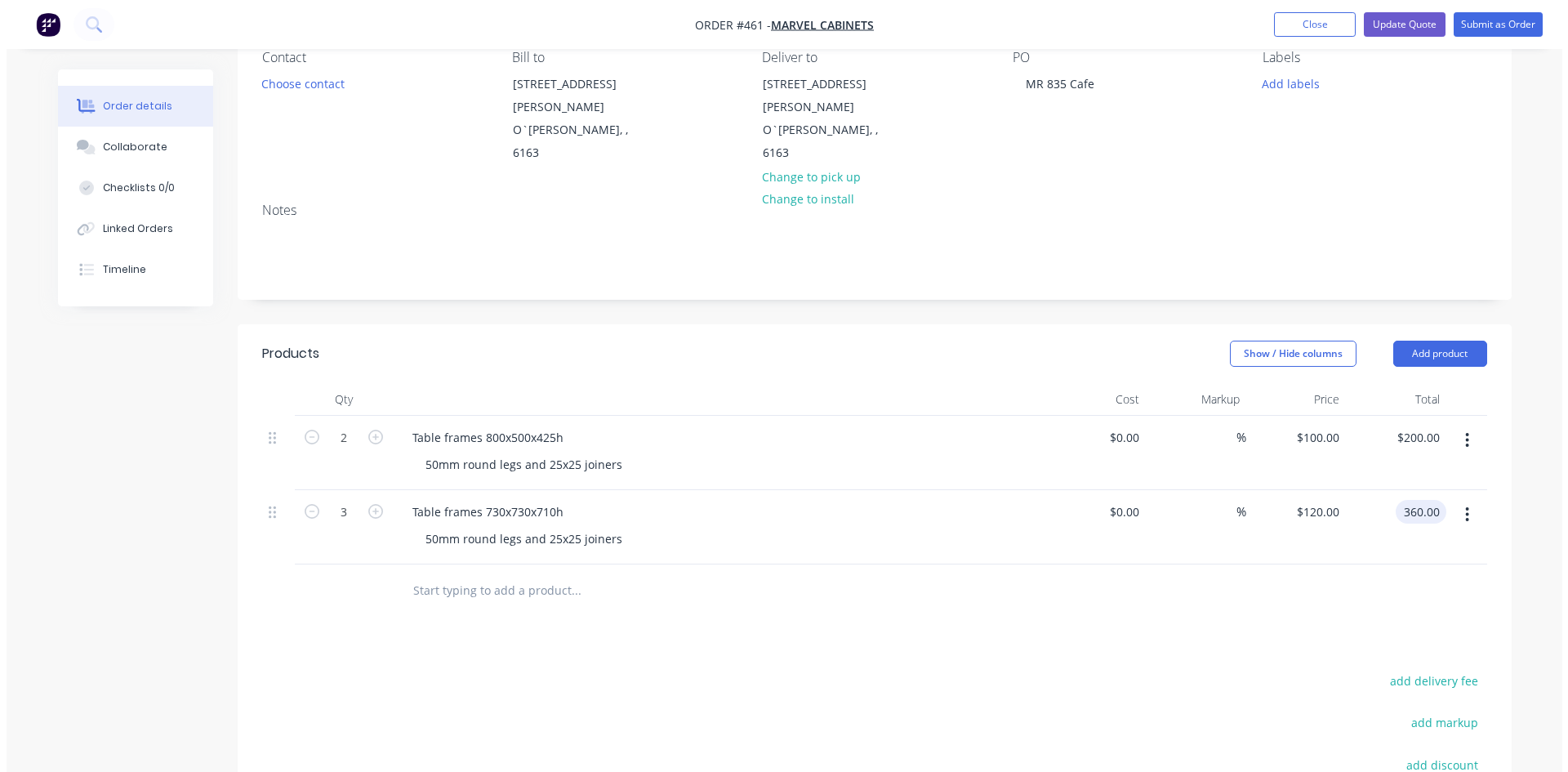
scroll to position [0, 0]
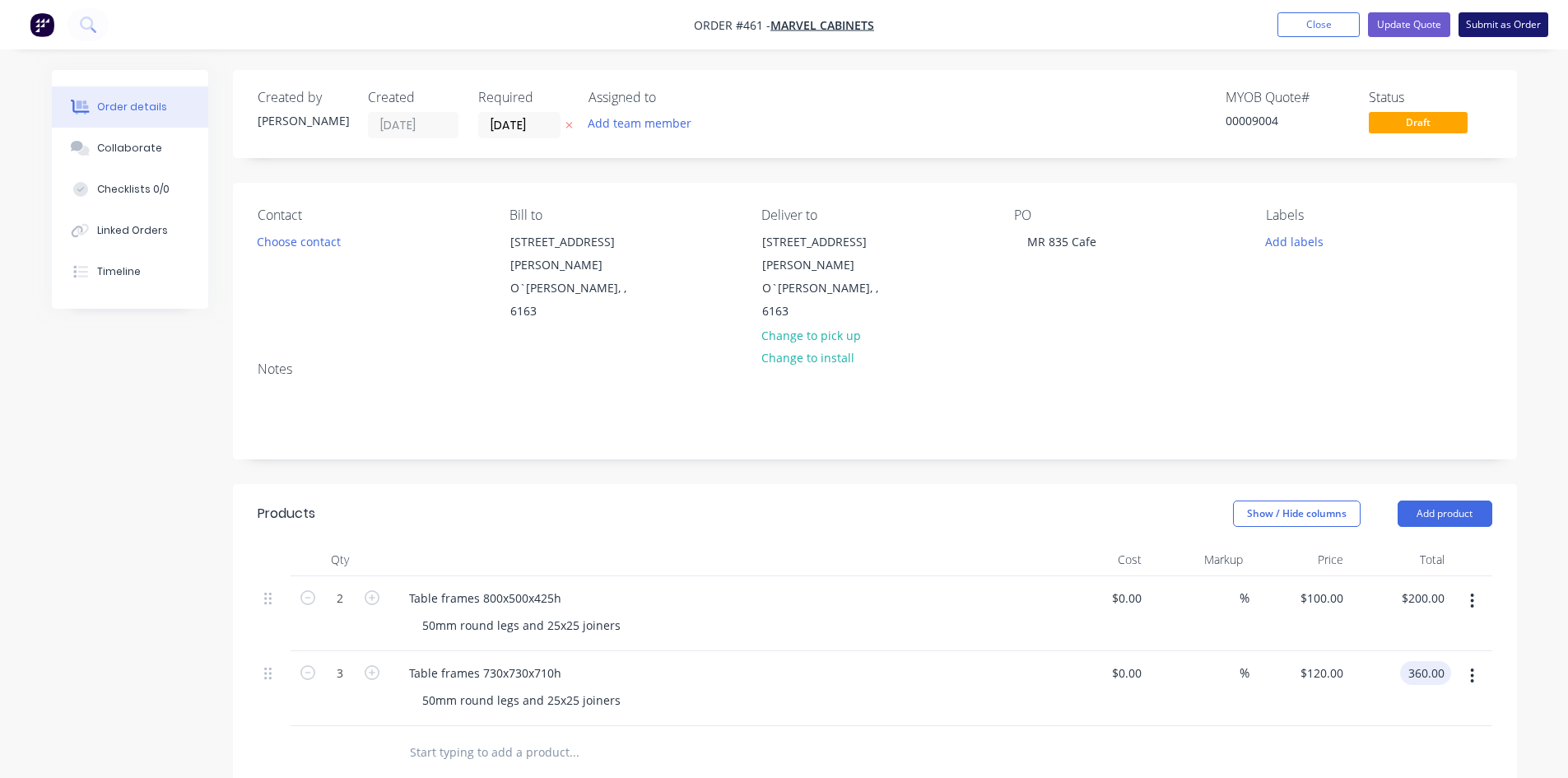
type input "$360.00"
click at [1507, 16] on button "Submit as Order" at bounding box center [1503, 24] width 90 height 25
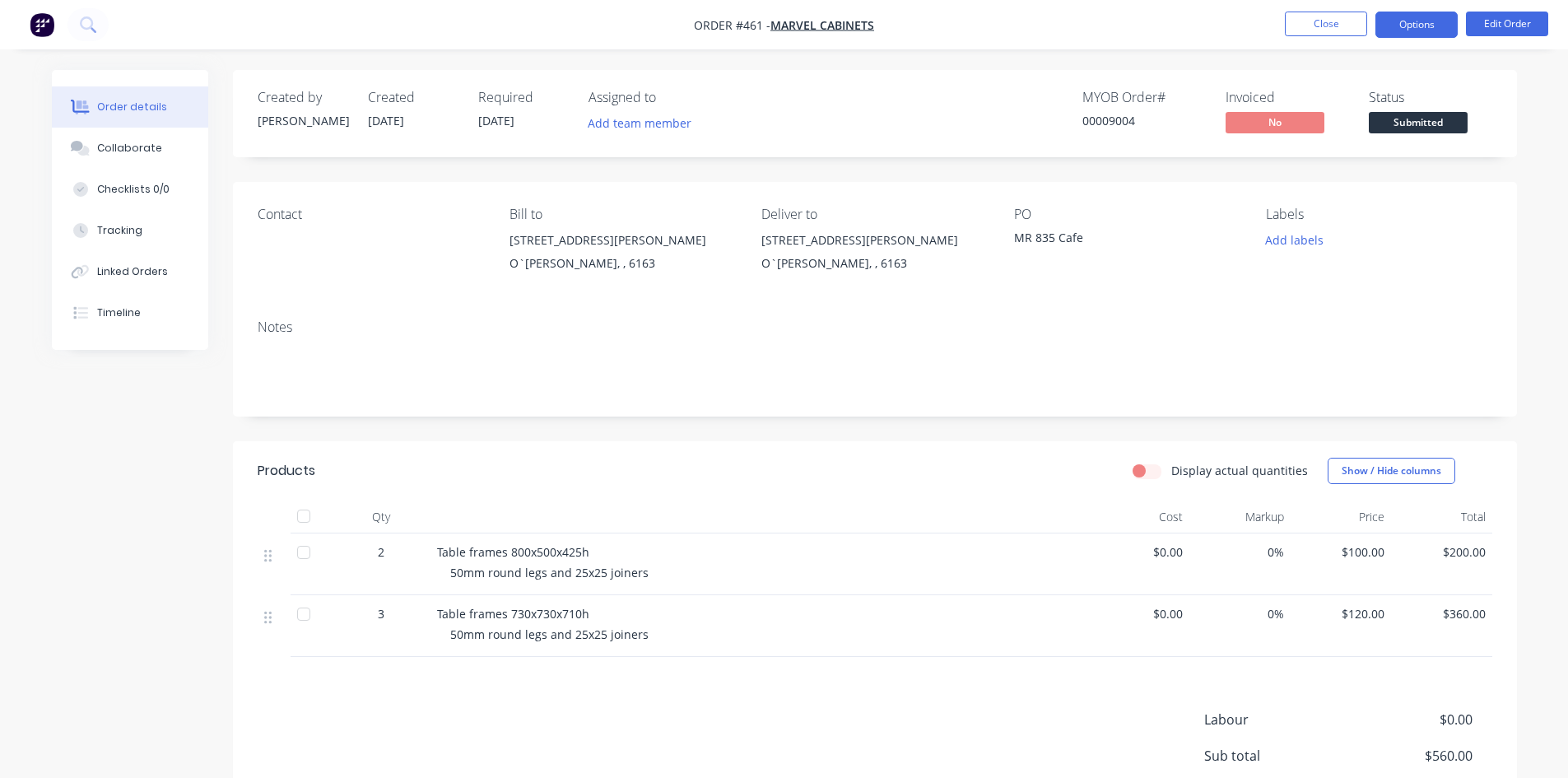
click at [1399, 28] on button "Options" at bounding box center [1417, 25] width 83 height 26
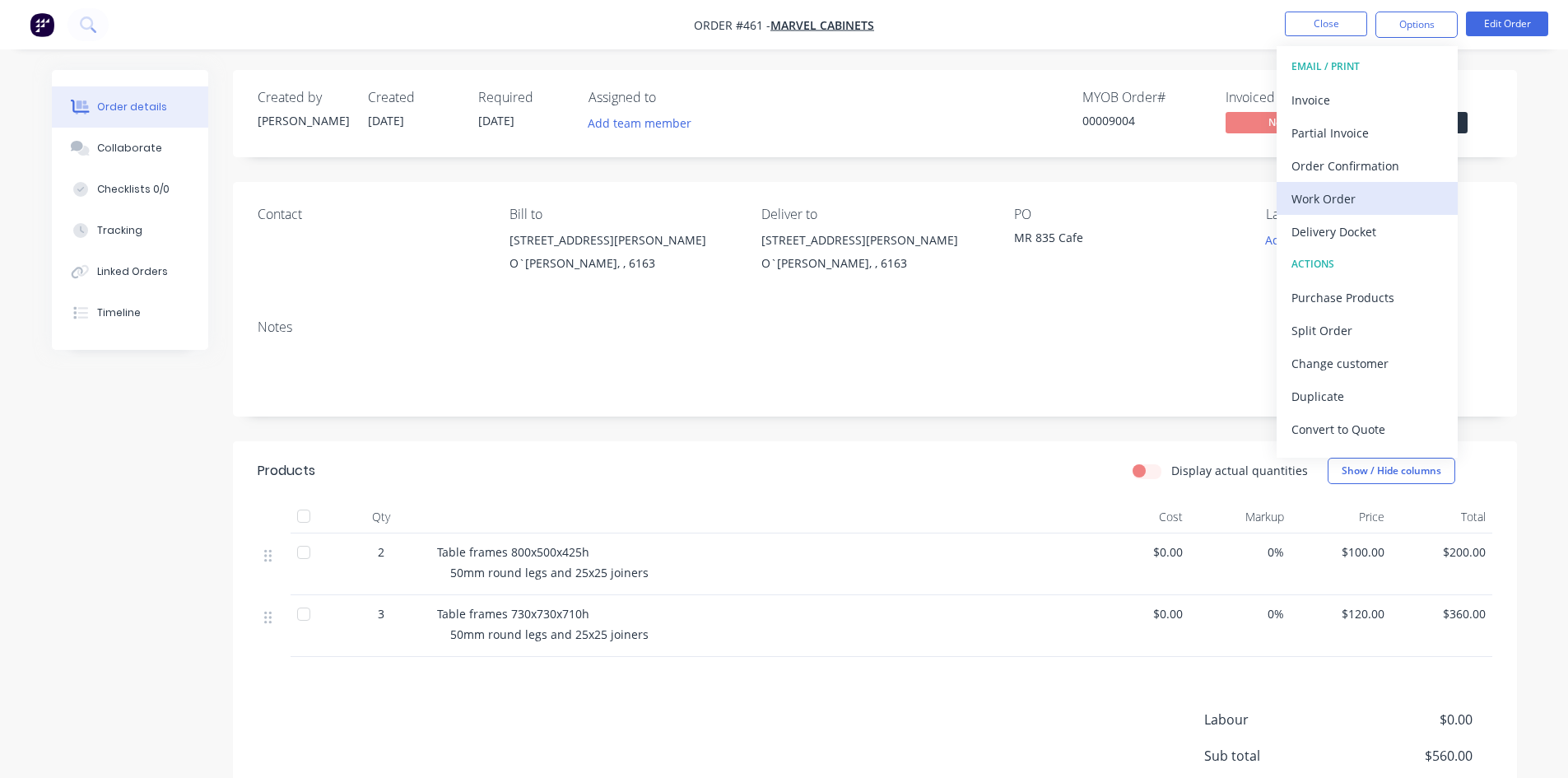
click at [1361, 195] on div "Work Order" at bounding box center [1368, 199] width 152 height 24
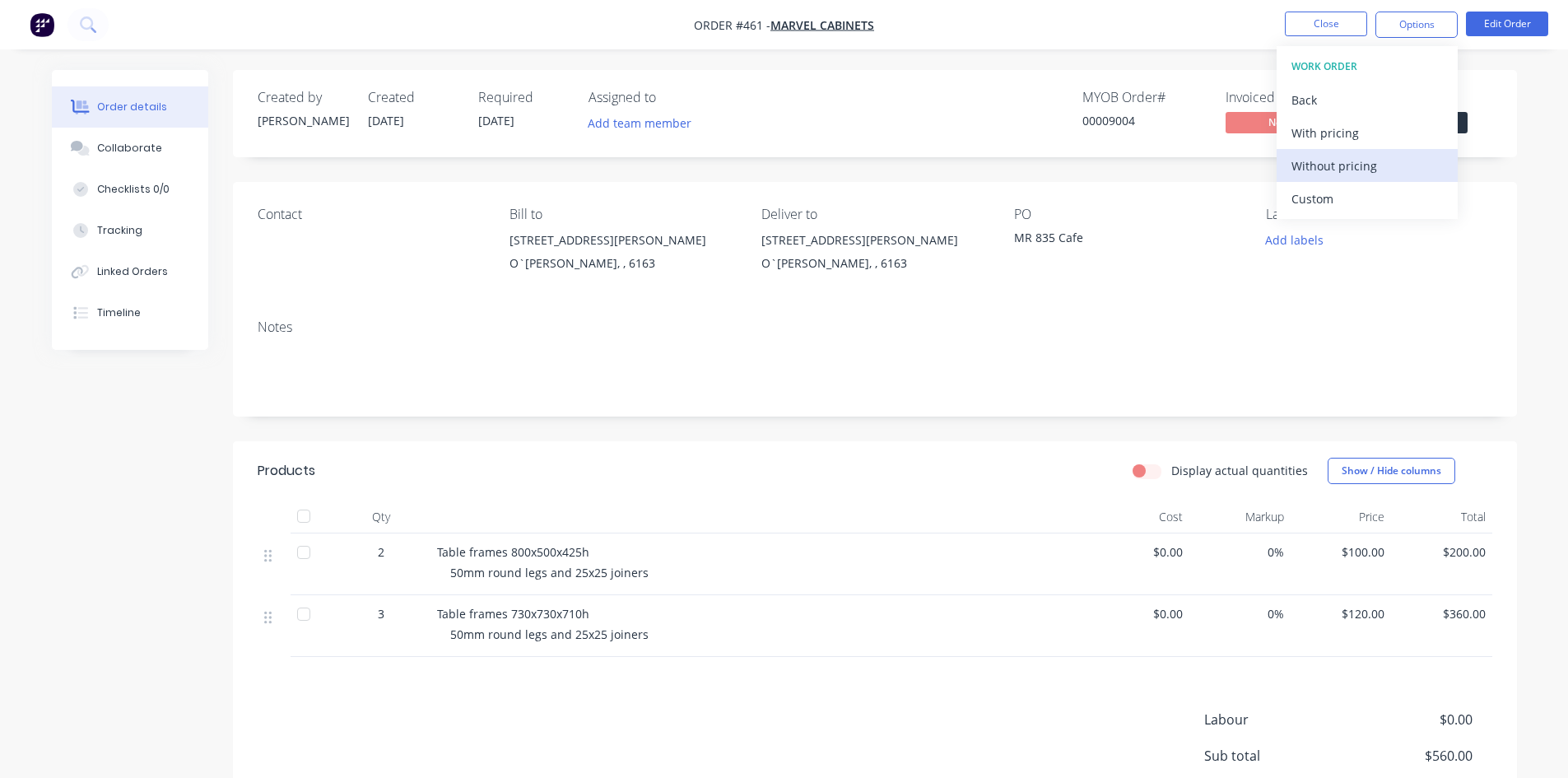
click at [1368, 173] on div "Without pricing" at bounding box center [1368, 165] width 152 height 24
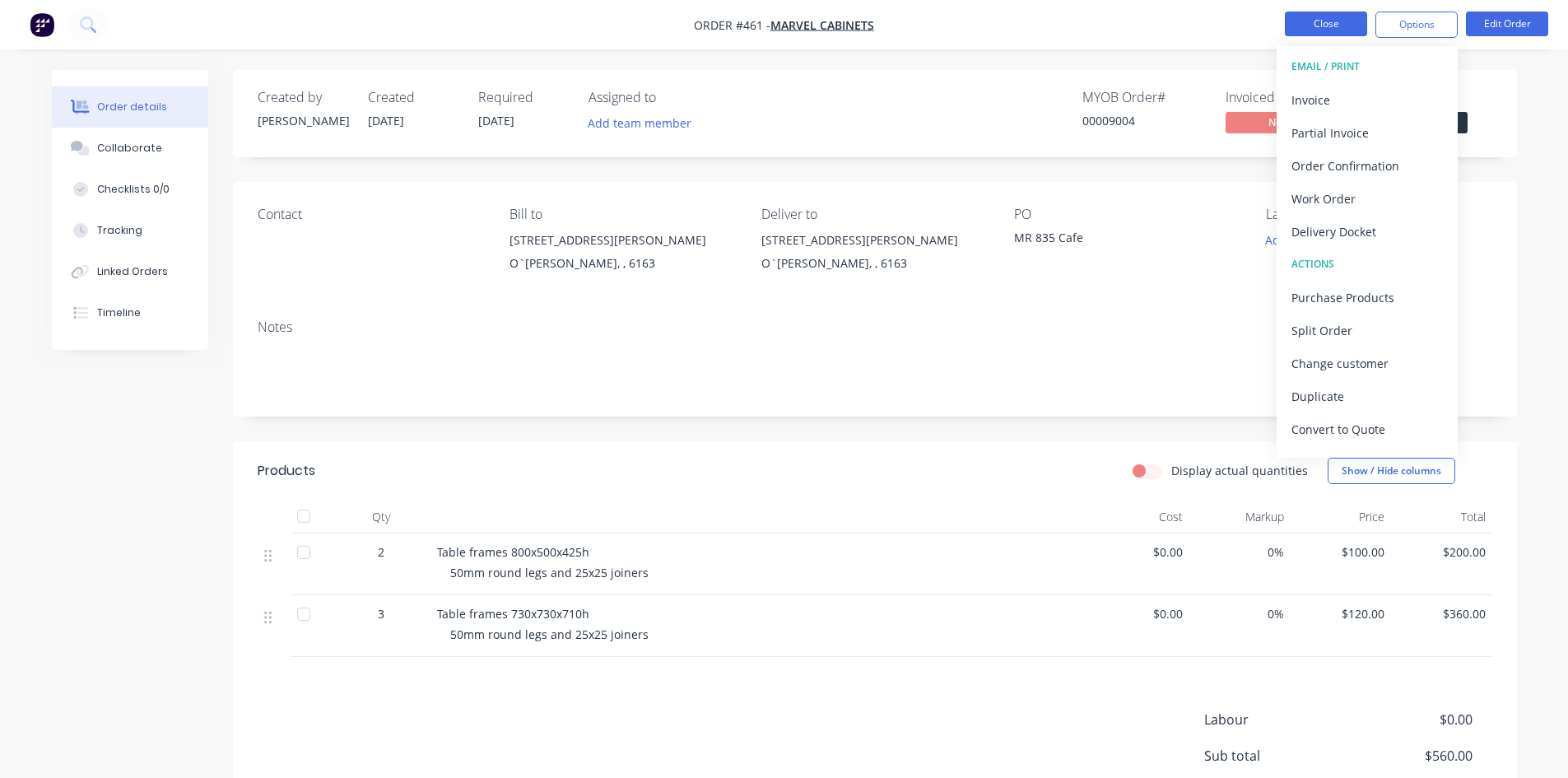
click at [1317, 26] on button "Close" at bounding box center [1326, 24] width 83 height 25
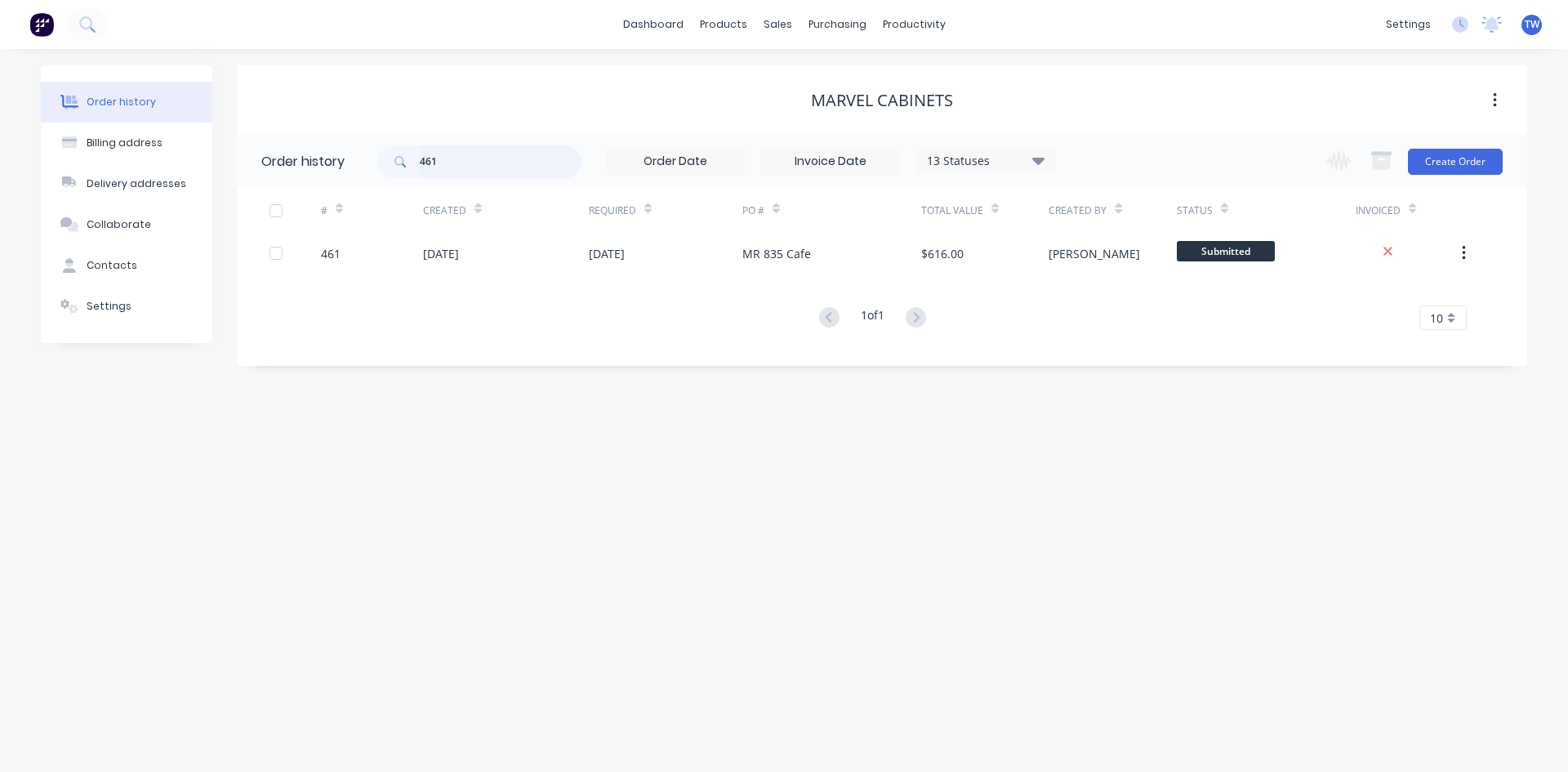
click at [476, 160] on input "461" at bounding box center [500, 162] width 162 height 33
type input "4"
